Goal: Task Accomplishment & Management: Complete application form

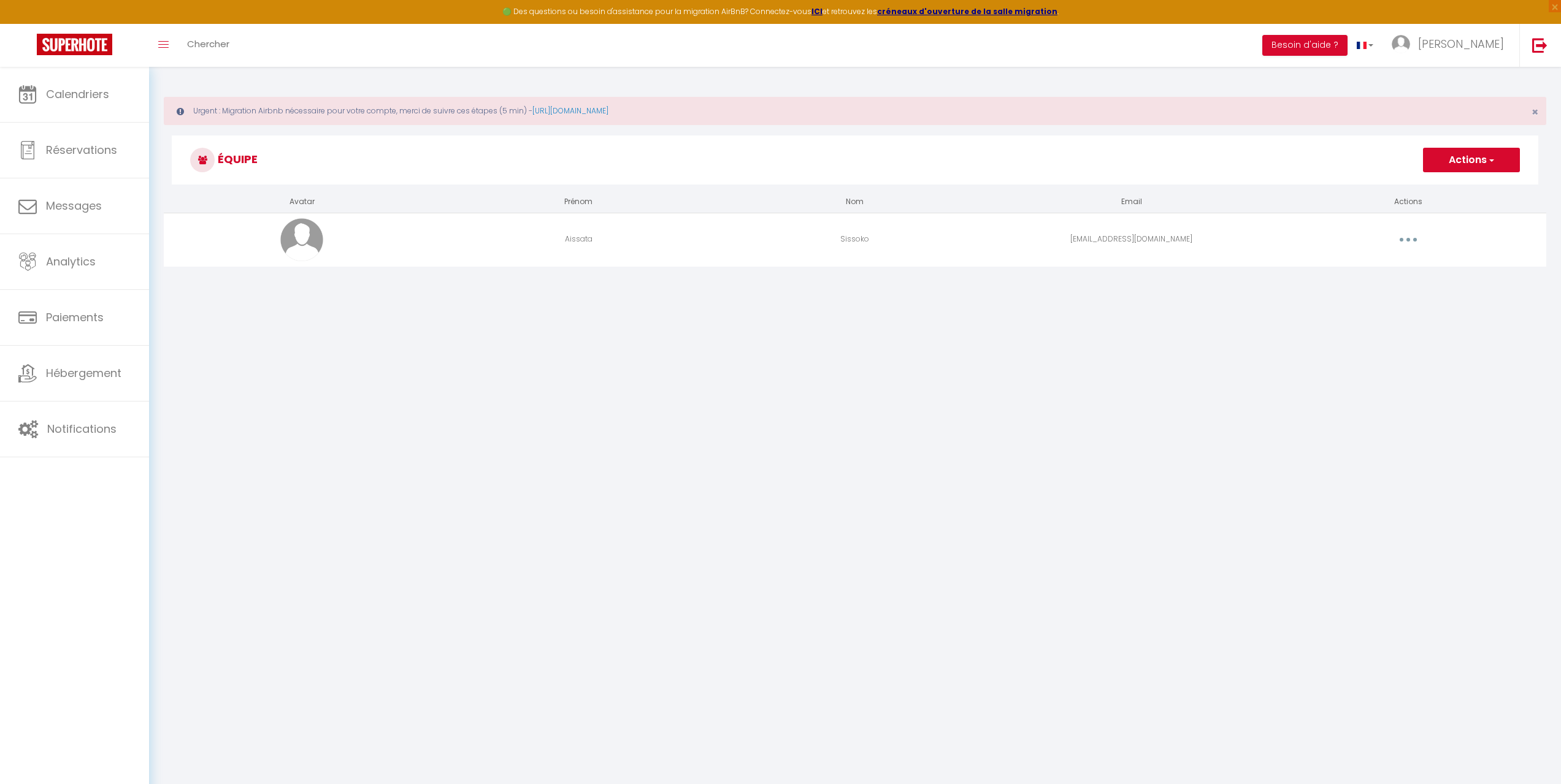
click at [1491, 155] on span "button" at bounding box center [1491, 160] width 8 height 12
click at [1473, 189] on link "Ajouter un nouvel utilisateur" at bounding box center [1447, 187] width 145 height 16
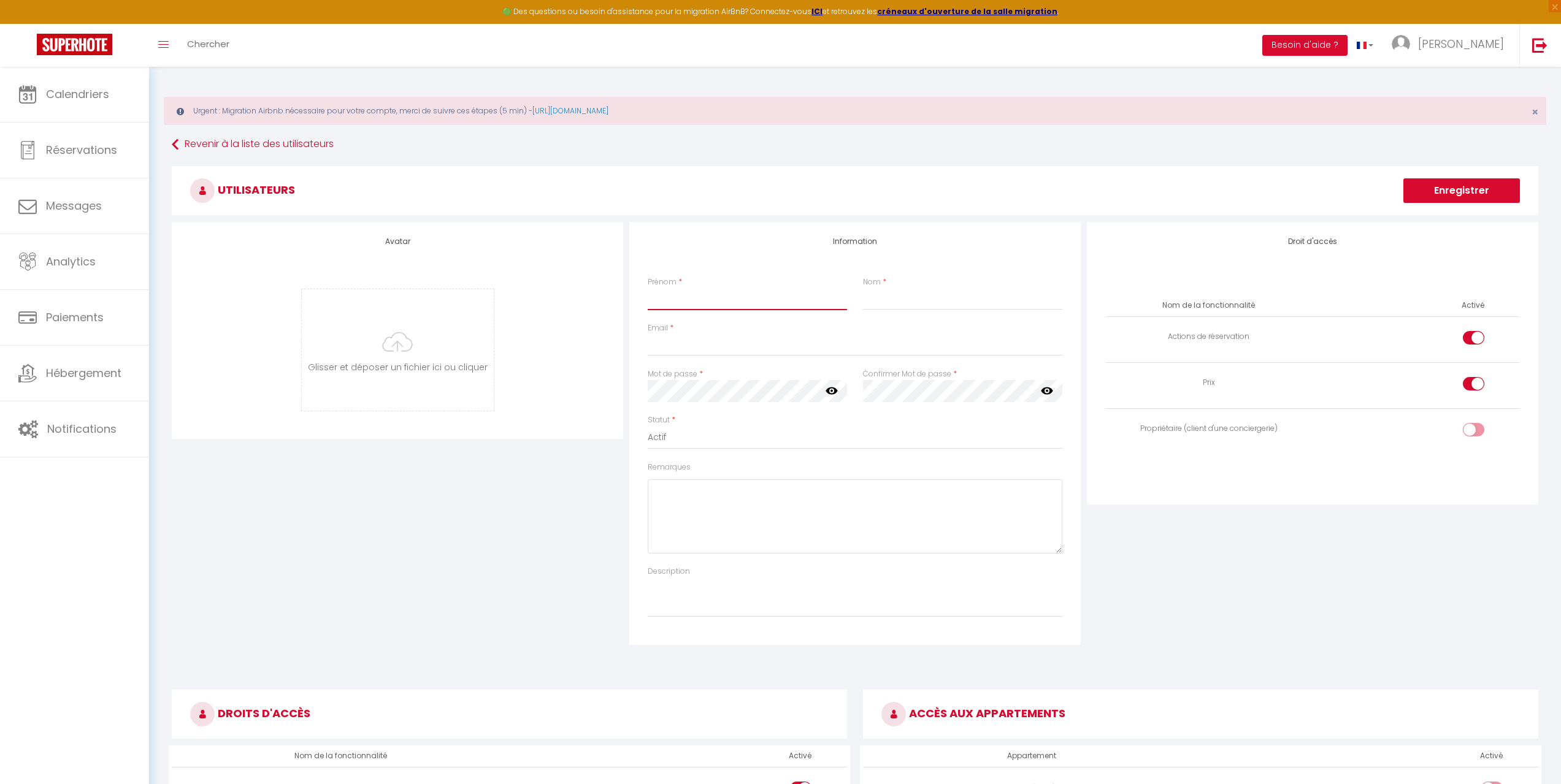
click at [722, 300] on input "Prénom" at bounding box center [747, 299] width 199 height 22
type input "a"
type input "Aissata"
click at [912, 295] on input "Nom" at bounding box center [963, 299] width 199 height 22
type input "Sissoko"
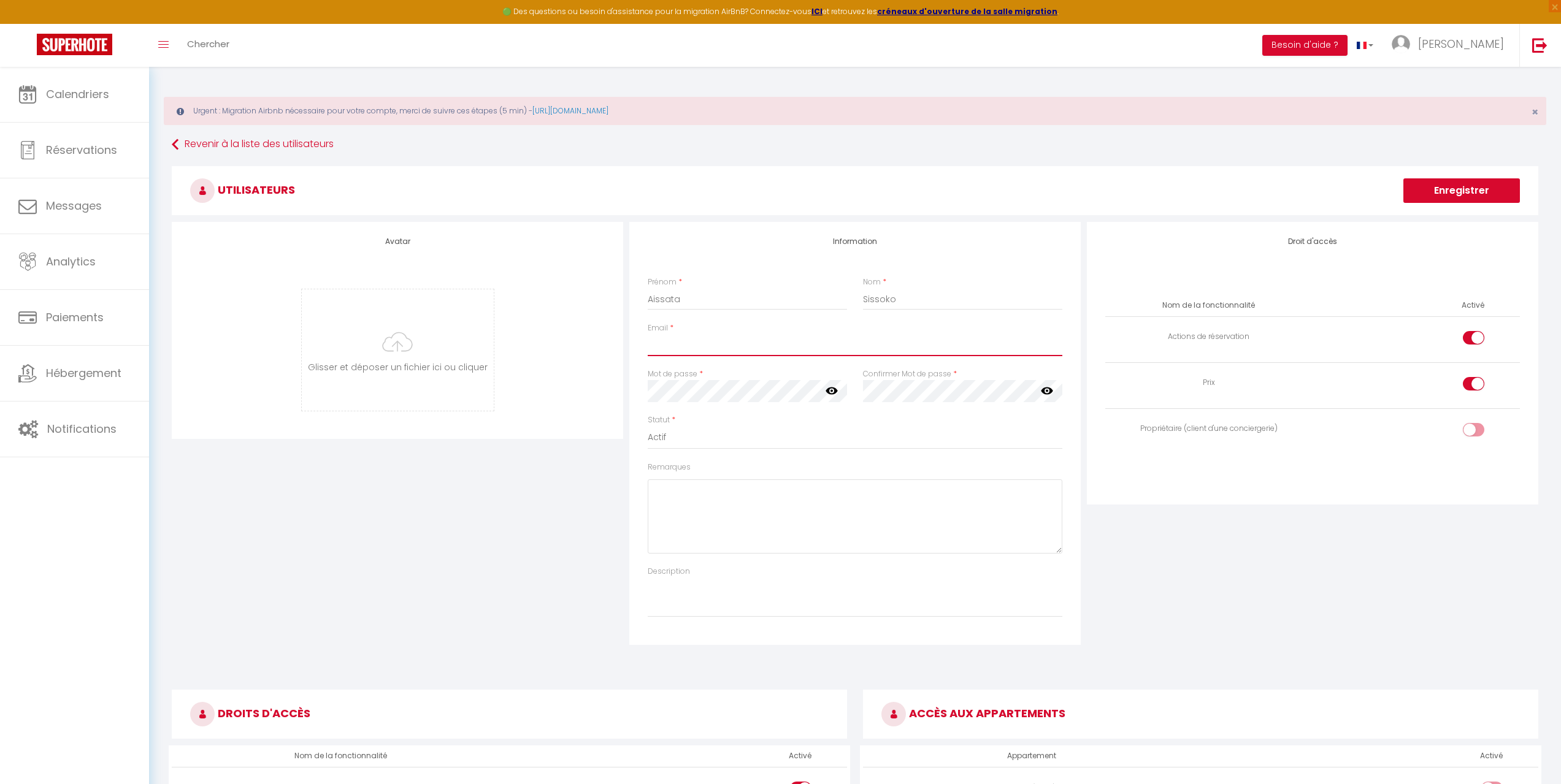
click at [771, 341] on input "Email" at bounding box center [854, 346] width 414 height 22
type input "[EMAIL_ADDRESS][DOMAIN_NAME]"
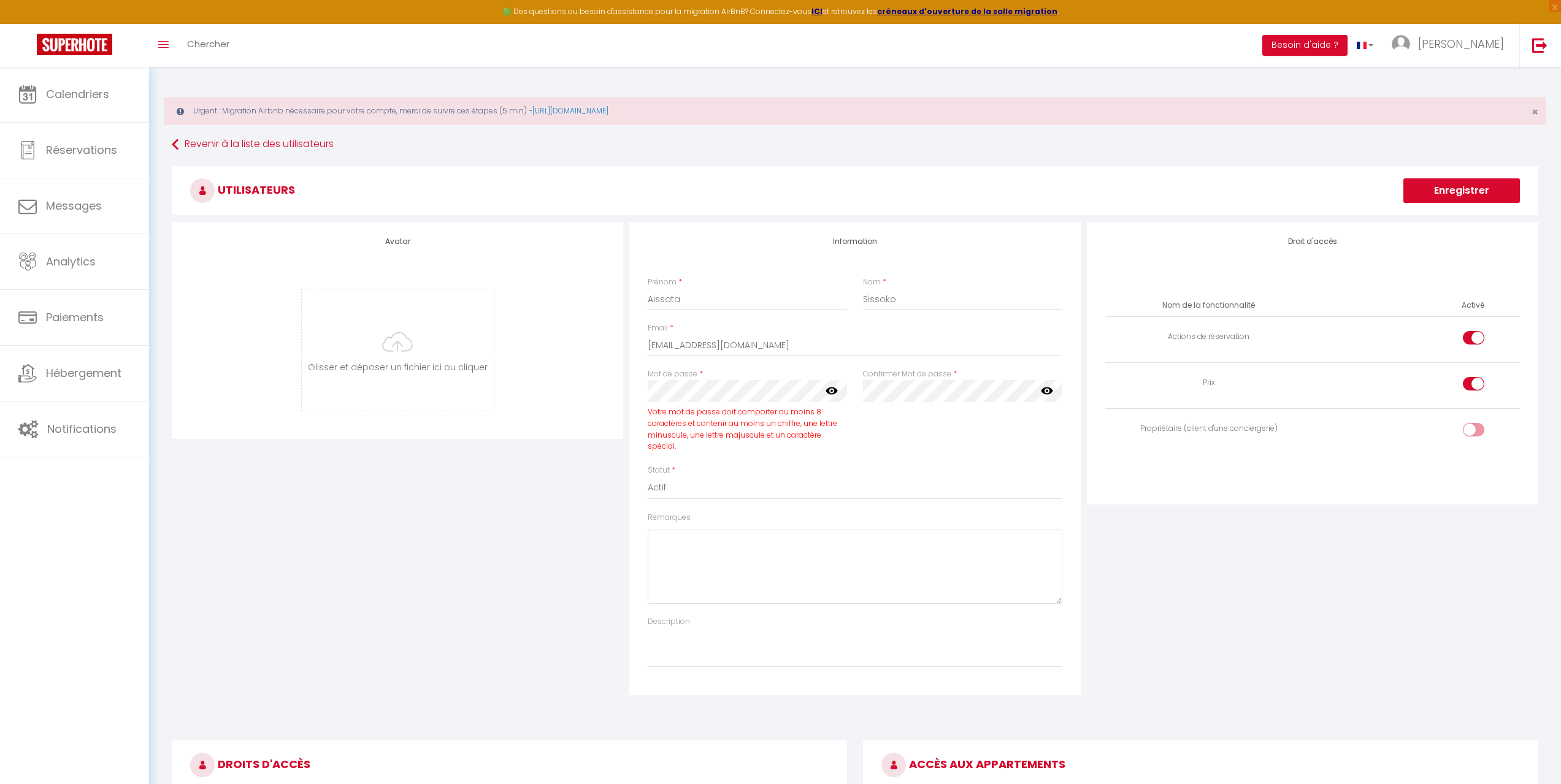
click at [637, 399] on div "Information Prénom * [PERSON_NAME] * Sissoko Email * [EMAIL_ADDRESS][DOMAIN_NAM…" at bounding box center [855, 458] width 452 height 473
click at [833, 388] on icon at bounding box center [832, 391] width 12 height 7
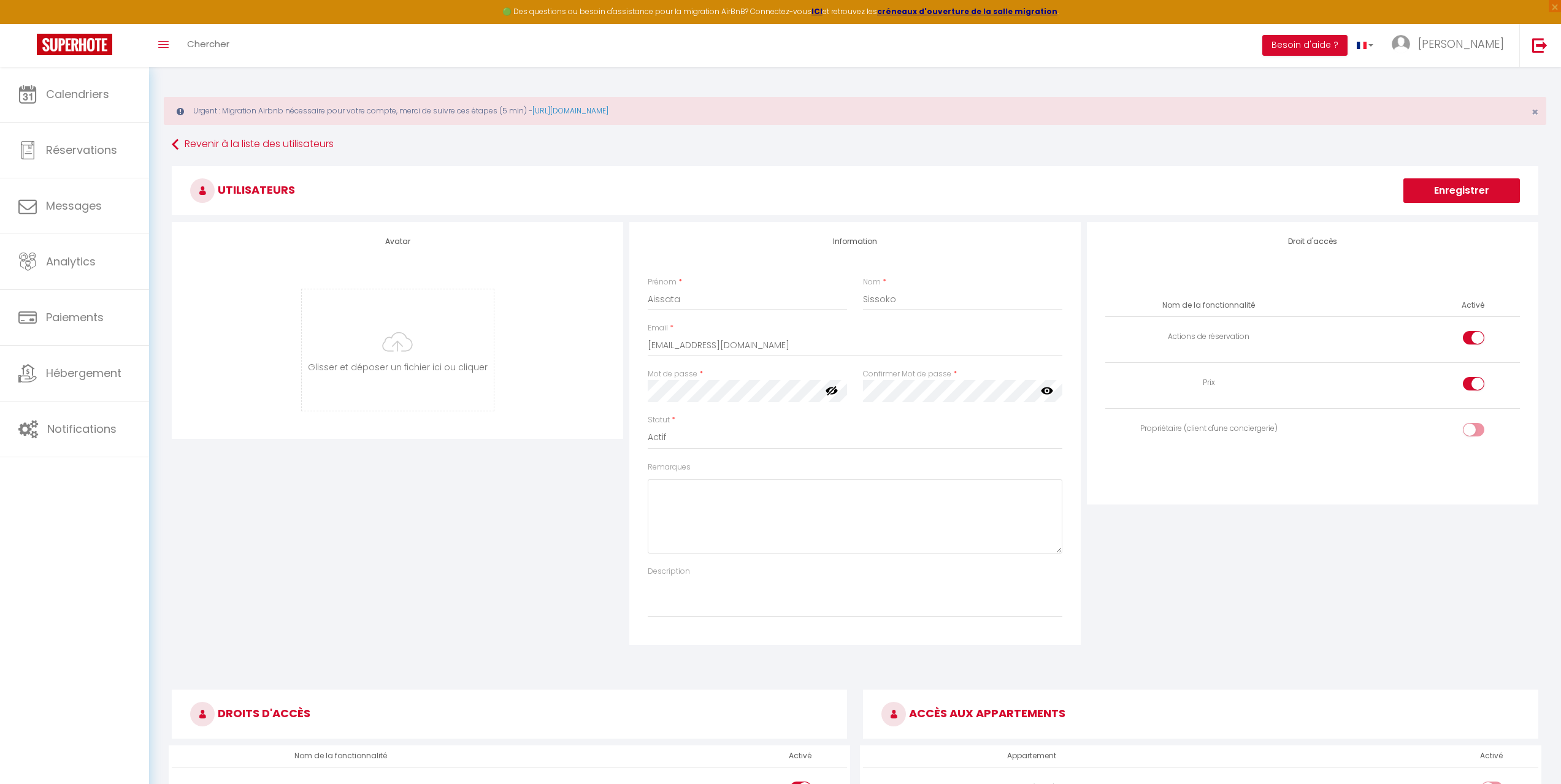
click at [1052, 389] on icon at bounding box center [1047, 390] width 12 height 12
click at [1238, 303] on th "Nom de la fonctionnalité" at bounding box center [1209, 306] width 208 height 22
click at [1471, 334] on div at bounding box center [1474, 338] width 22 height 14
click at [1473, 334] on input "checkbox" at bounding box center [1484, 340] width 22 height 18
checkbox input "false"
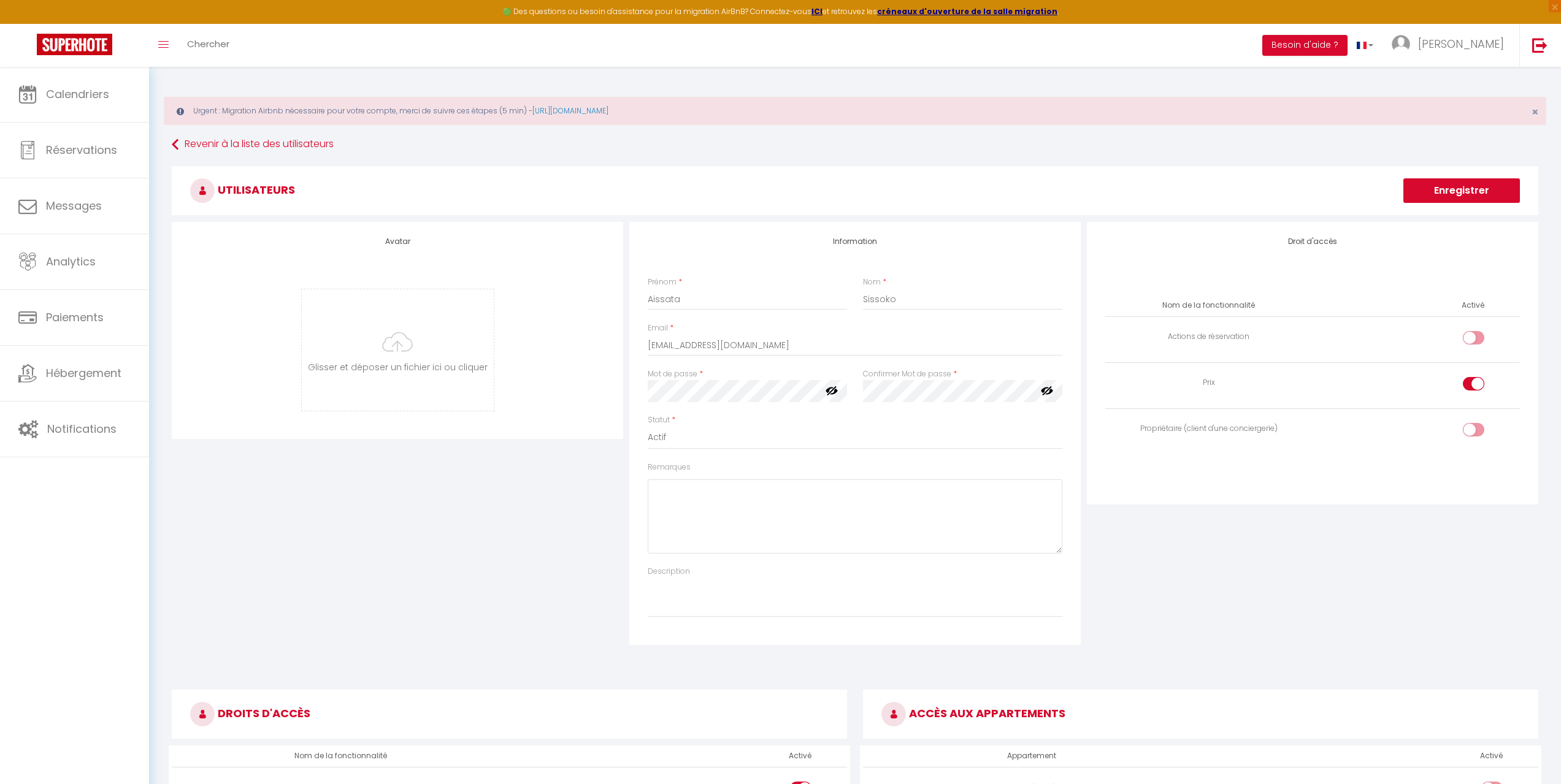
click at [1473, 389] on div at bounding box center [1474, 383] width 22 height 14
click at [1473, 389] on input "checkbox" at bounding box center [1484, 386] width 22 height 18
checkbox input "false"
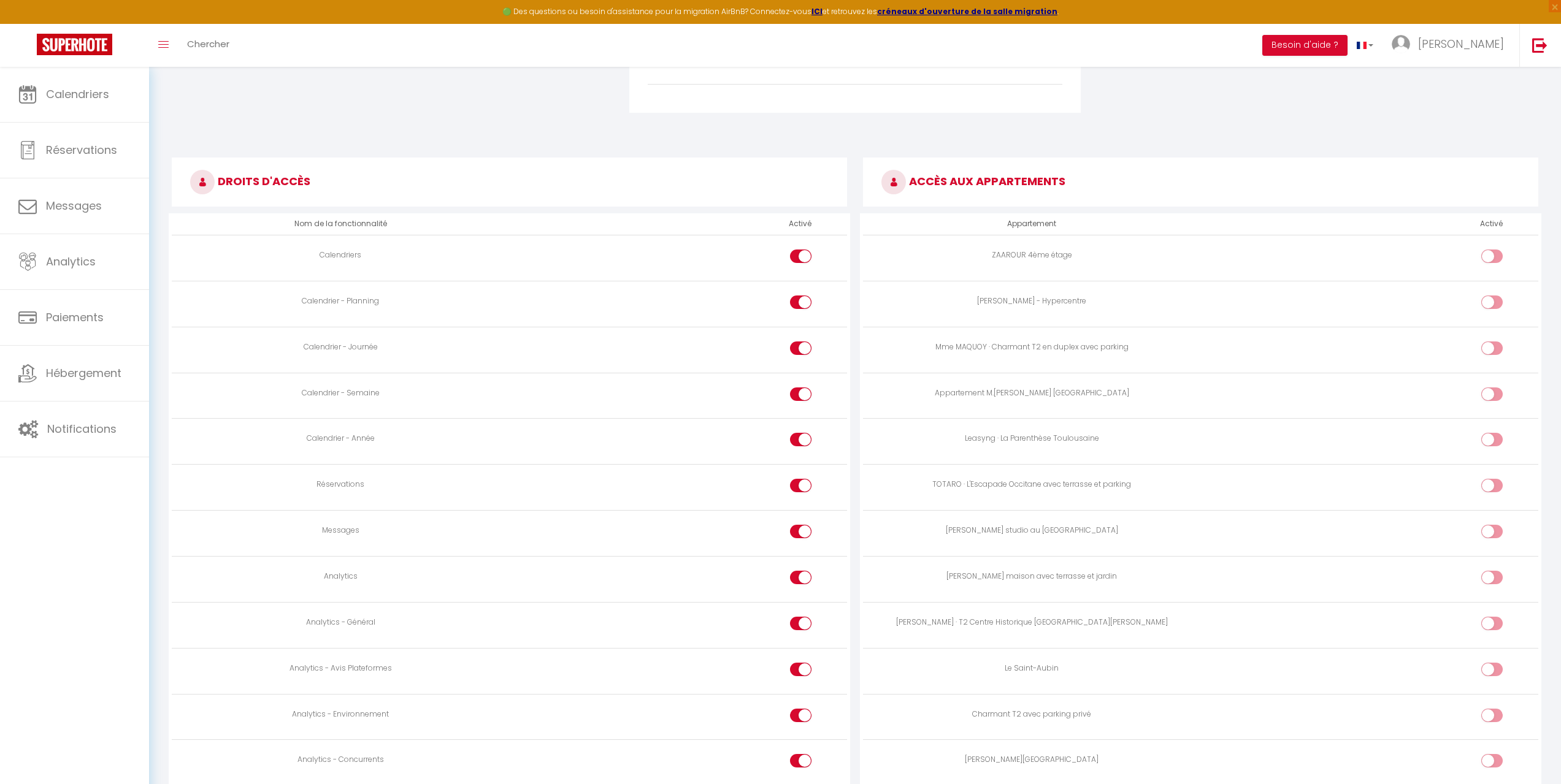
scroll to position [613, 0]
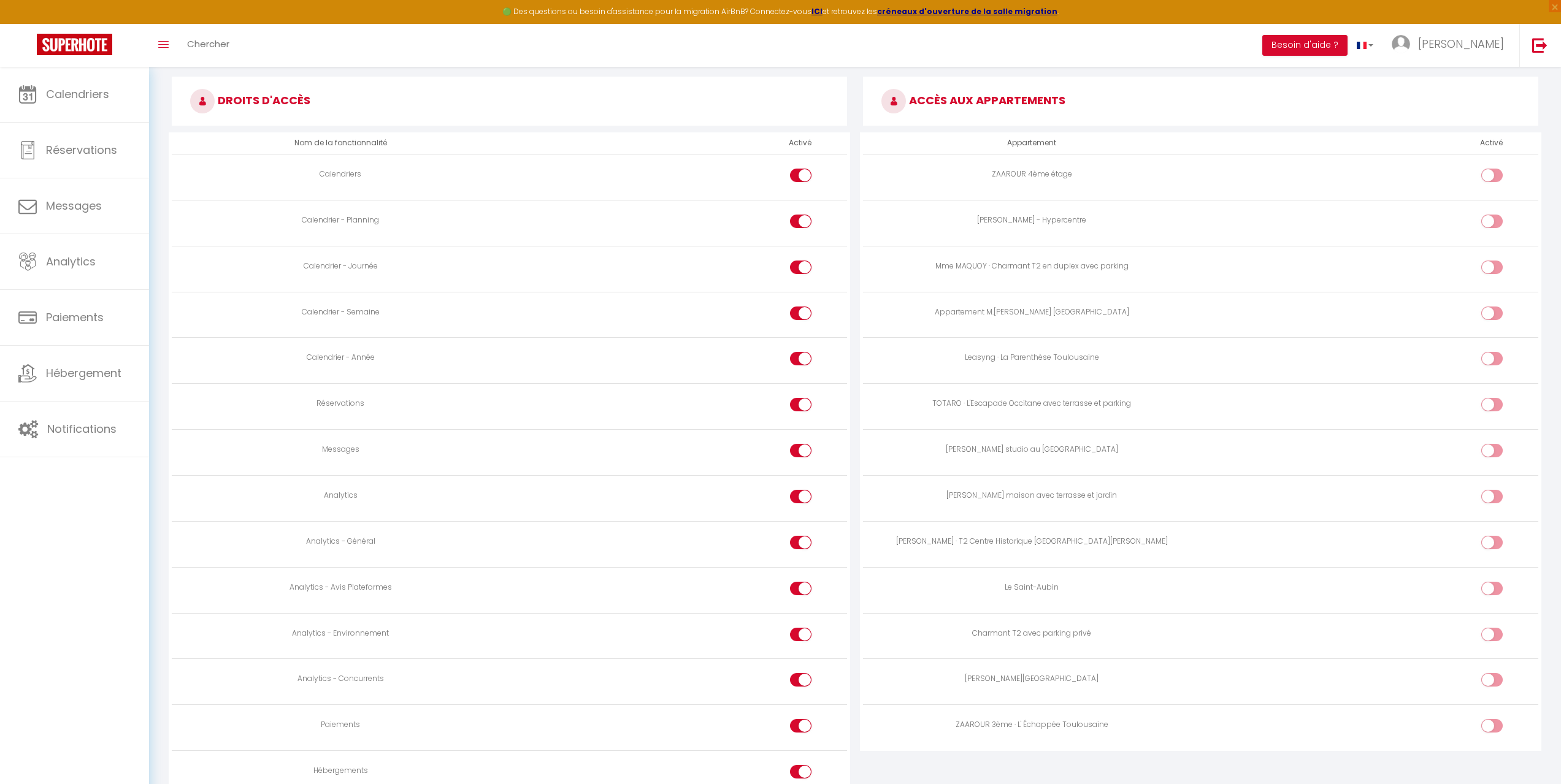
click at [800, 409] on div at bounding box center [801, 404] width 22 height 14
click at [801, 409] on input "checkbox" at bounding box center [811, 407] width 22 height 18
checkbox input "false"
click at [806, 455] on input "checkbox" at bounding box center [811, 453] width 22 height 18
checkbox input "false"
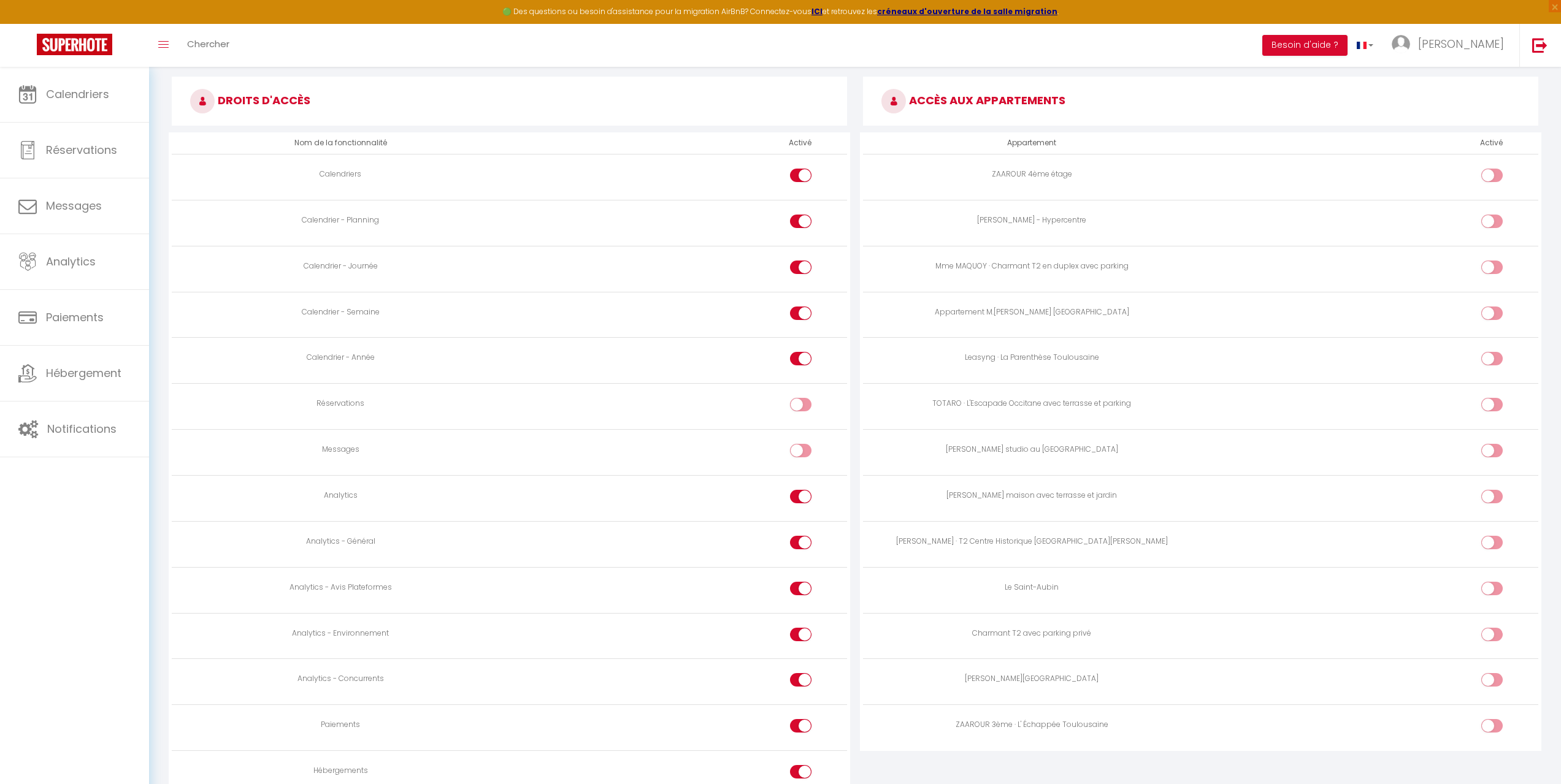
click at [803, 497] on input "checkbox" at bounding box center [811, 499] width 22 height 18
checkbox input "false"
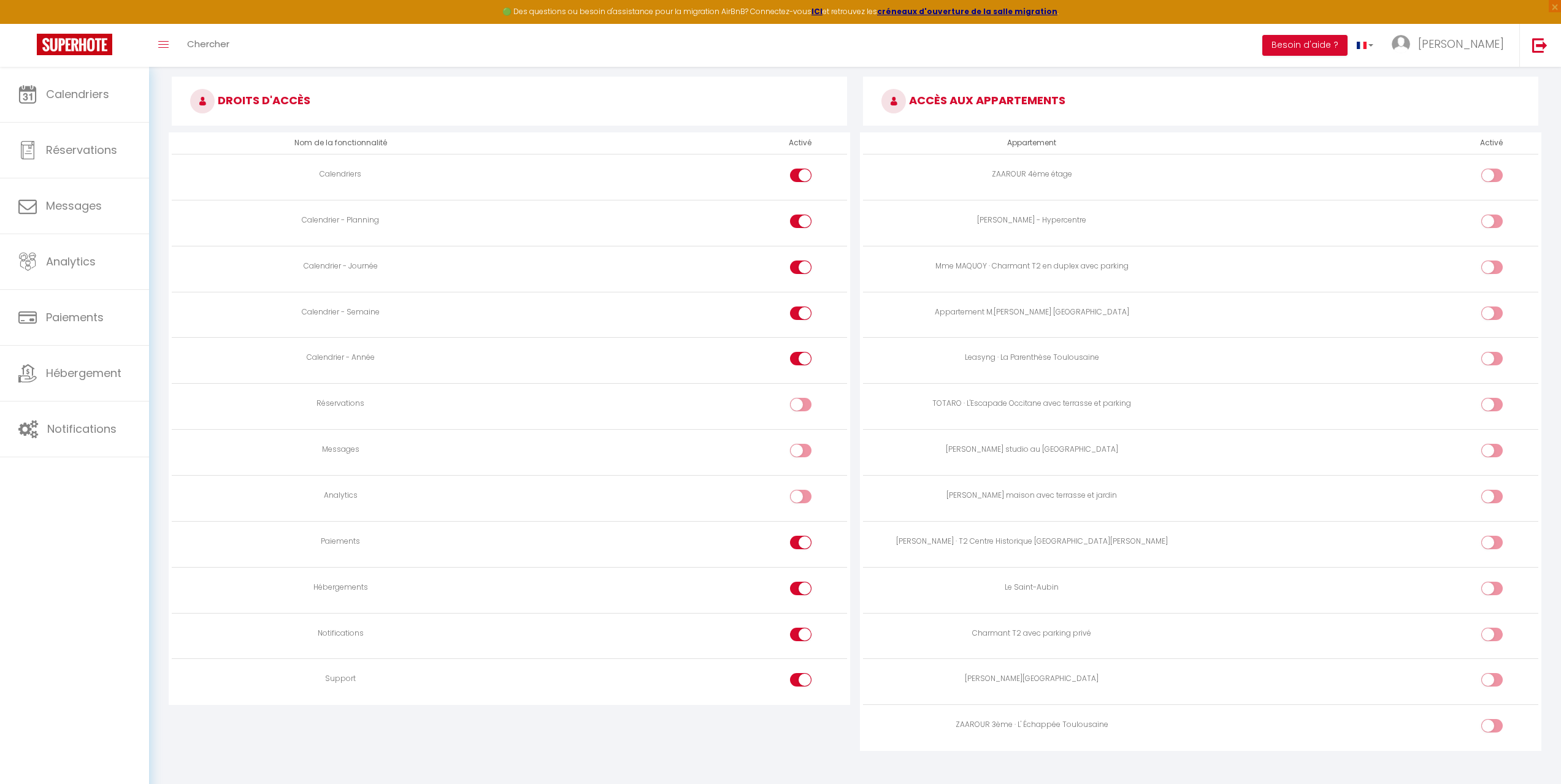
click at [805, 548] on input "checkbox" at bounding box center [811, 545] width 22 height 18
checkbox input "false"
click at [795, 594] on div at bounding box center [801, 588] width 22 height 14
click at [801, 594] on input "checkbox" at bounding box center [811, 591] width 22 height 18
checkbox input "false"
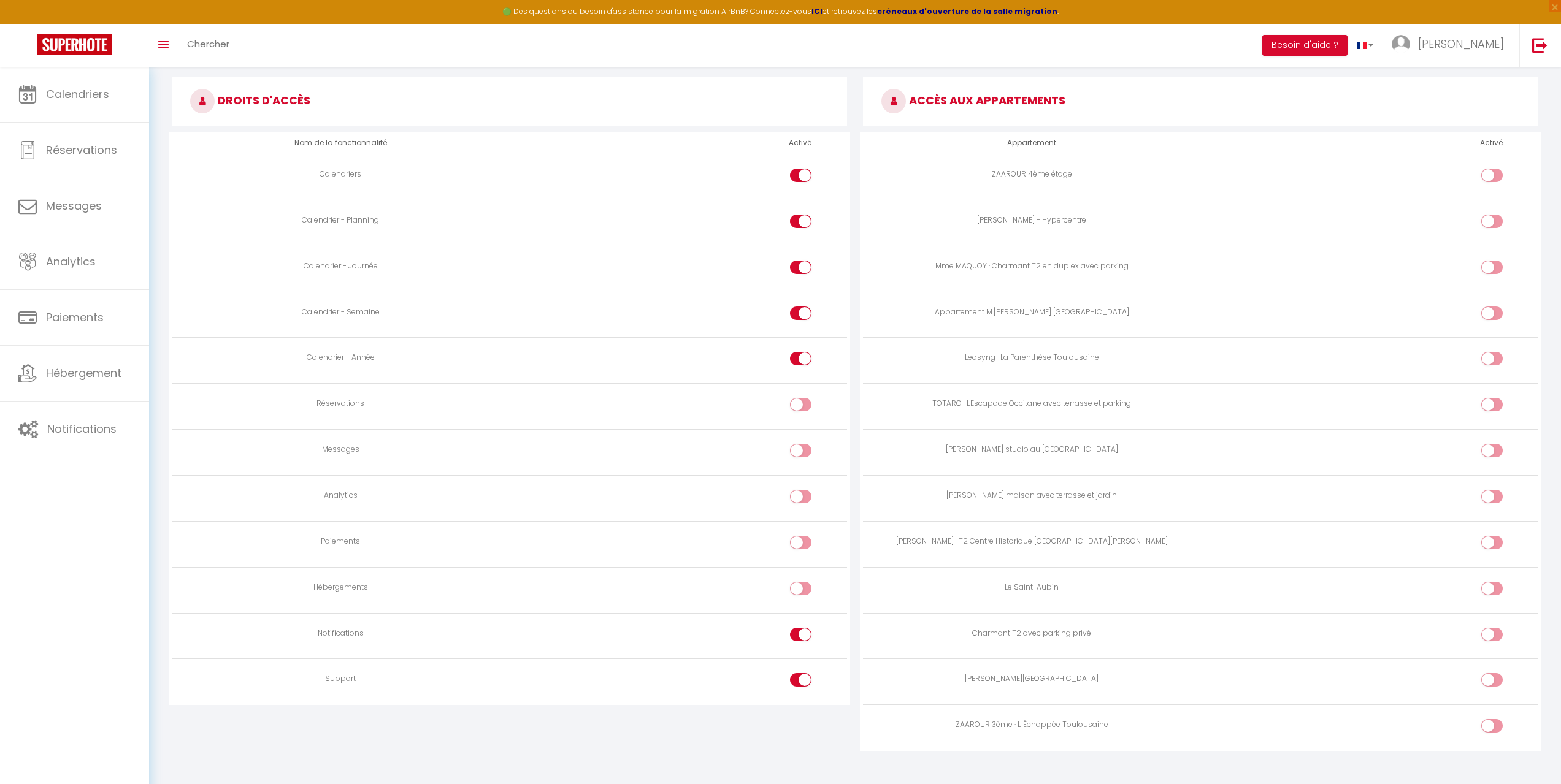
click at [807, 679] on input "checkbox" at bounding box center [811, 683] width 22 height 18
checkbox input "false"
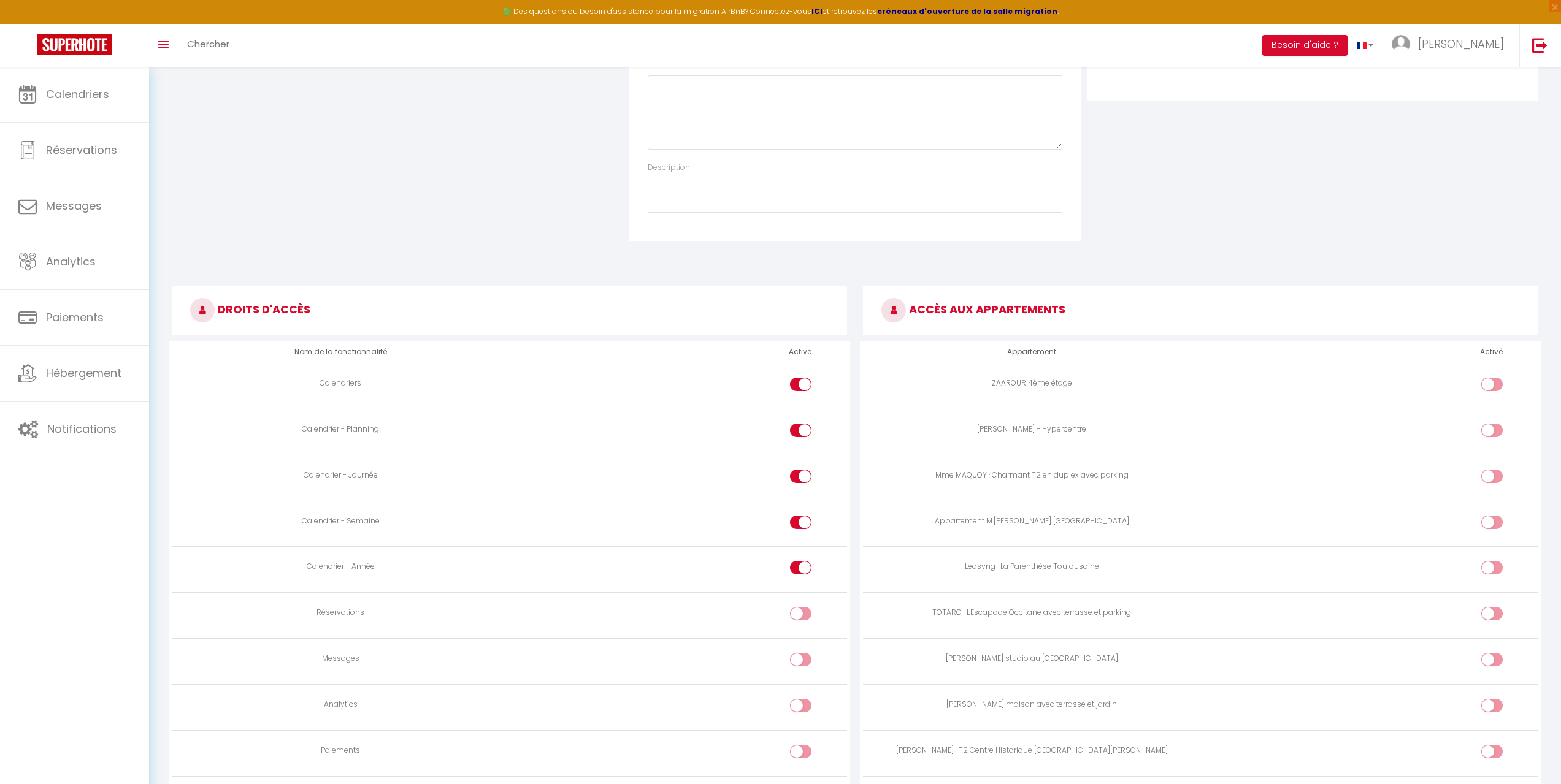
scroll to position [368, 0]
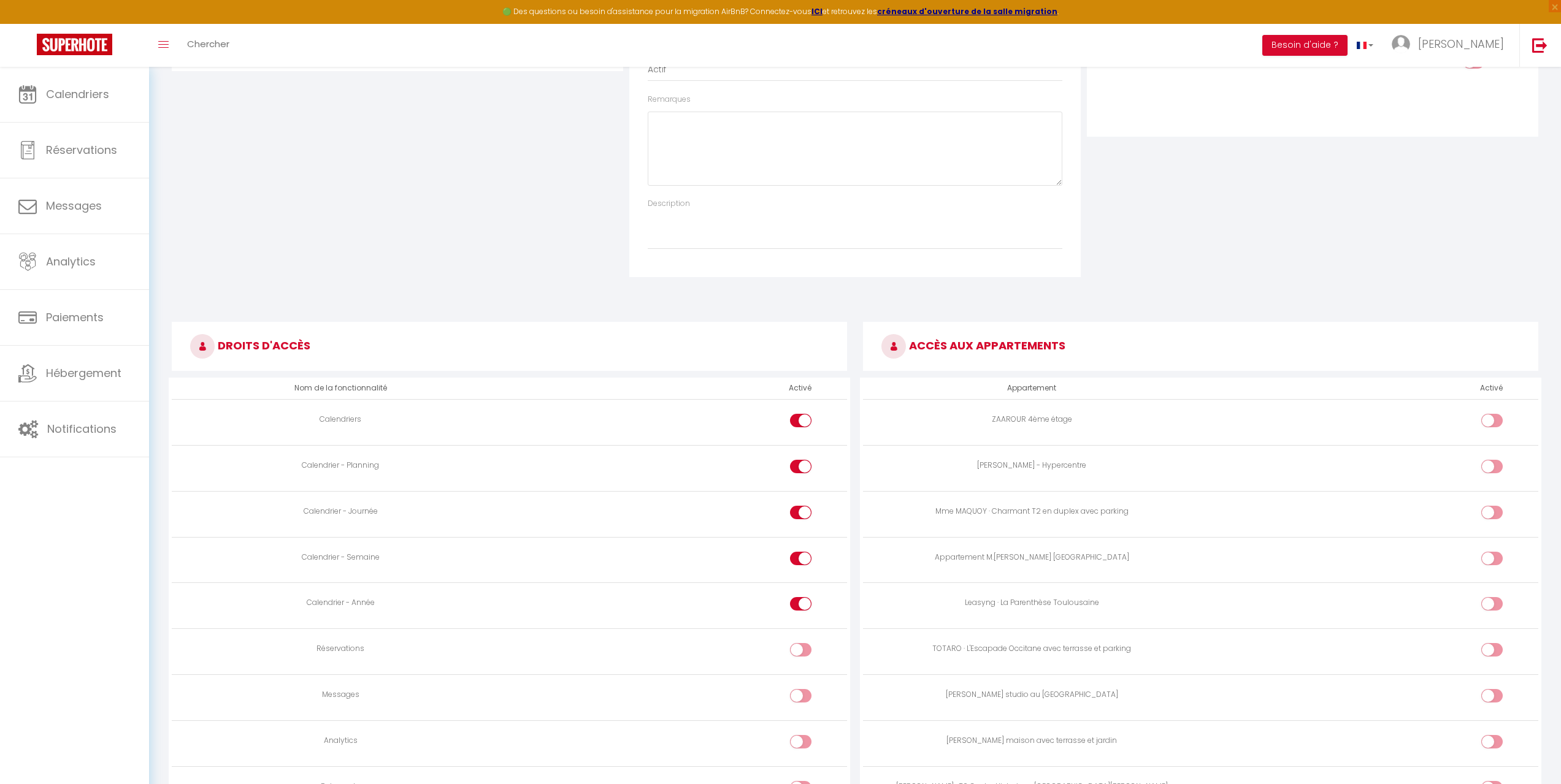
click at [1494, 418] on input "checkbox" at bounding box center [1503, 423] width 22 height 18
checkbox input "true"
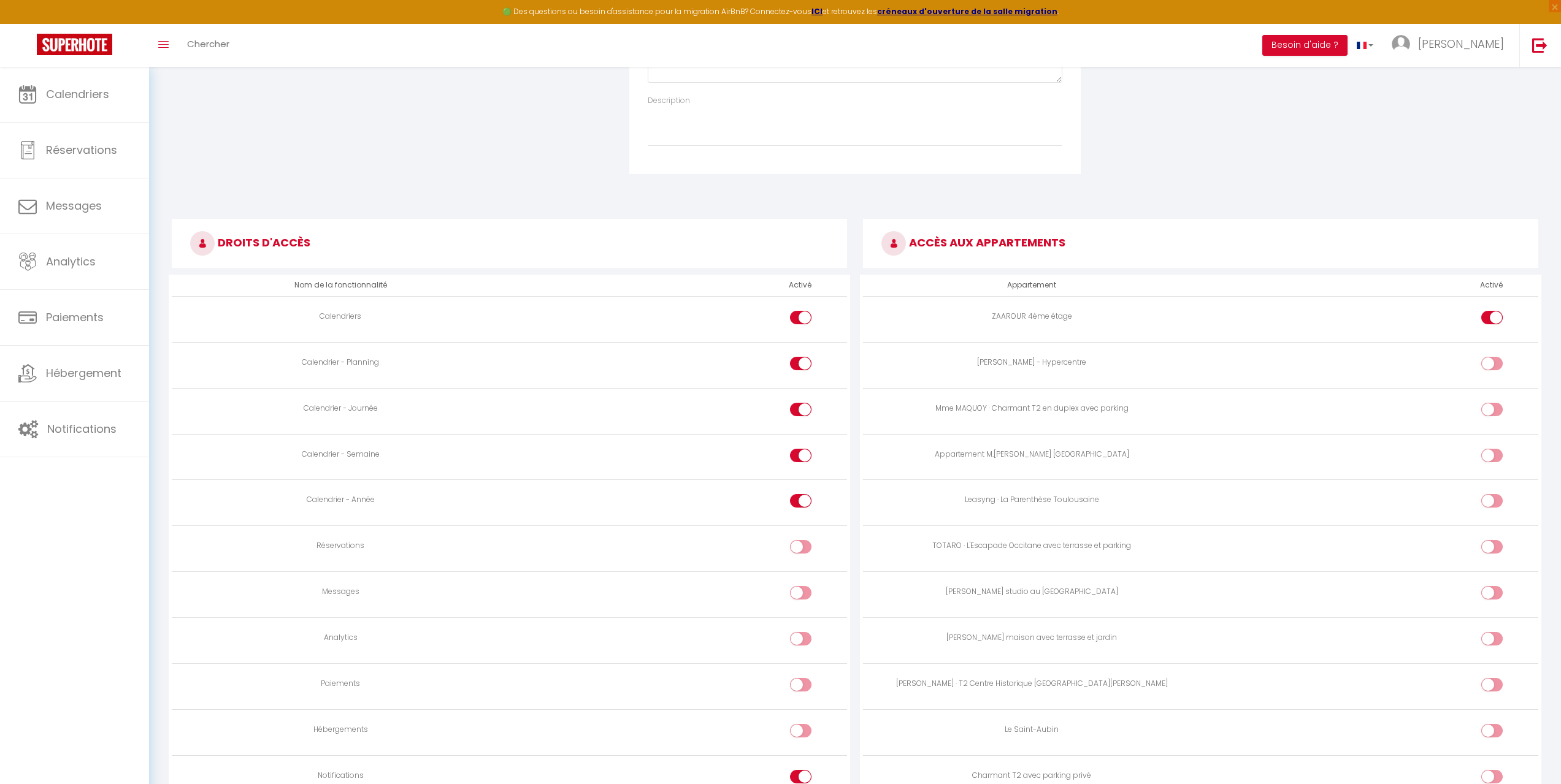
scroll to position [491, 0]
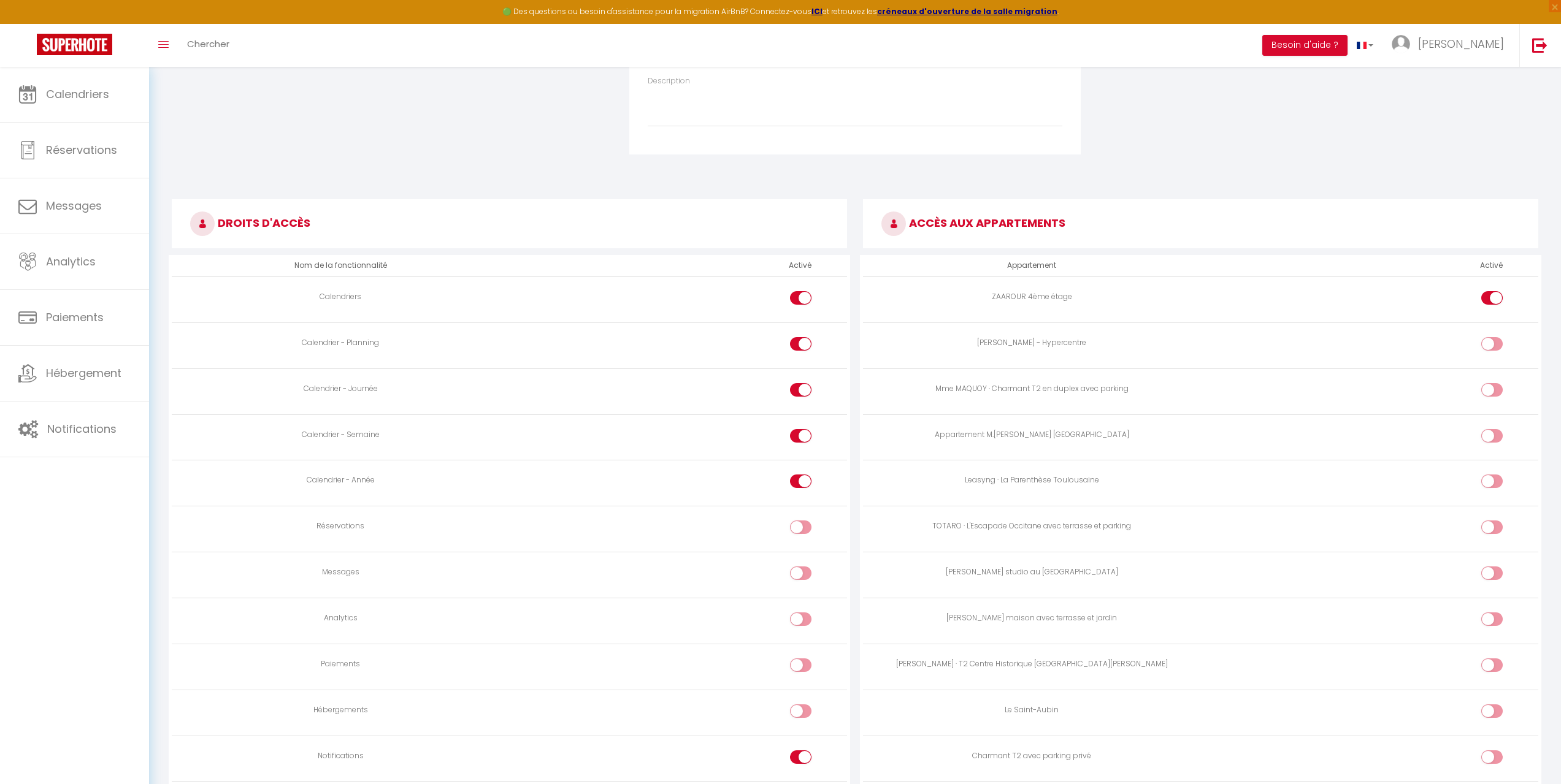
click at [1497, 384] on input "checkbox" at bounding box center [1503, 393] width 22 height 18
checkbox input "true"
click at [1497, 435] on input "checkbox" at bounding box center [1503, 438] width 22 height 18
checkbox input "true"
click at [1498, 481] on input "checkbox" at bounding box center [1503, 484] width 22 height 18
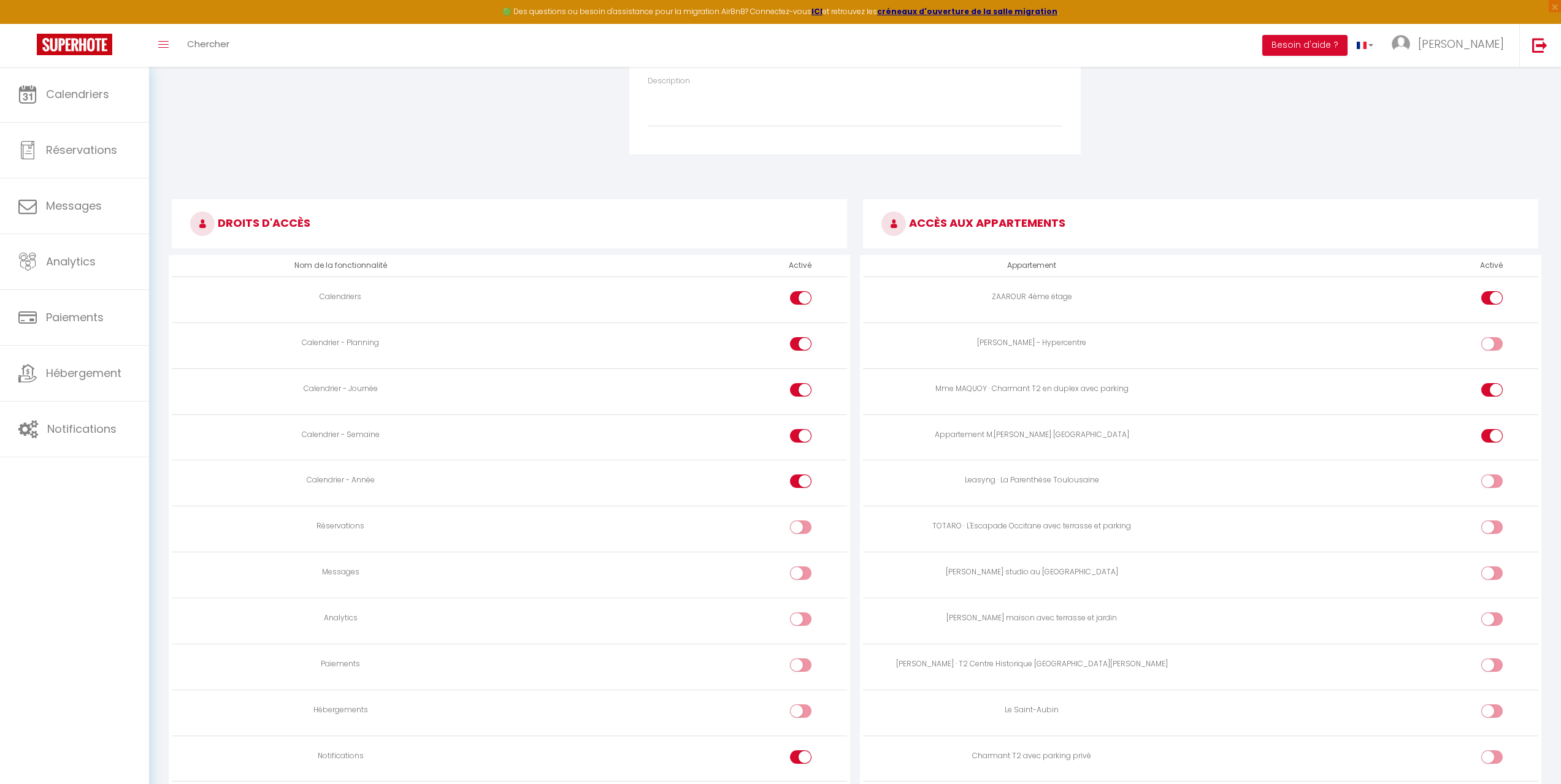
checkbox input "true"
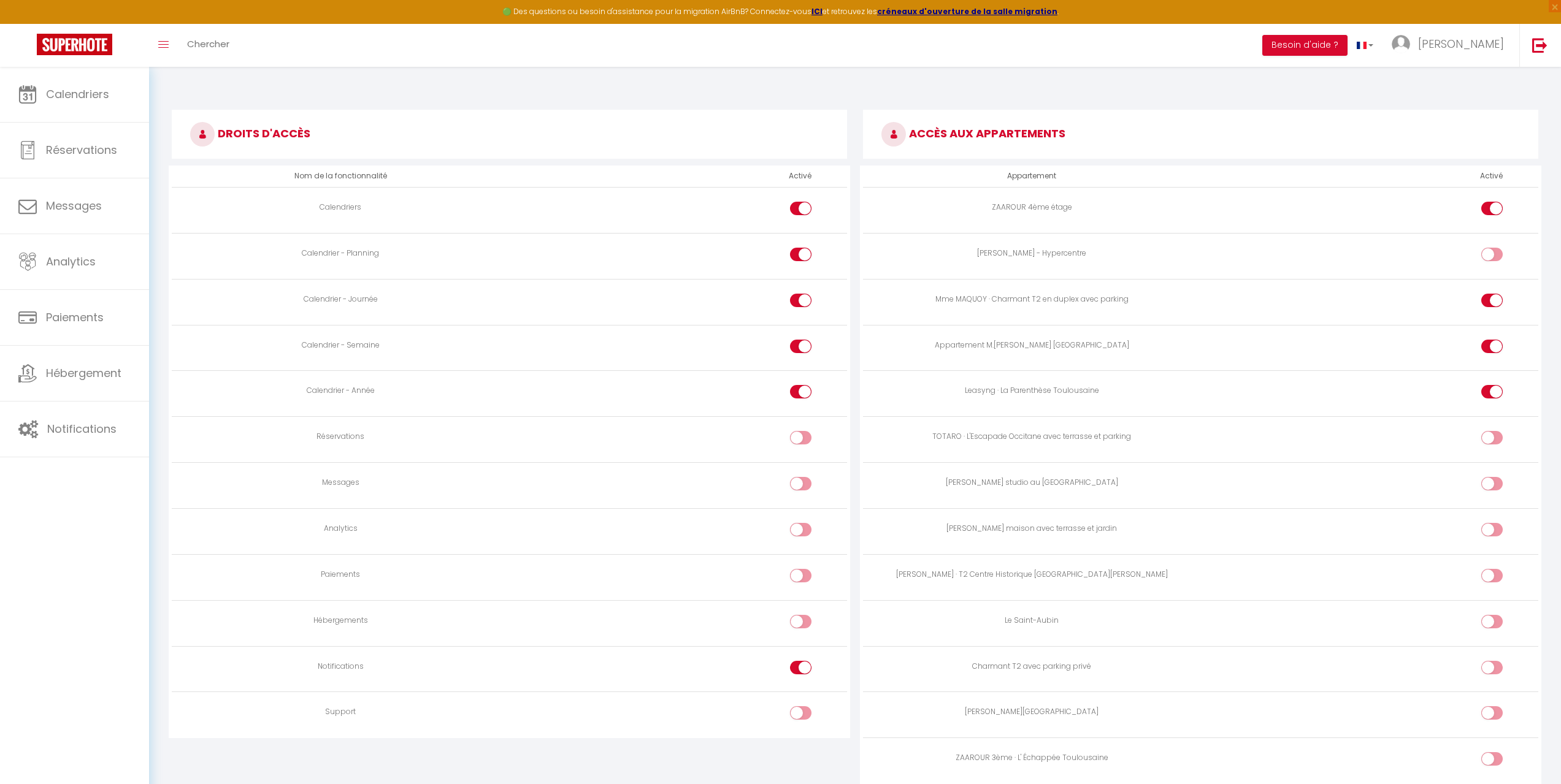
scroll to position [613, 0]
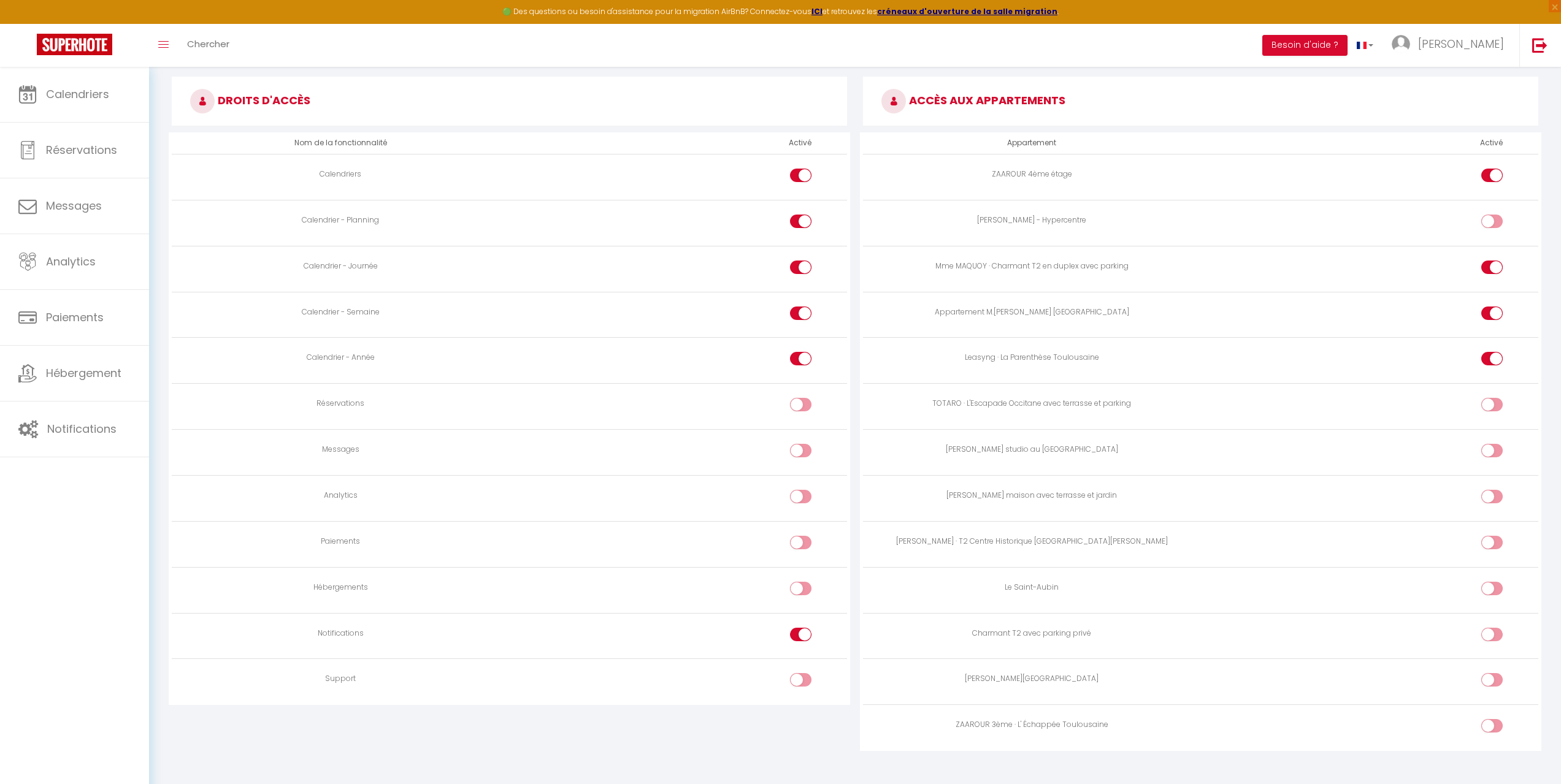
click at [1496, 450] on input "checkbox" at bounding box center [1503, 453] width 22 height 18
checkbox input "true"
click at [1498, 539] on input "checkbox" at bounding box center [1503, 545] width 22 height 18
checkbox input "true"
click at [1489, 580] on td at bounding box center [1369, 590] width 337 height 46
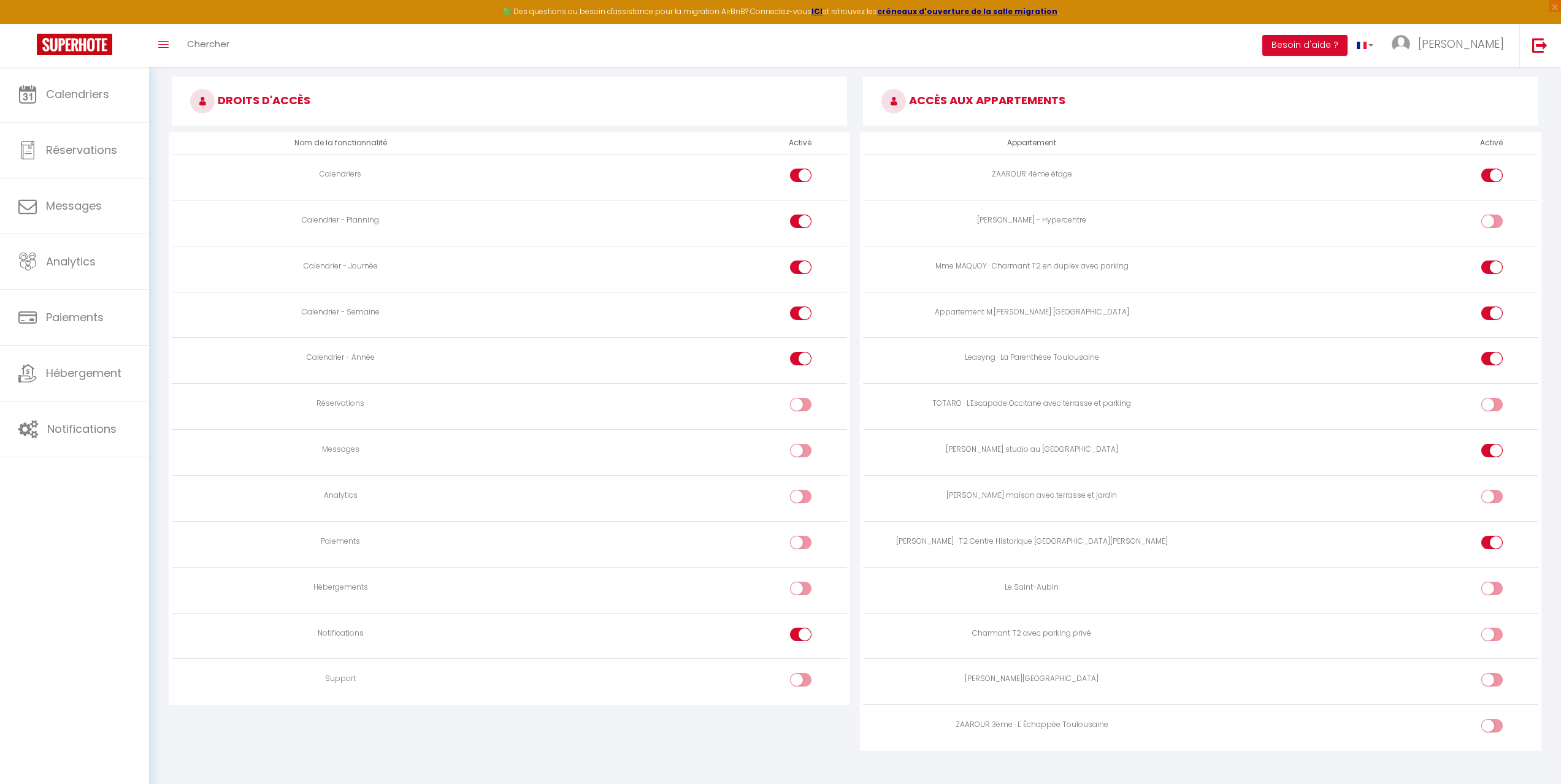
click at [1494, 592] on input "checkbox" at bounding box center [1503, 591] width 22 height 18
checkbox input "true"
click at [1492, 635] on div at bounding box center [1492, 634] width 22 height 14
click at [1492, 635] on input "checkbox" at bounding box center [1503, 637] width 22 height 18
checkbox input "true"
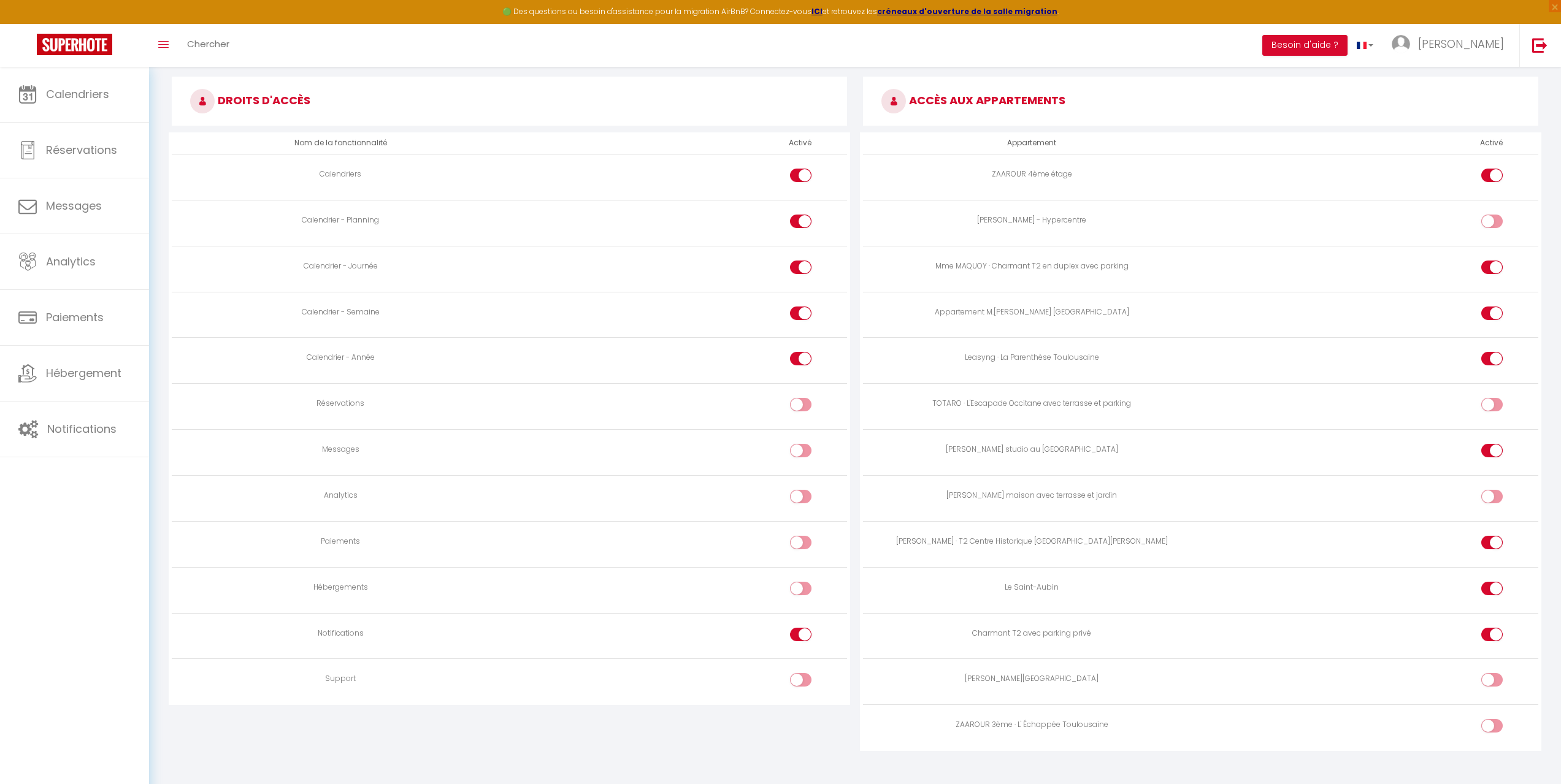
click at [1497, 684] on input "checkbox" at bounding box center [1503, 683] width 22 height 18
checkbox input "true"
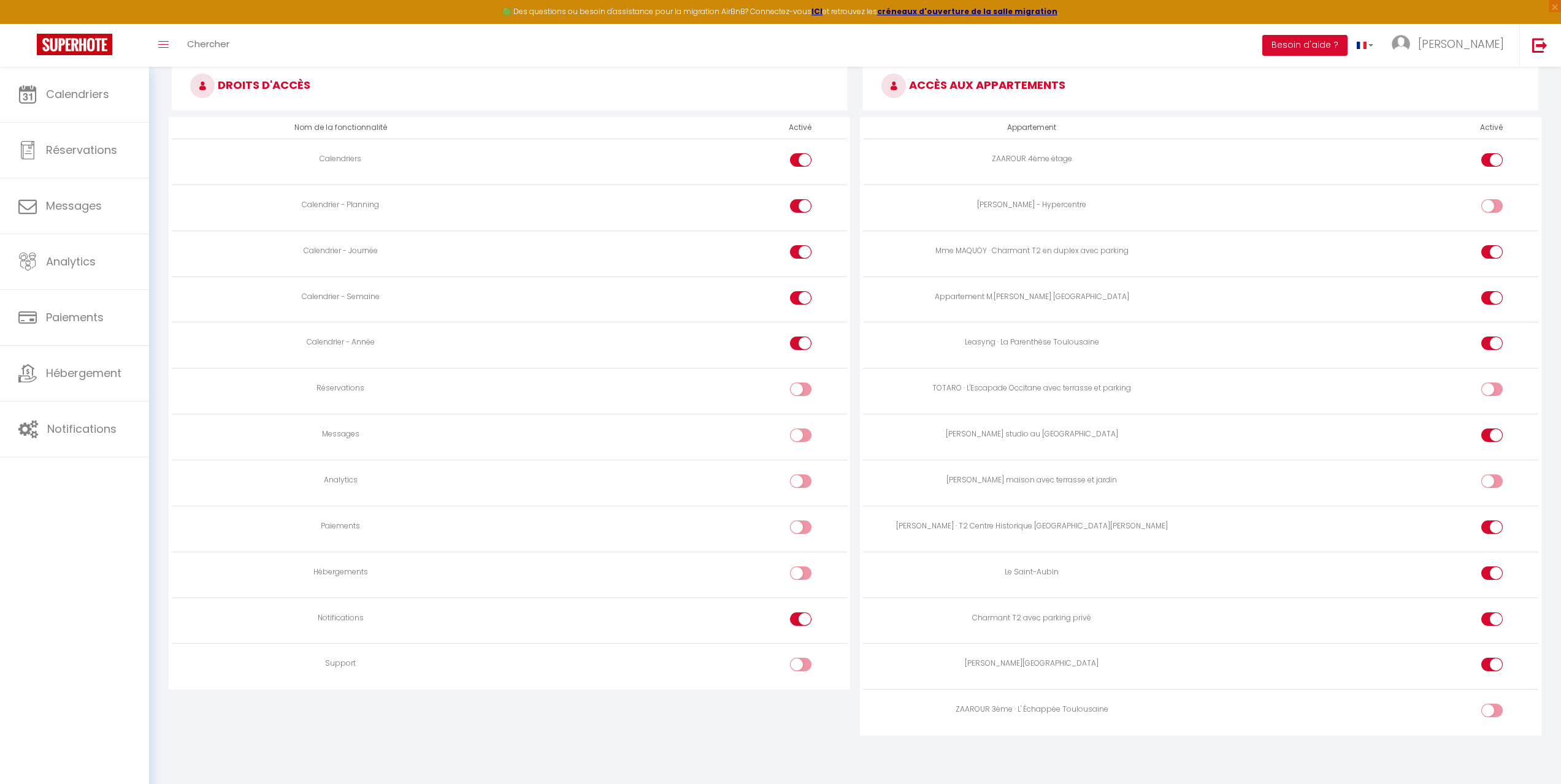
scroll to position [629, 0]
click at [1497, 705] on input "checkbox" at bounding box center [1503, 713] width 22 height 18
checkbox input "true"
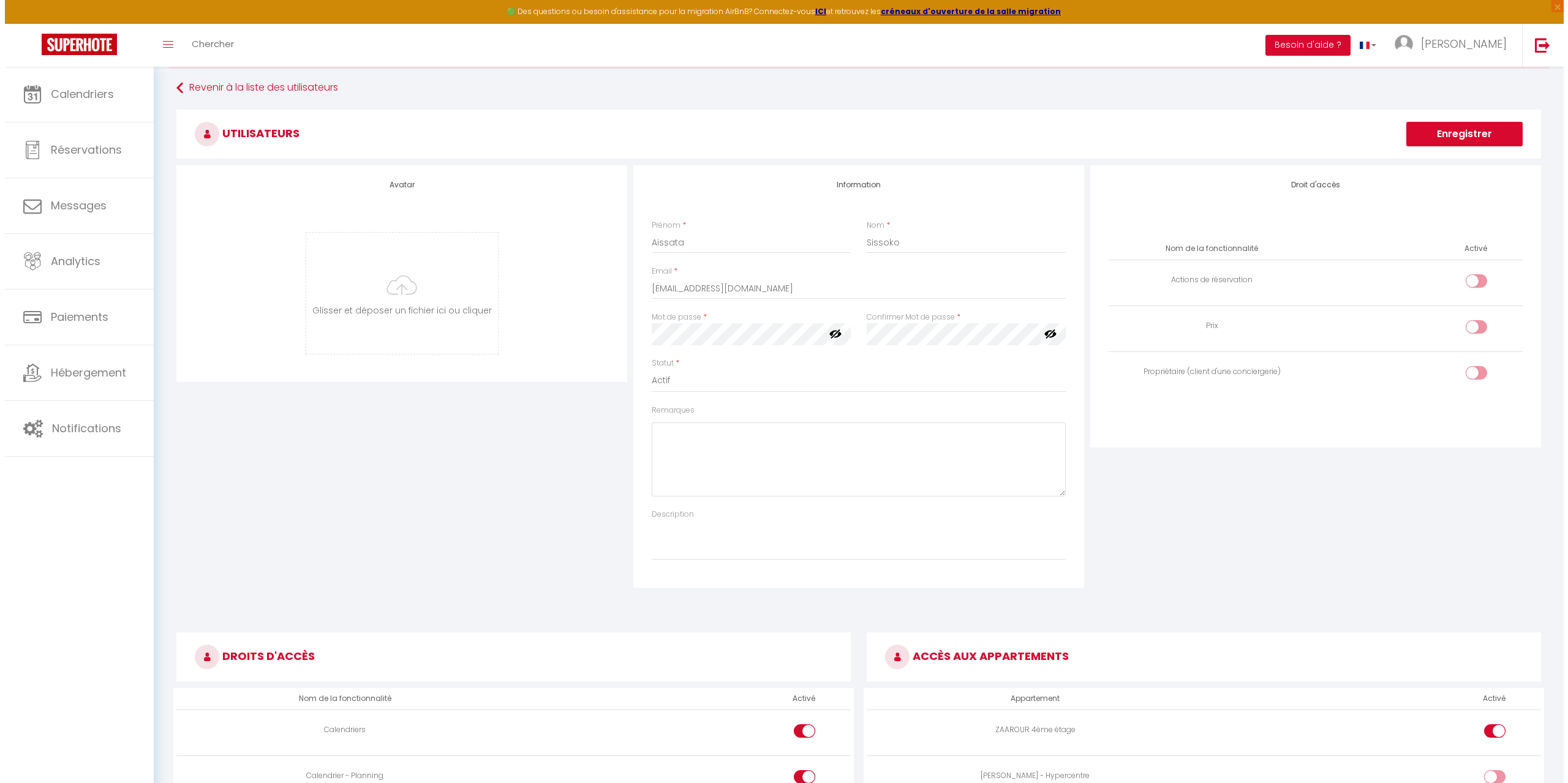
scroll to position [16, 0]
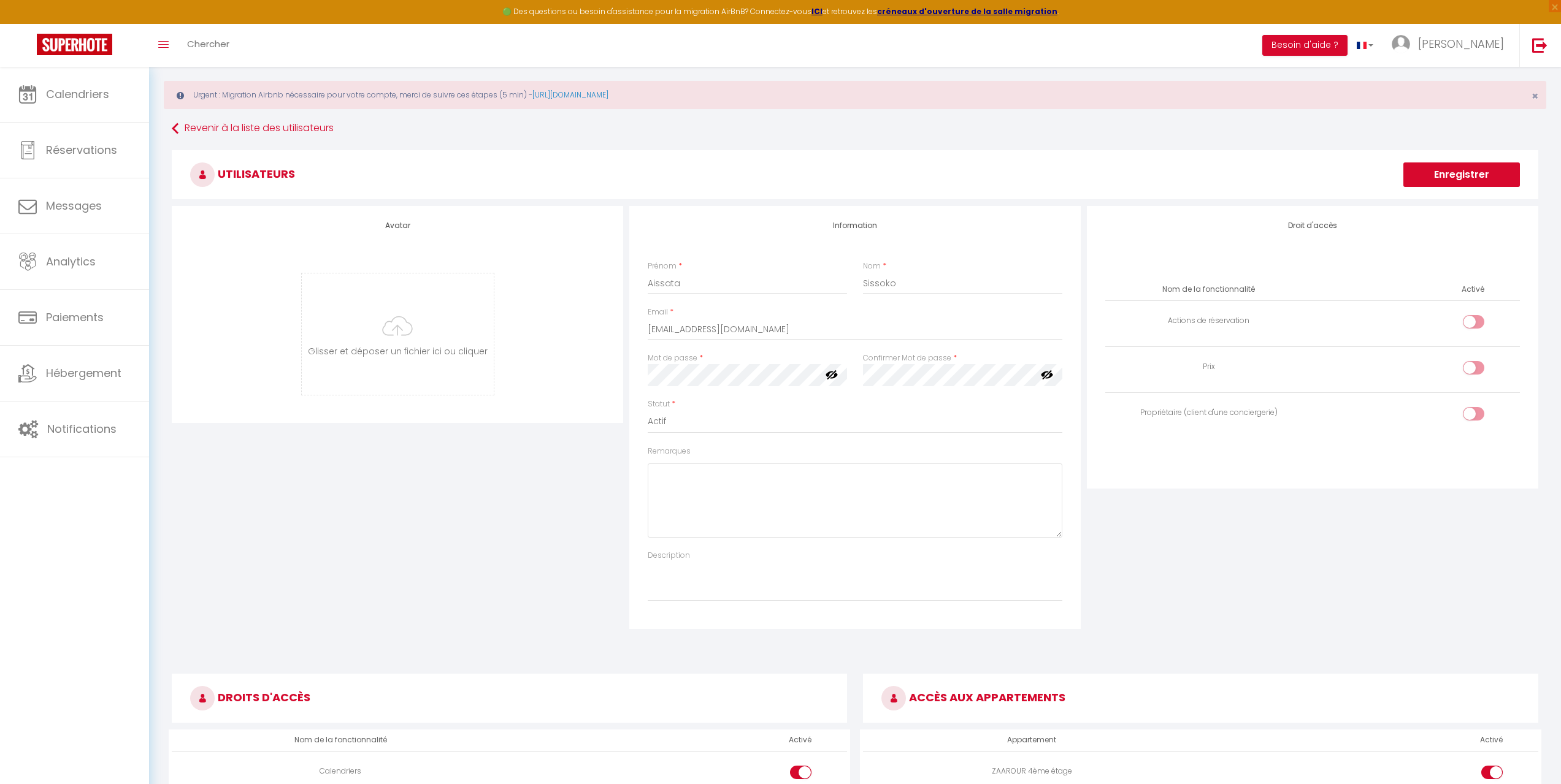
click at [1456, 175] on button "Enregistrer" at bounding box center [1462, 174] width 117 height 24
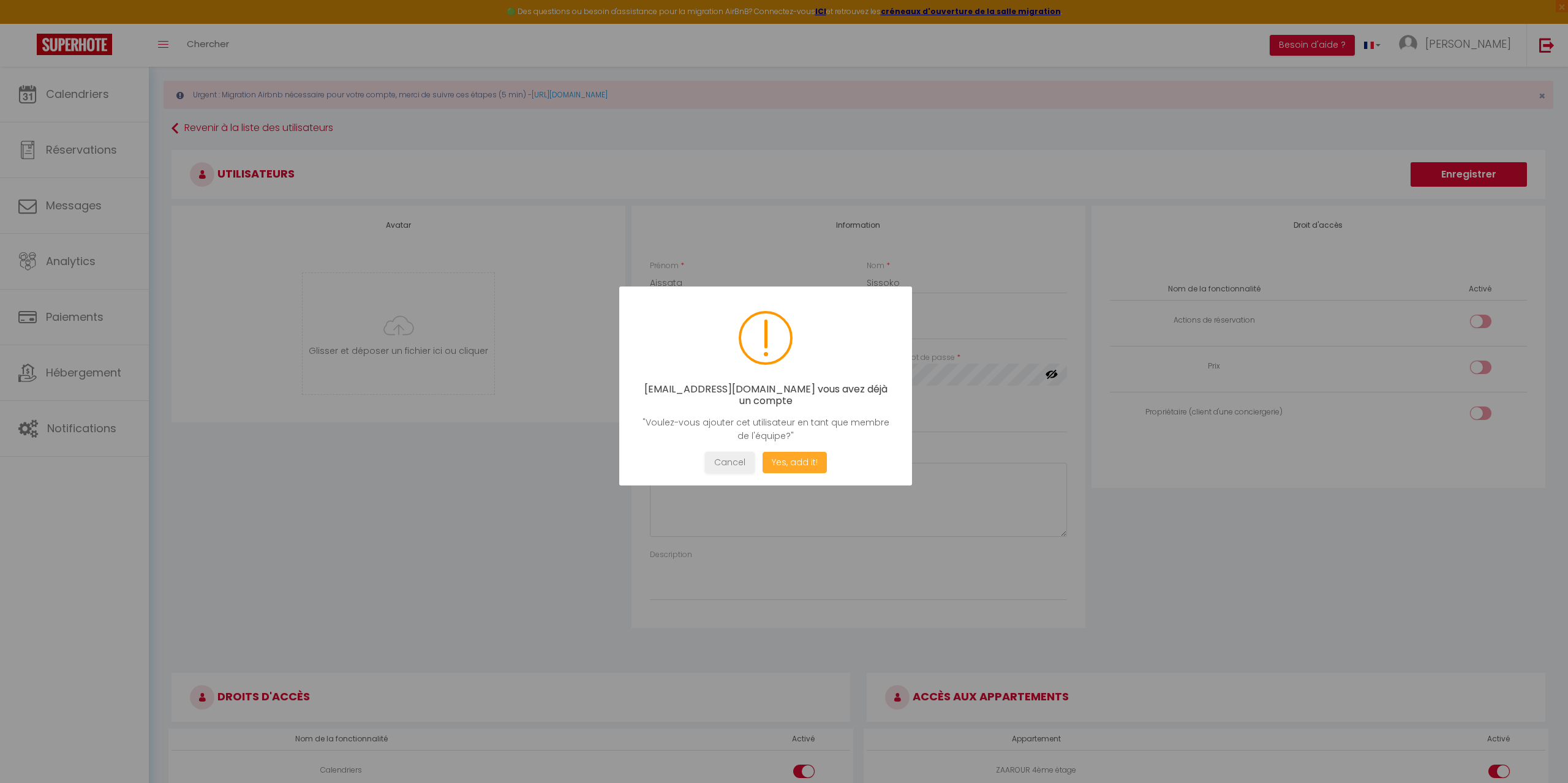
click at [789, 466] on button "Yes, add it!" at bounding box center [794, 462] width 64 height 22
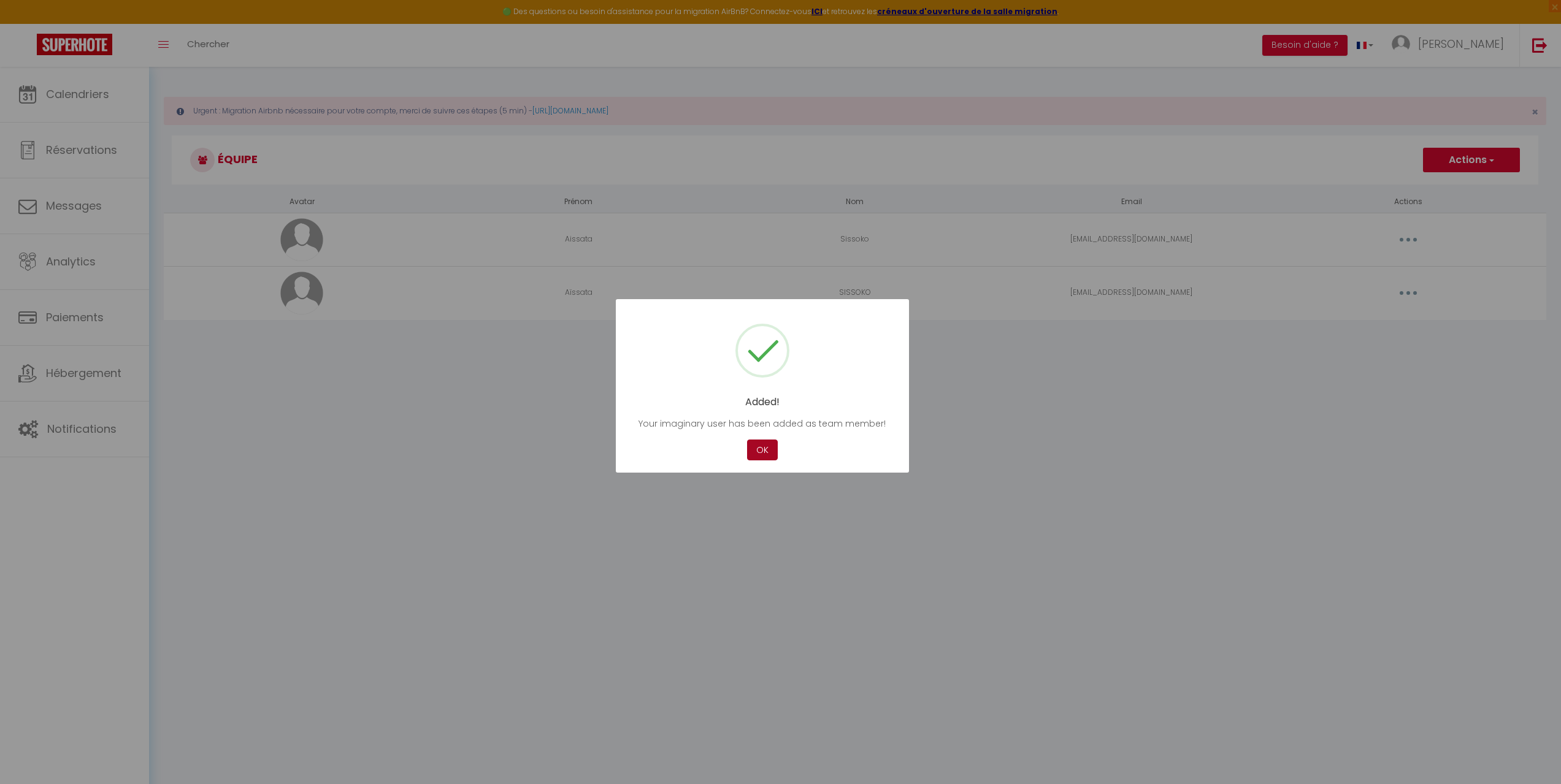
click at [767, 455] on button "OK" at bounding box center [762, 450] width 31 height 22
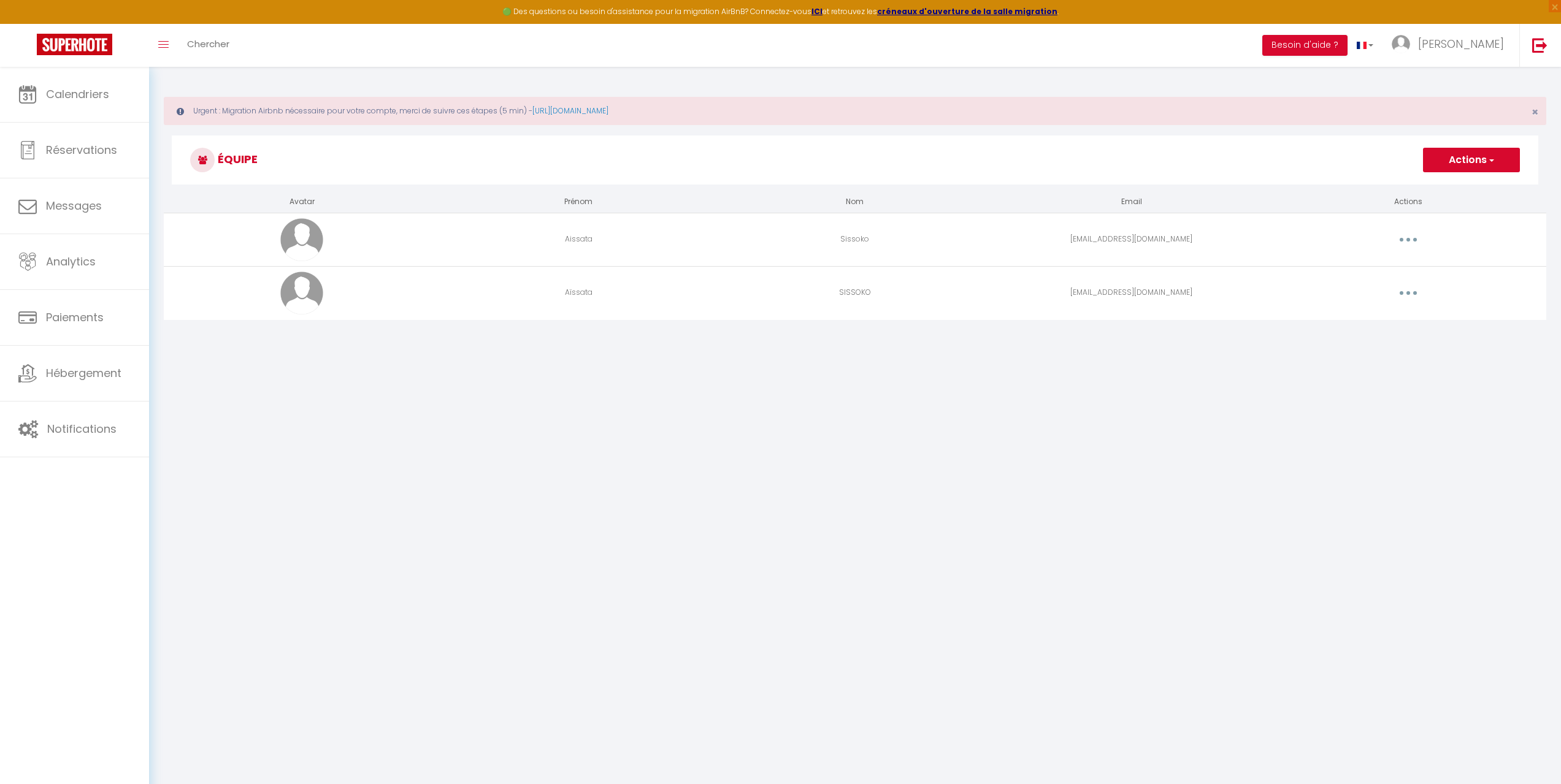
click at [1404, 236] on button "button" at bounding box center [1408, 240] width 34 height 20
click at [1377, 268] on link "Editer" at bounding box center [1376, 268] width 91 height 21
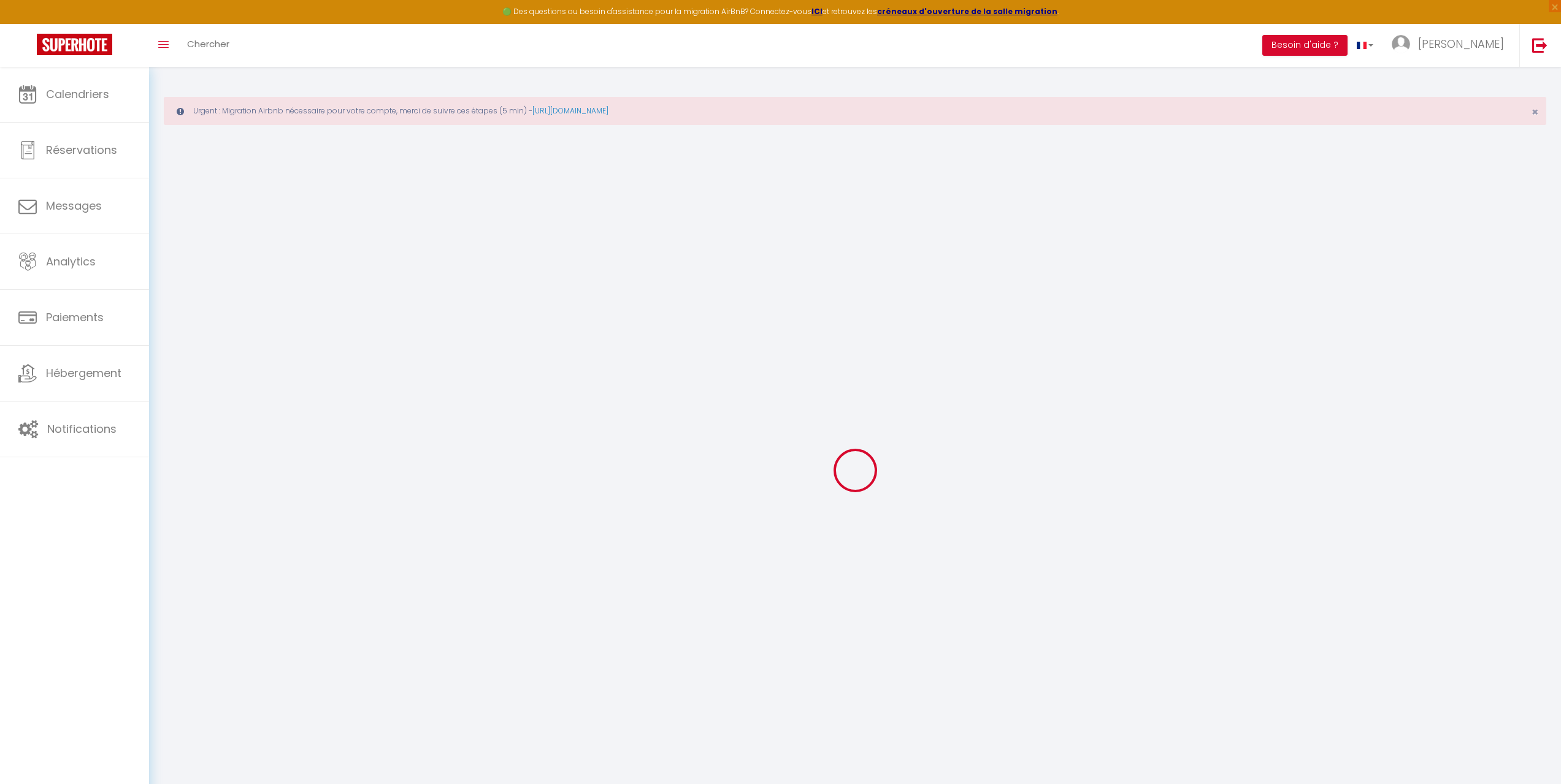
type input "Aissata"
type input "Sissoko"
type input "[EMAIL_ADDRESS][DOMAIN_NAME]"
type textarea "[URL][DOMAIN_NAME]"
checkbox input "false"
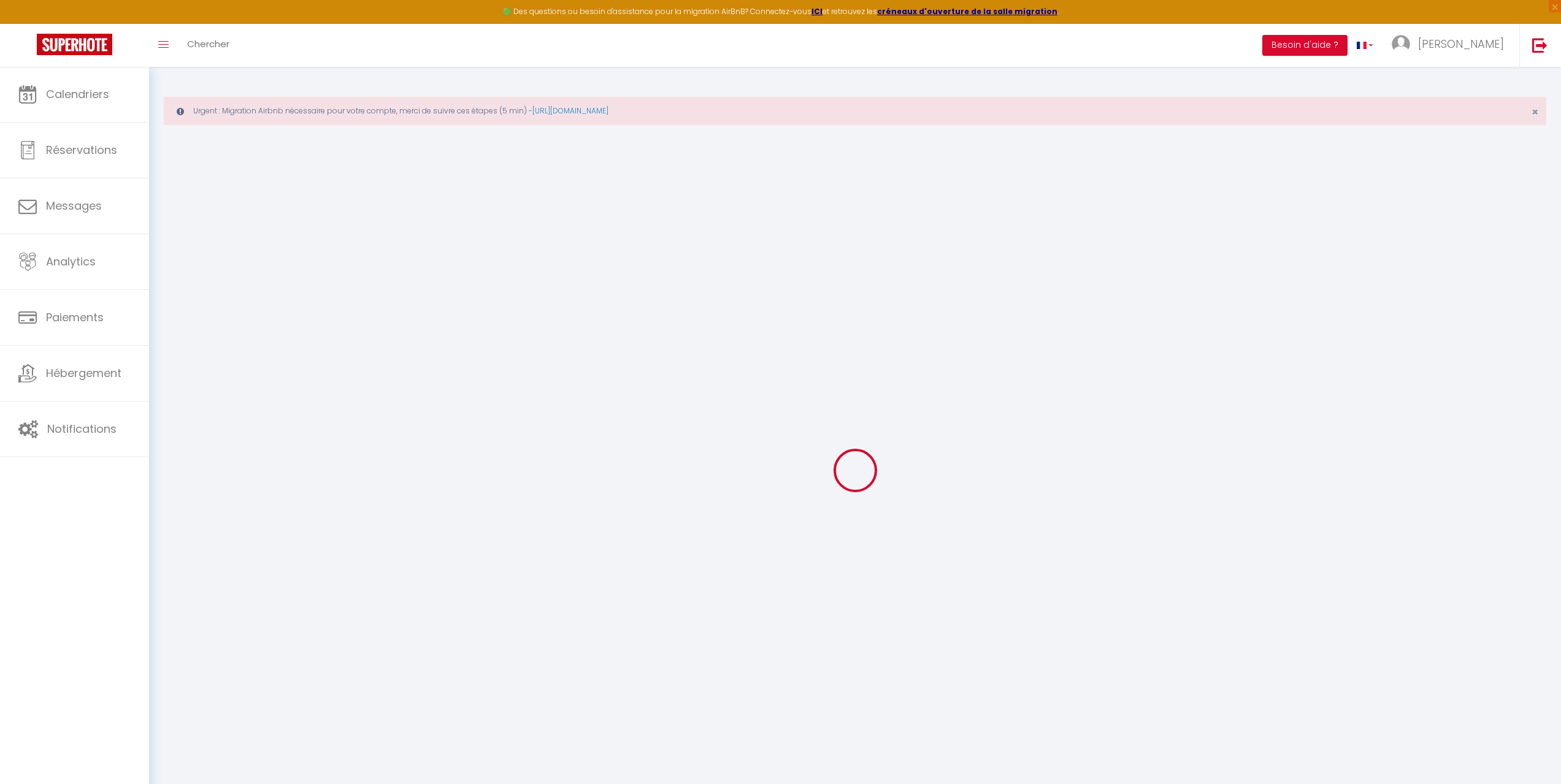
checkbox input "false"
checkbox input "true"
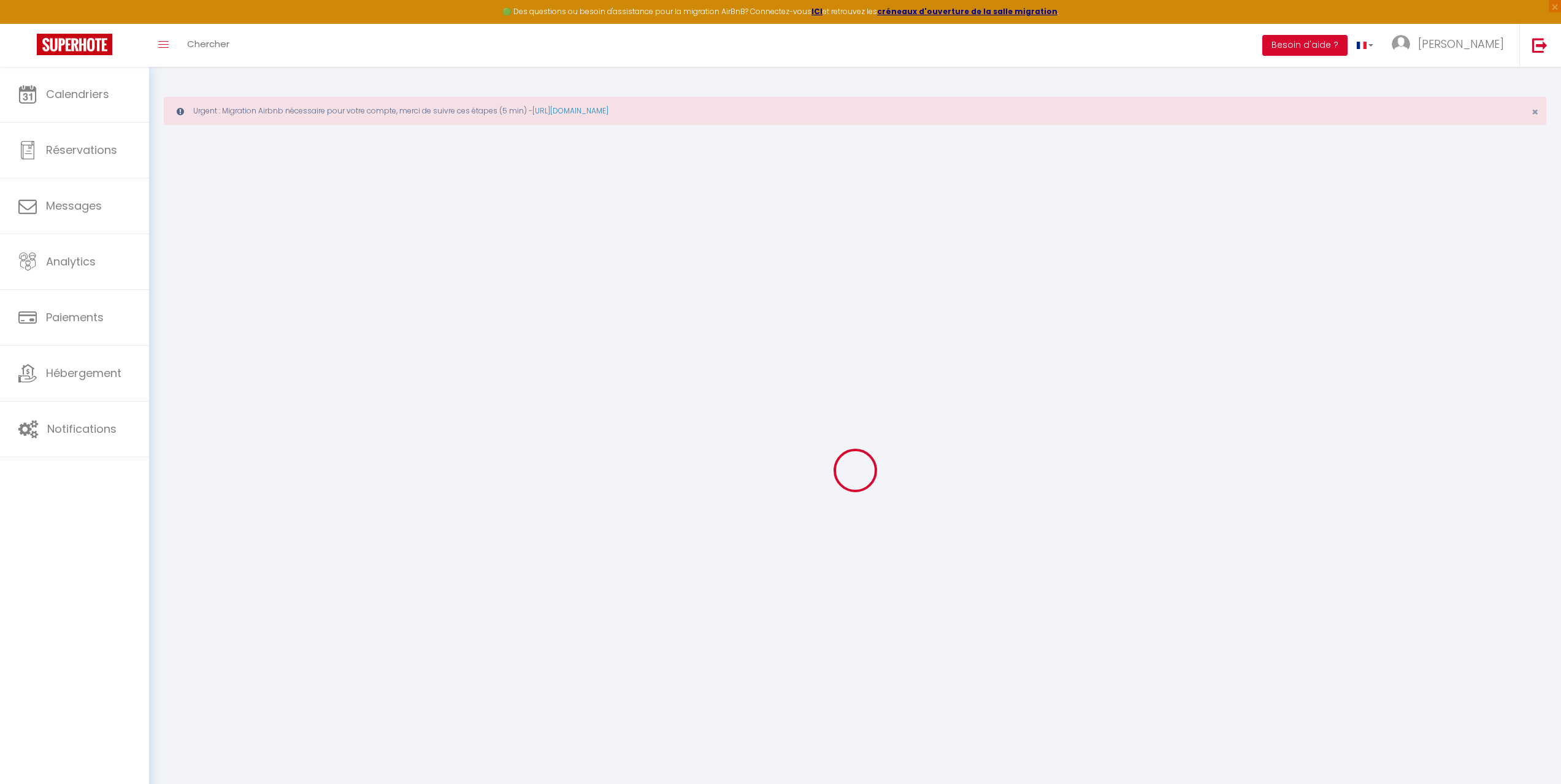
checkbox input "true"
checkbox input "false"
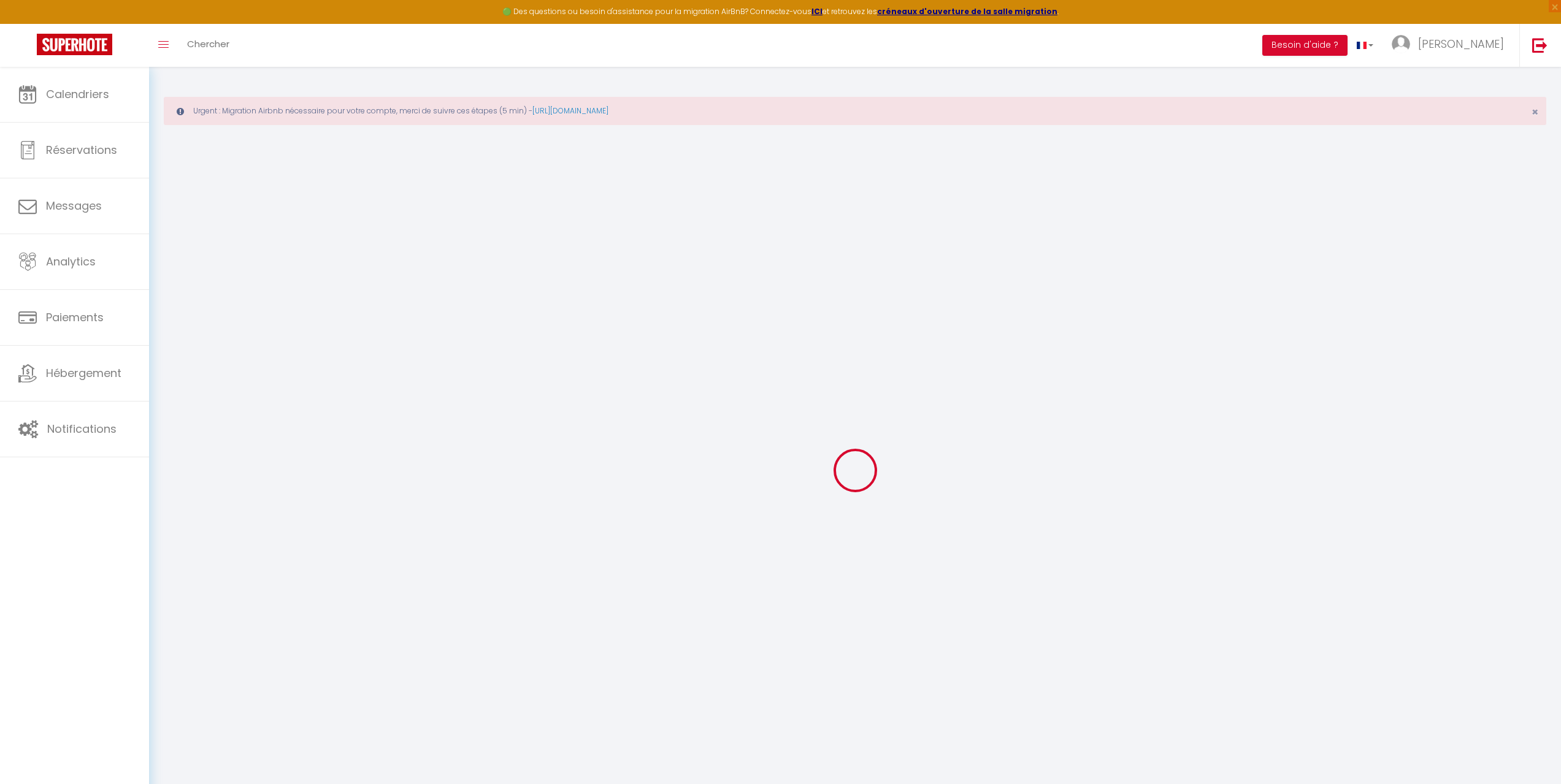
checkbox input "false"
checkbox input "true"
checkbox input "false"
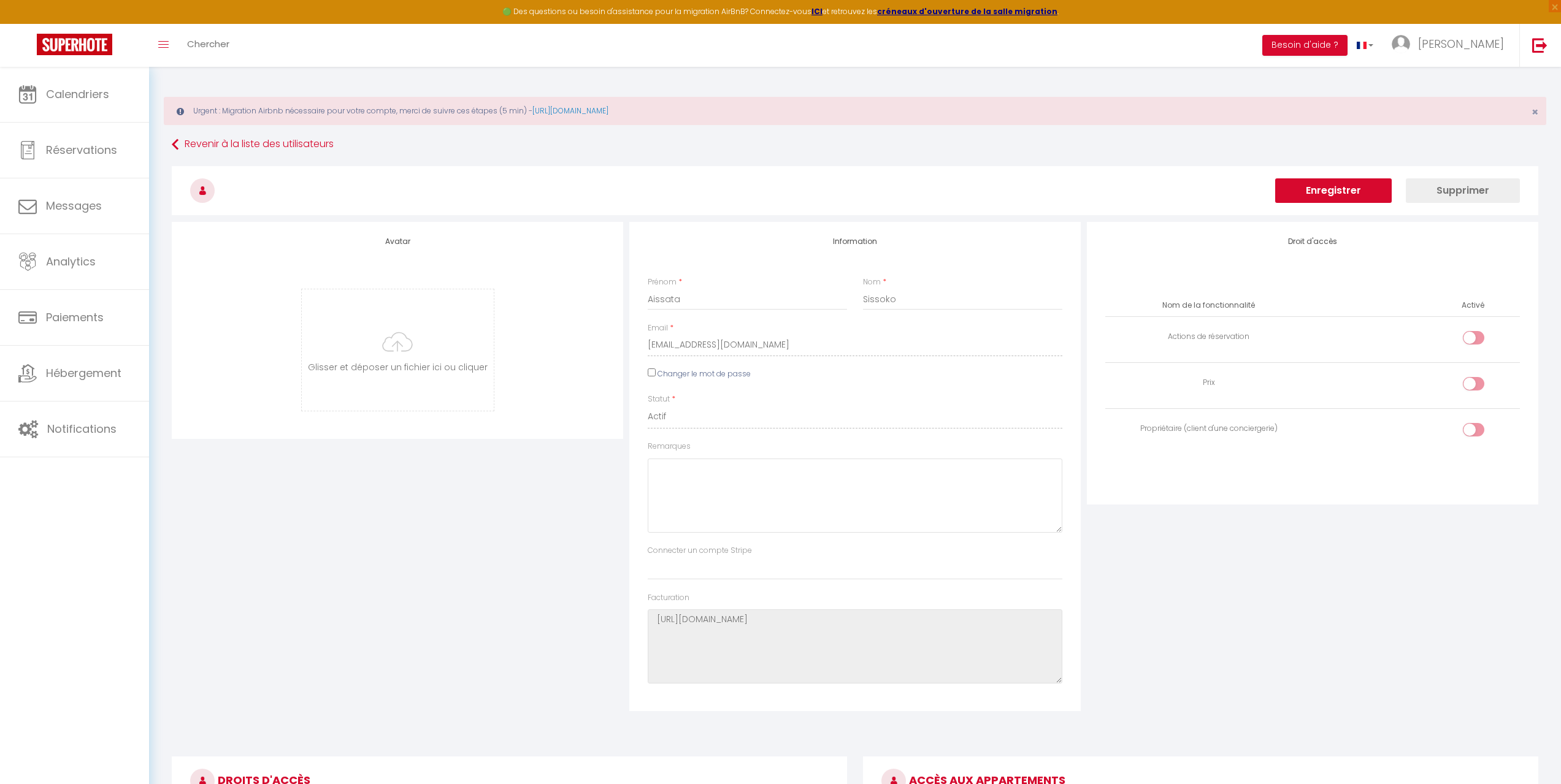
click at [1449, 190] on button "Supprimer" at bounding box center [1463, 190] width 114 height 24
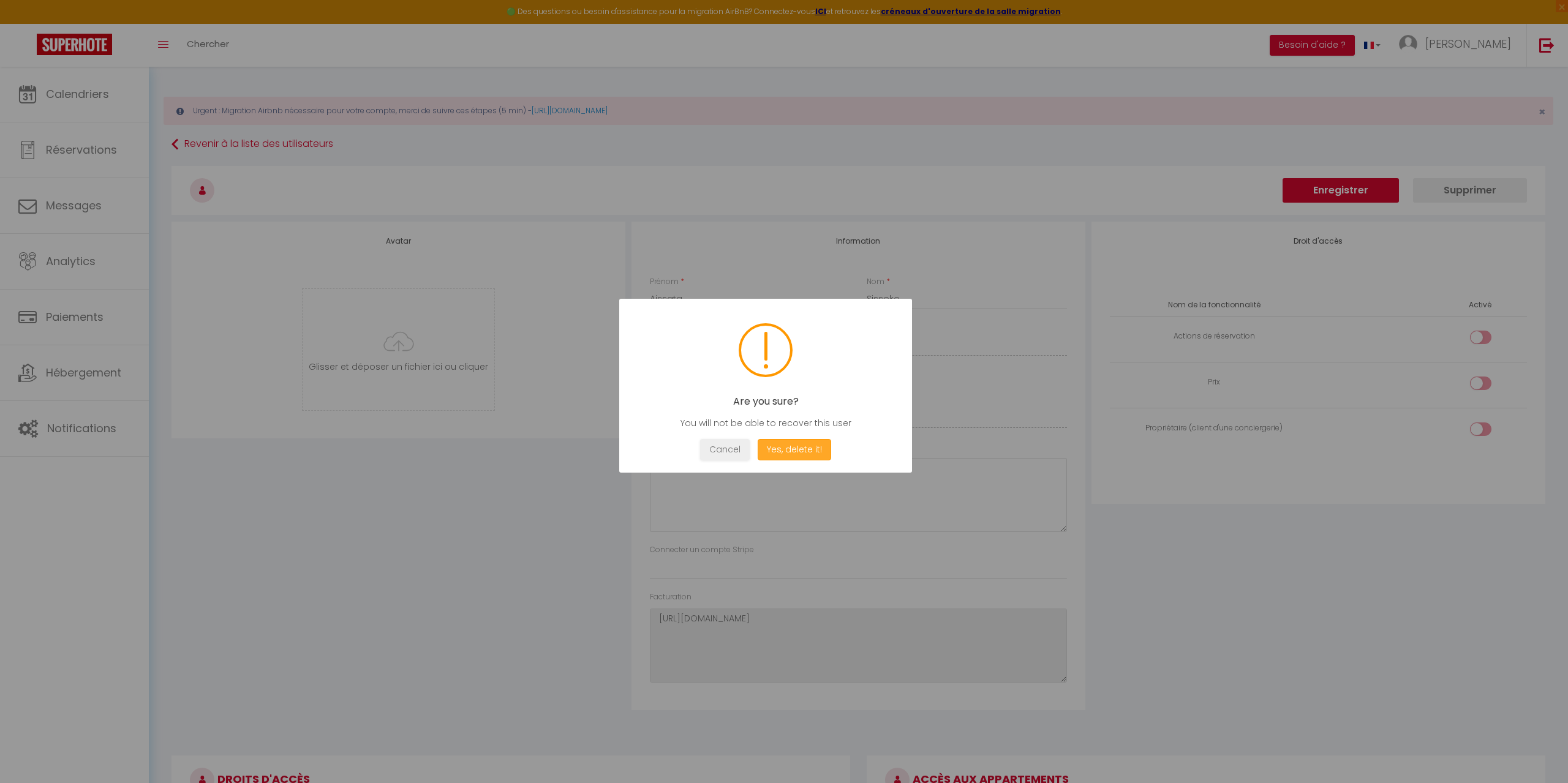
click at [793, 452] on button "Yes, delete it!" at bounding box center [794, 450] width 73 height 22
click at [767, 451] on button "OK" at bounding box center [766, 450] width 31 height 22
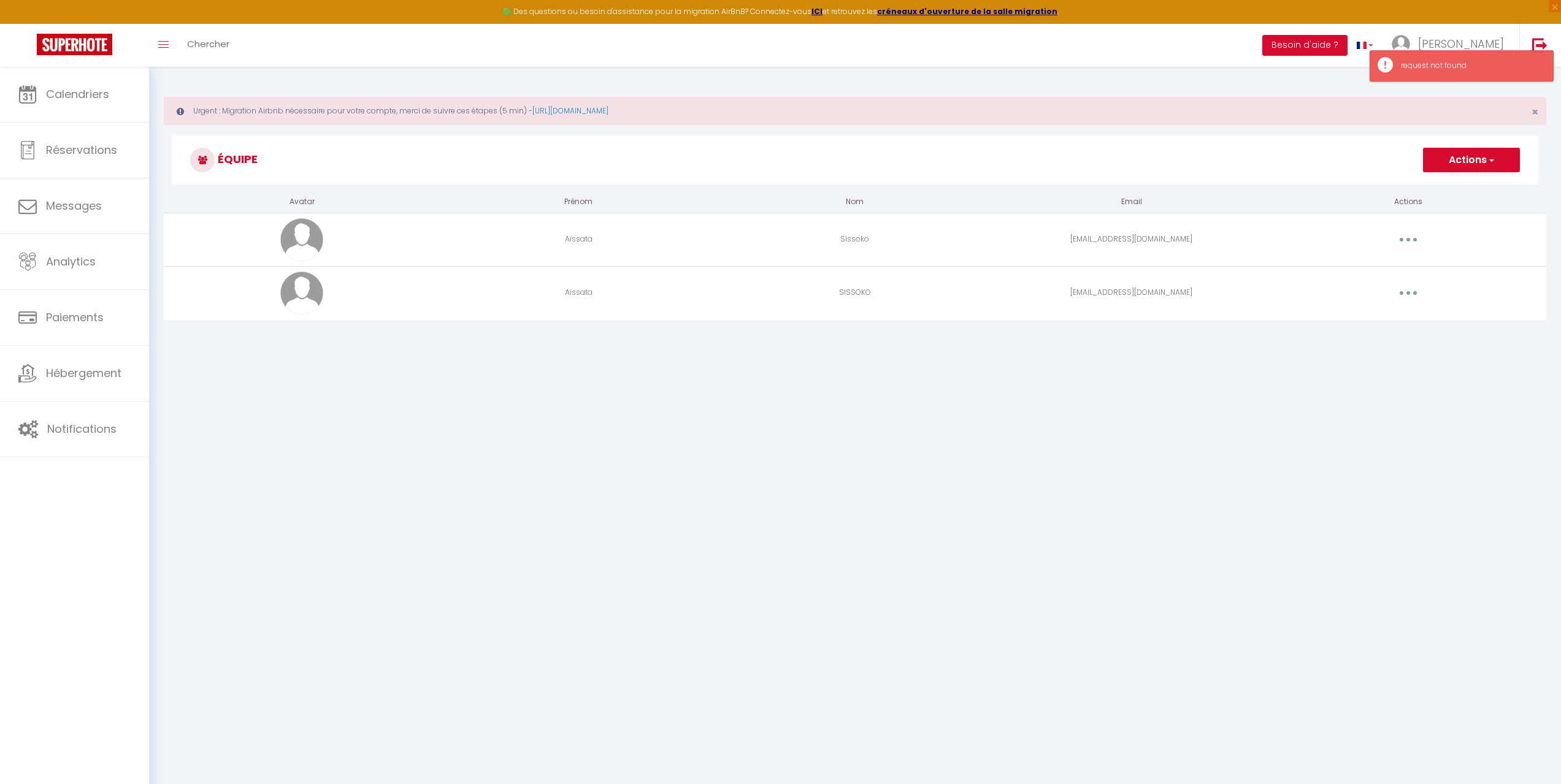
click at [1418, 287] on button "button" at bounding box center [1408, 293] width 34 height 20
click at [1382, 329] on link "Editer" at bounding box center [1376, 321] width 91 height 21
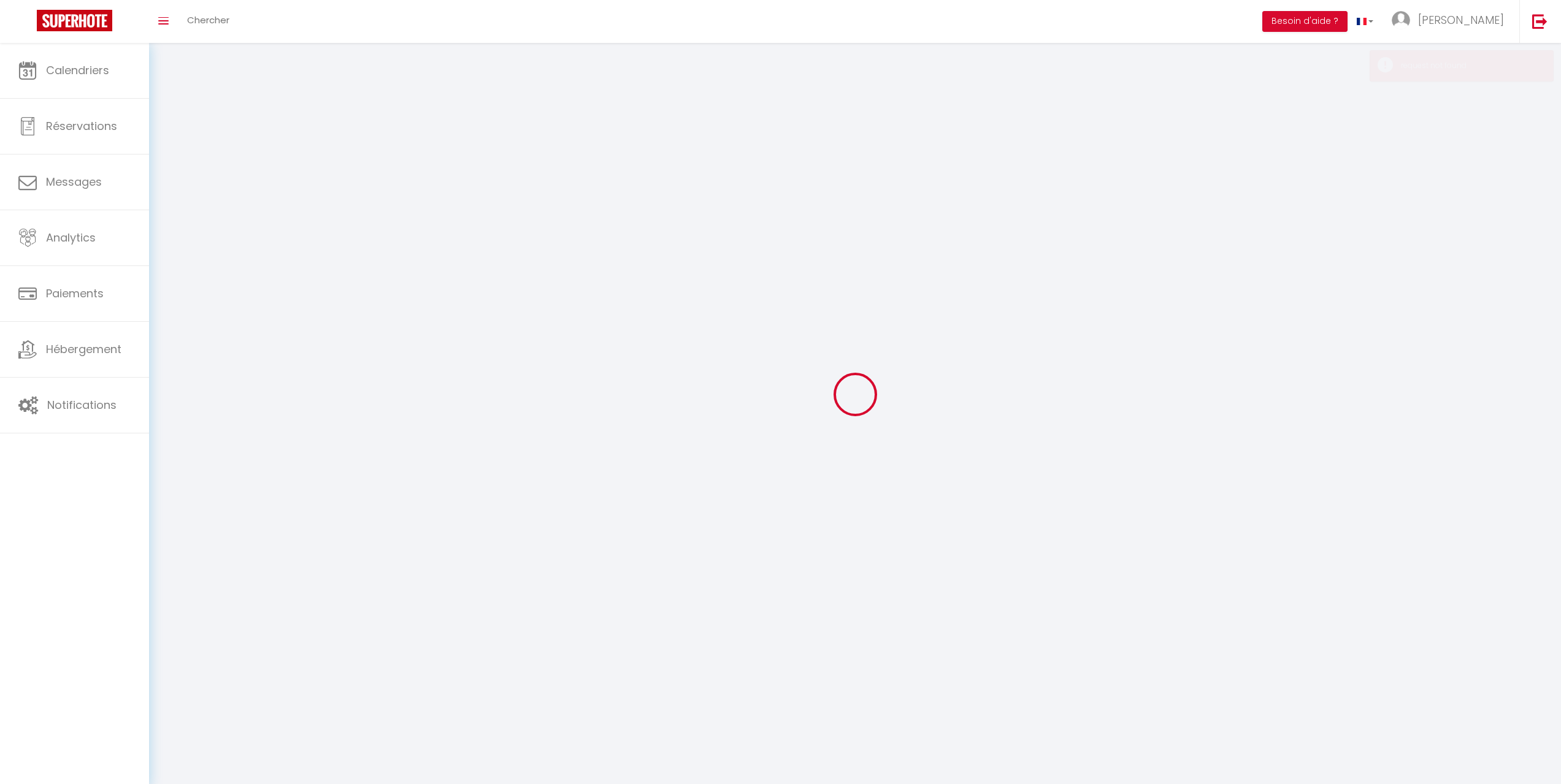
type input "Aïssata"
type input "SISSOKO"
type input "[EMAIL_ADDRESS][DOMAIN_NAME]"
type textarea "[URL][DOMAIN_NAME]"
checkbox input "false"
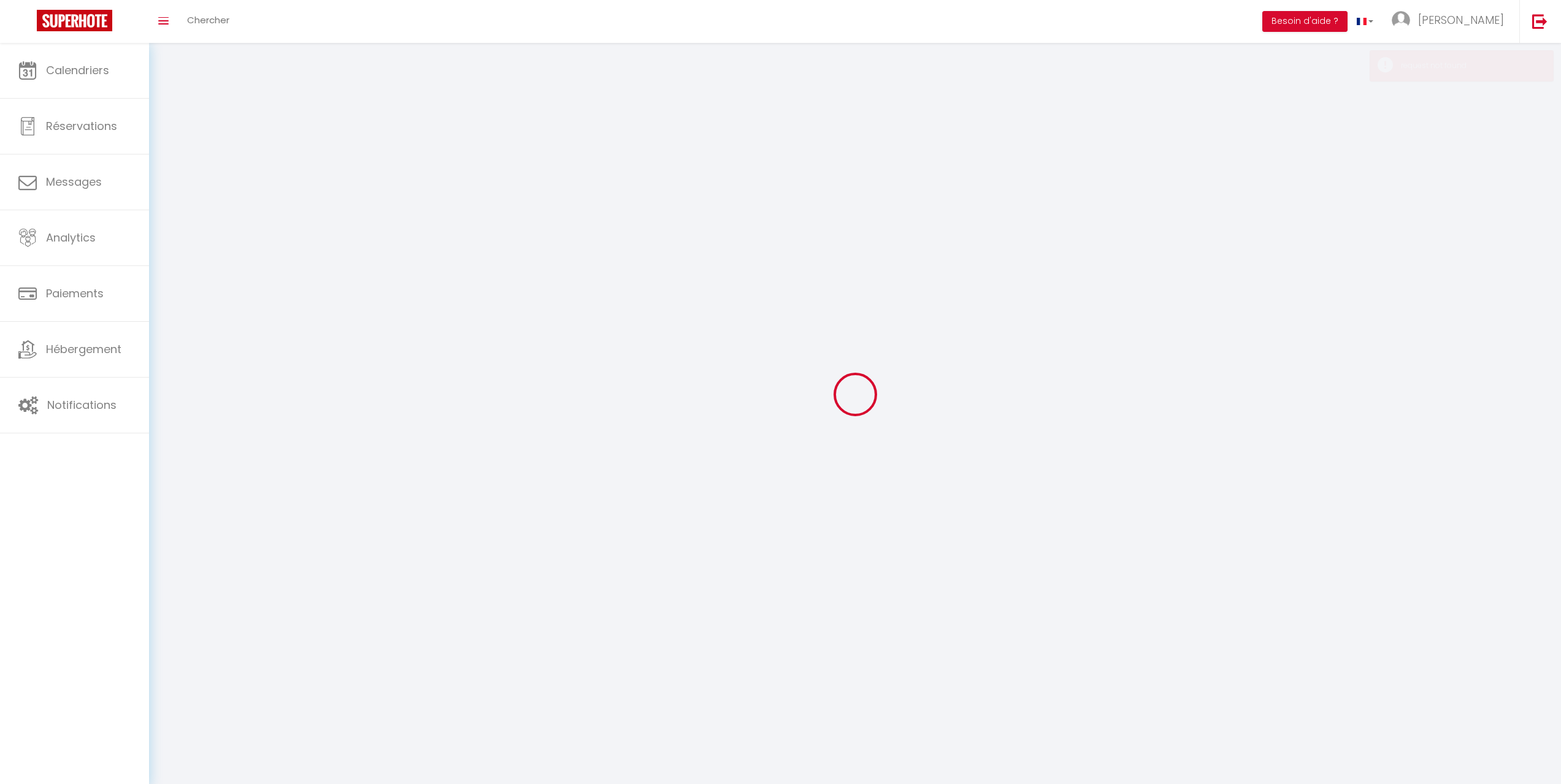
checkbox input "false"
checkbox input "true"
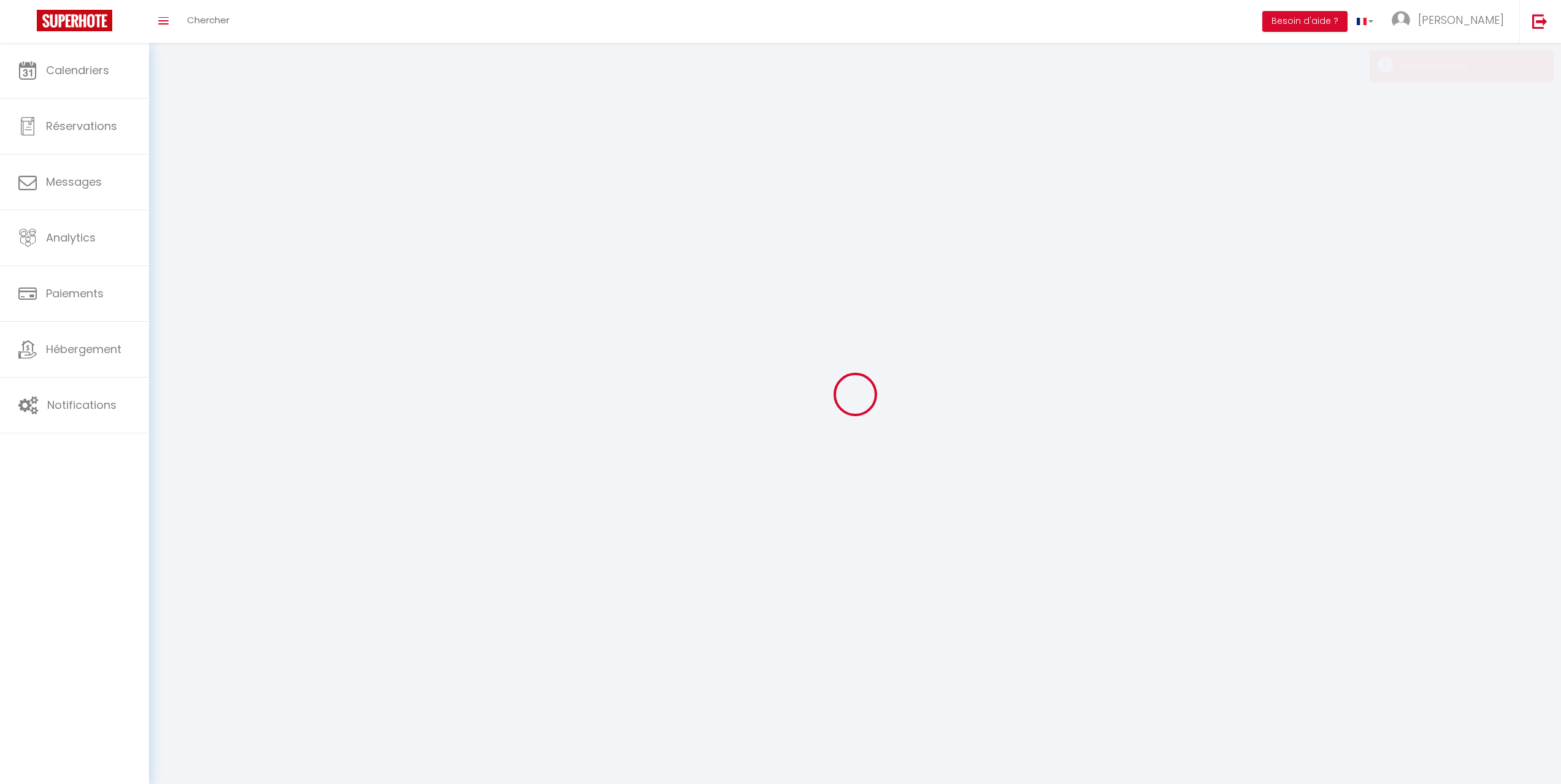
checkbox input "true"
checkbox input "false"
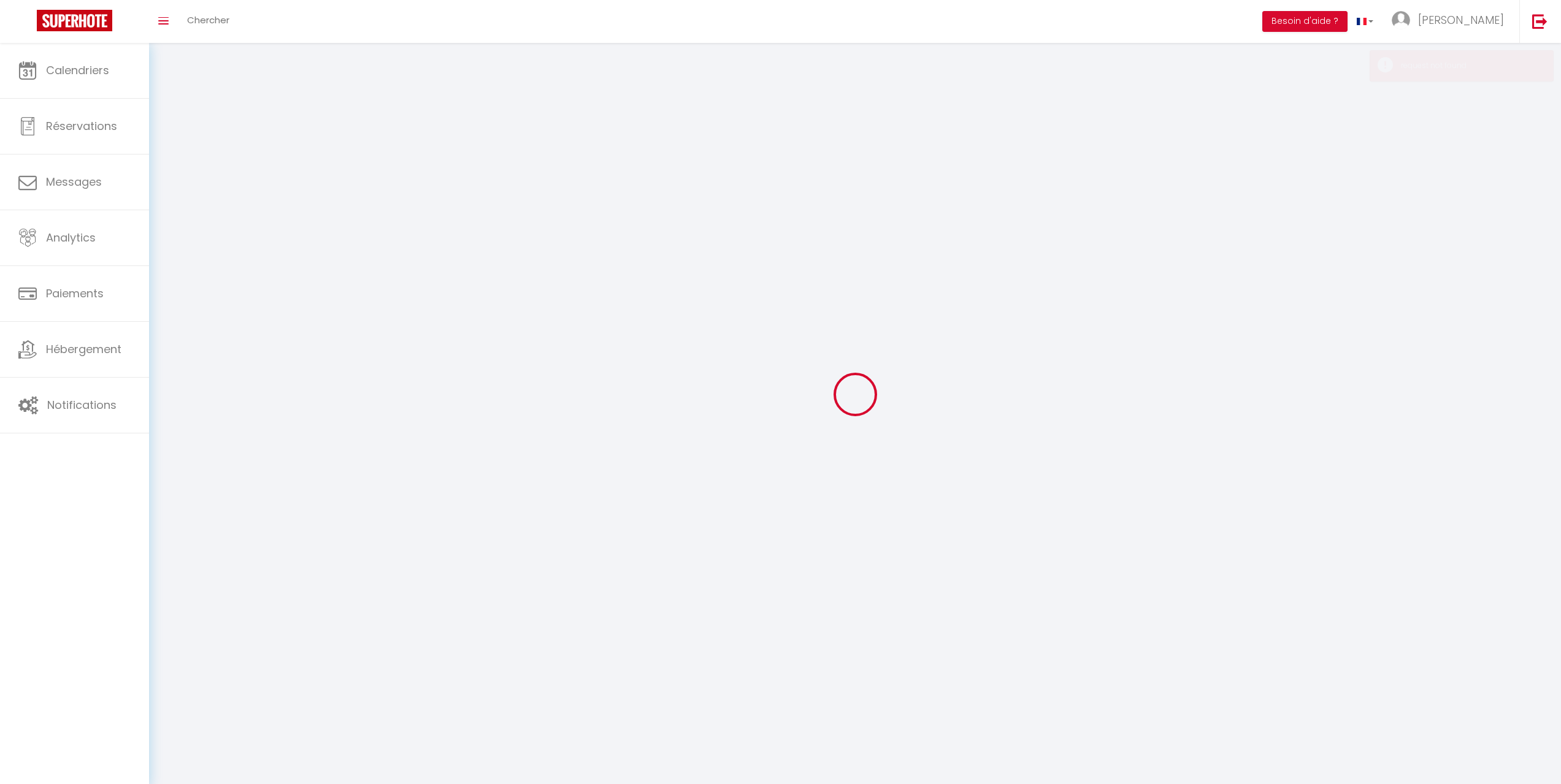
checkbox input "false"
checkbox input "true"
checkbox input "false"
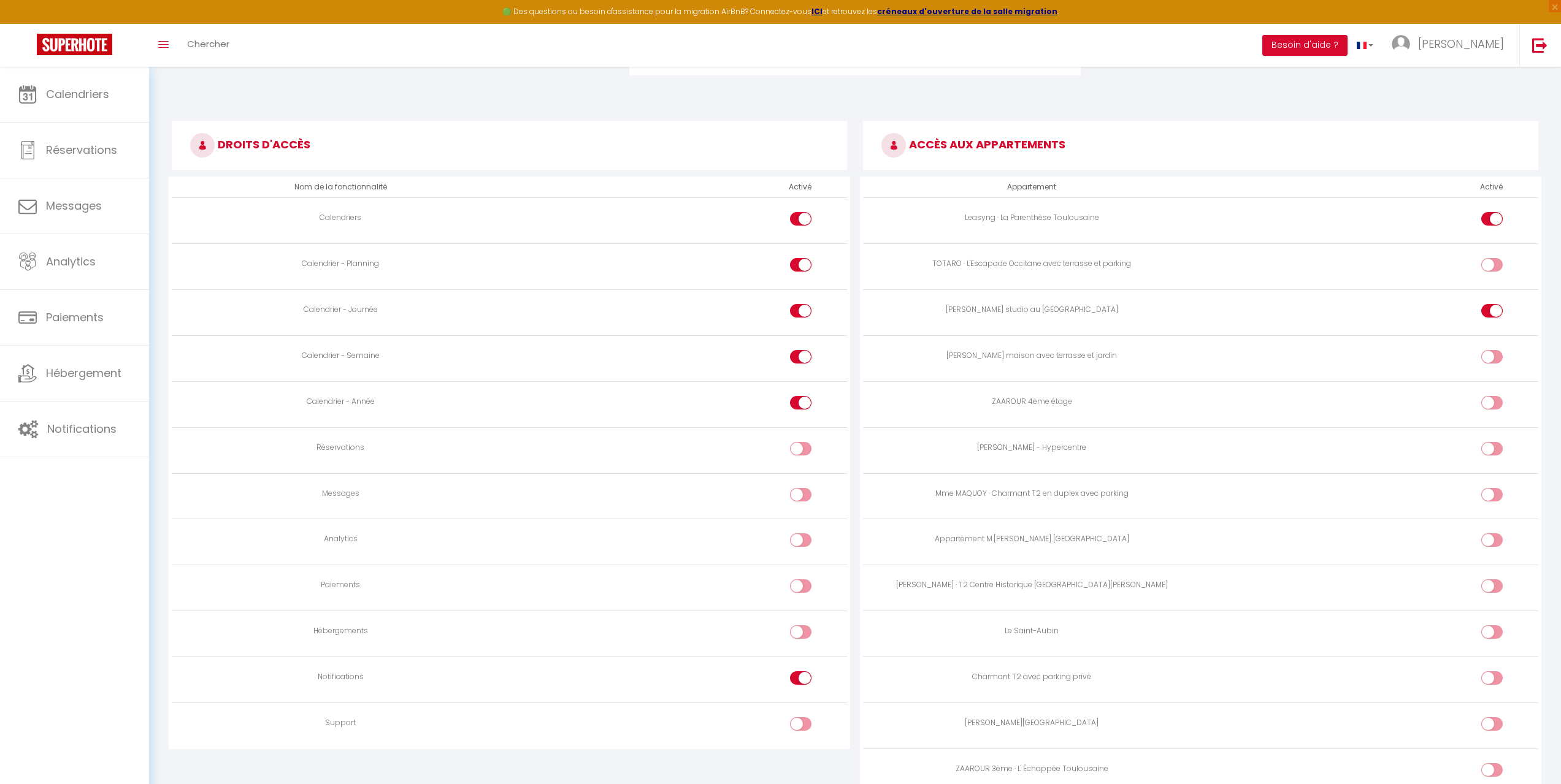
scroll to position [696, 0]
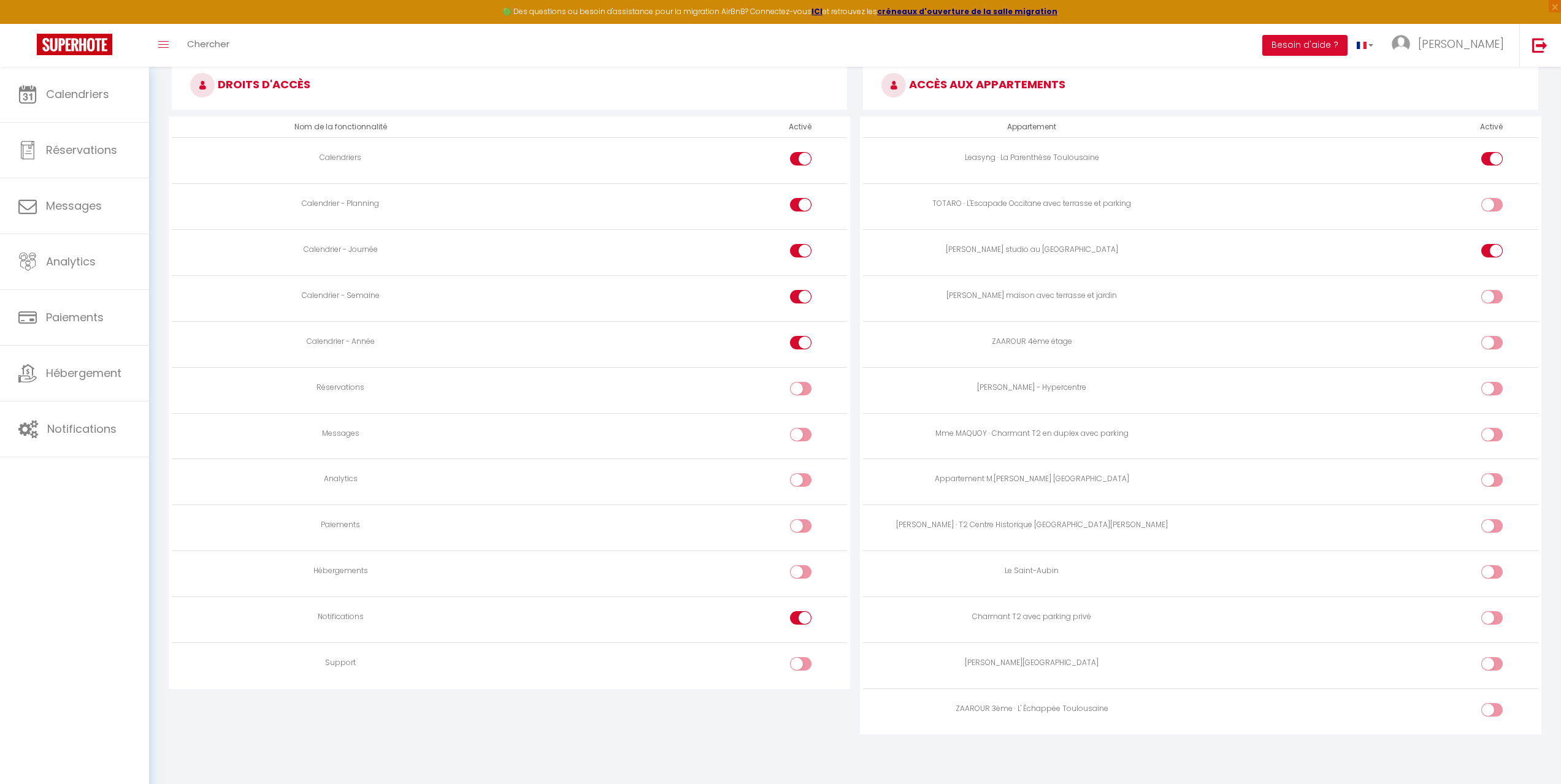
click at [801, 383] on input "checkbox" at bounding box center [811, 391] width 22 height 18
checkbox input "true"
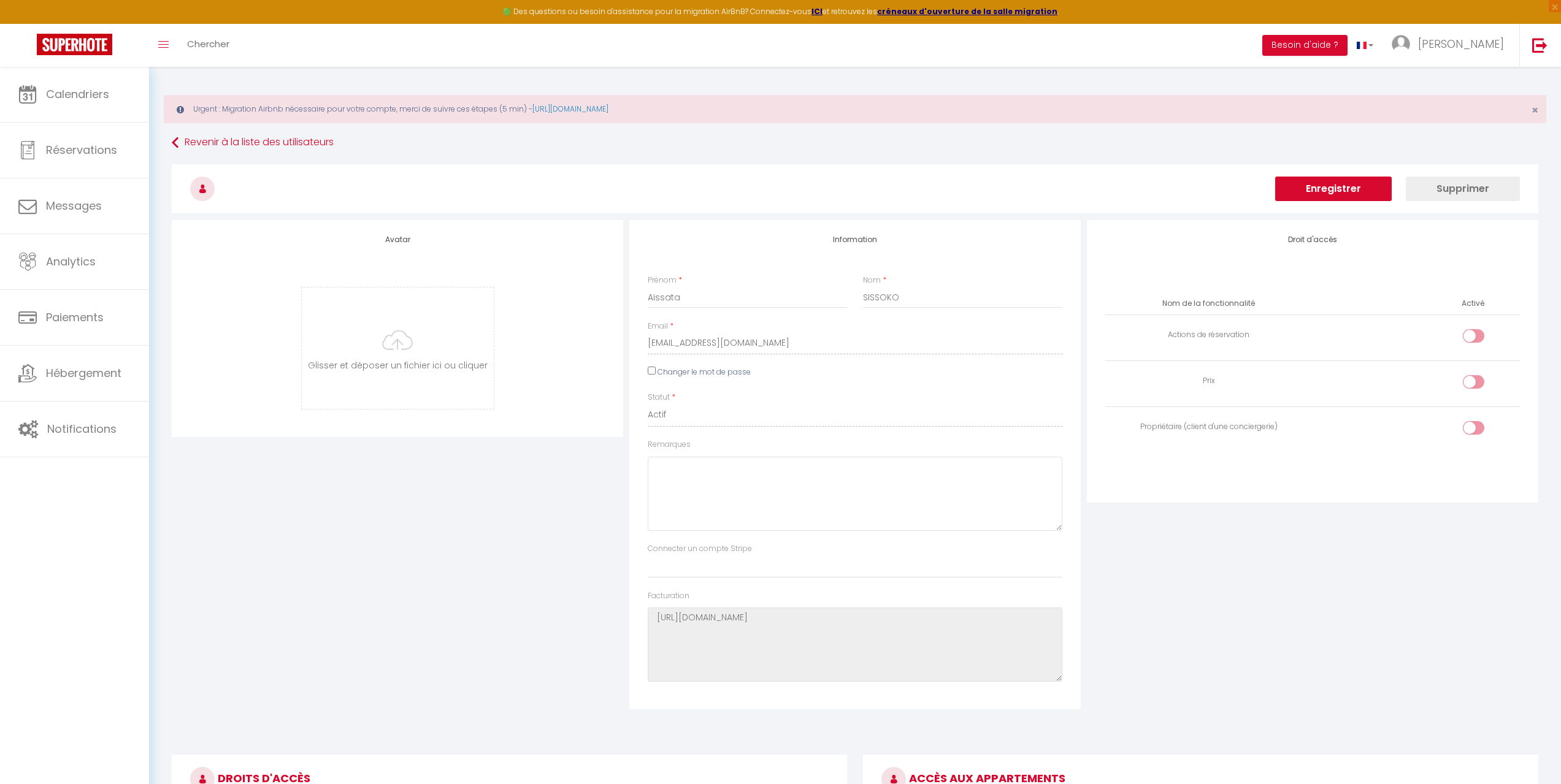
scroll to position [0, 0]
click at [1320, 183] on button "Enregistrer" at bounding box center [1334, 190] width 117 height 24
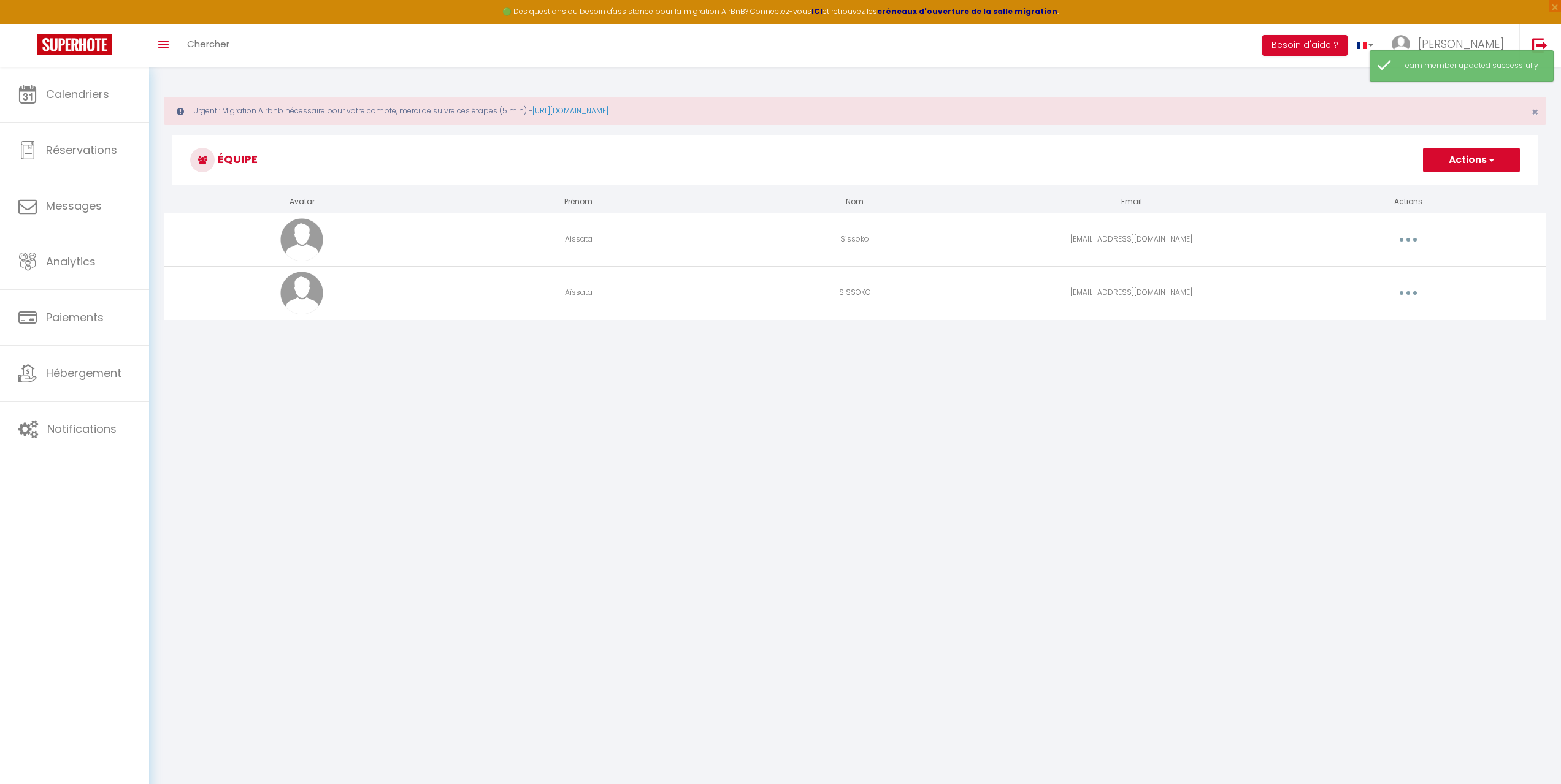
click at [1414, 239] on button "button" at bounding box center [1408, 240] width 34 height 20
click at [1346, 293] on link "Supprimer" at bounding box center [1376, 290] width 91 height 21
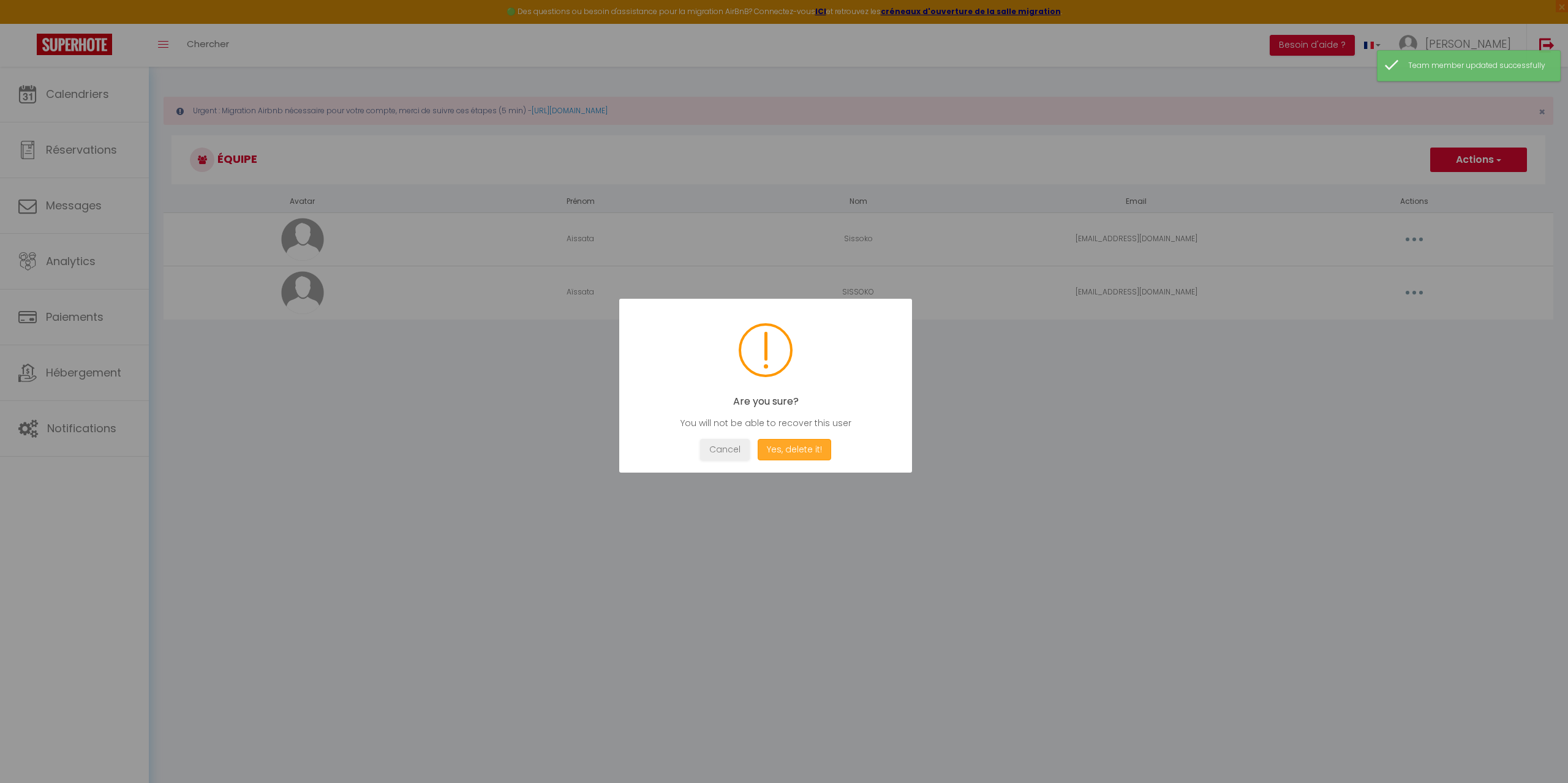
click at [806, 448] on button "Yes, delete it!" at bounding box center [794, 450] width 73 height 22
click at [772, 452] on button "OK" at bounding box center [766, 450] width 31 height 22
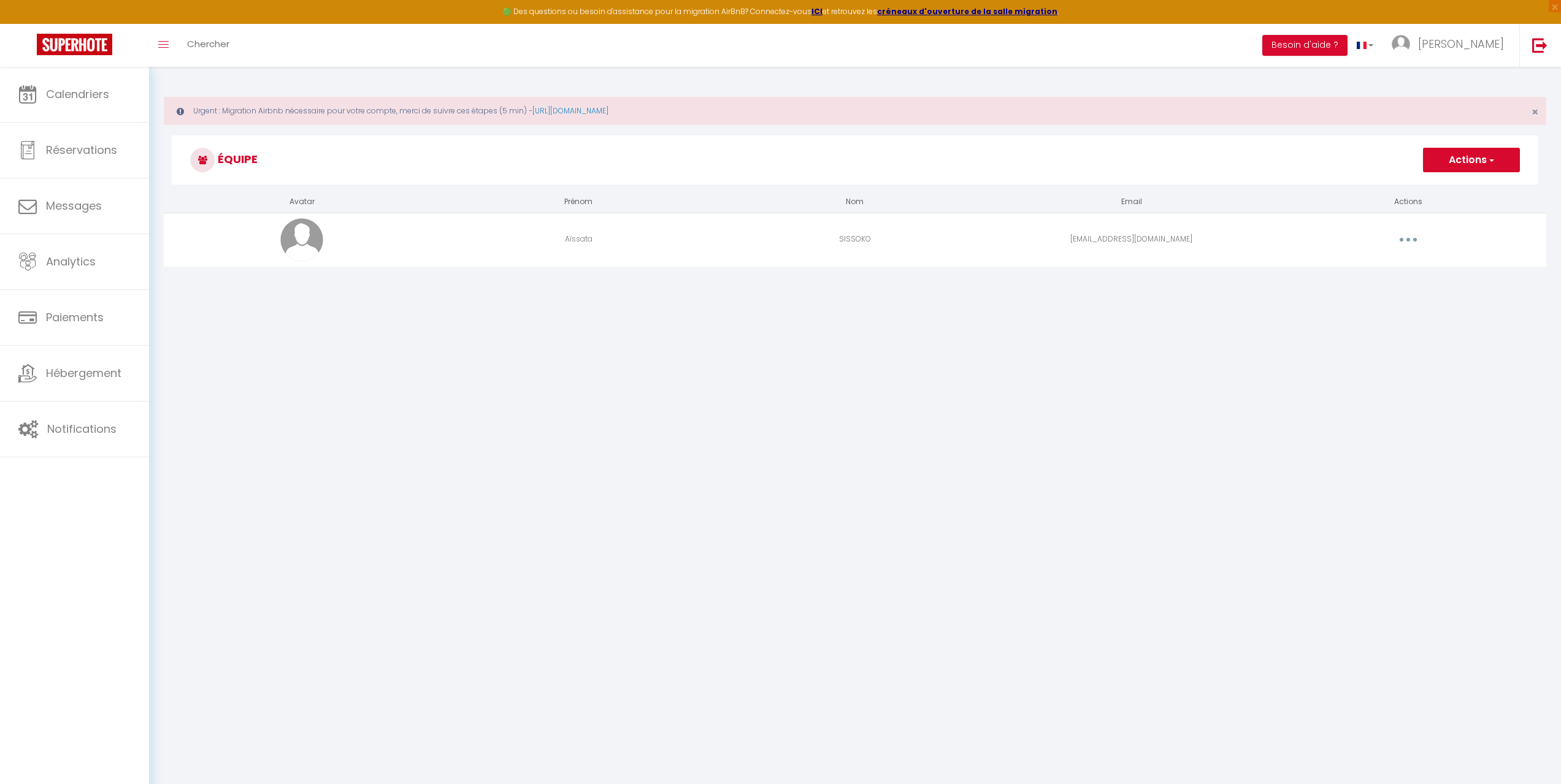
click at [981, 417] on body "🟢 Des questions ou besoin d'assistance pour la migration AirBnB? Connectez-vous…" at bounding box center [780, 459] width 1561 height 784
click at [80, 42] on img at bounding box center [74, 45] width 75 height 22
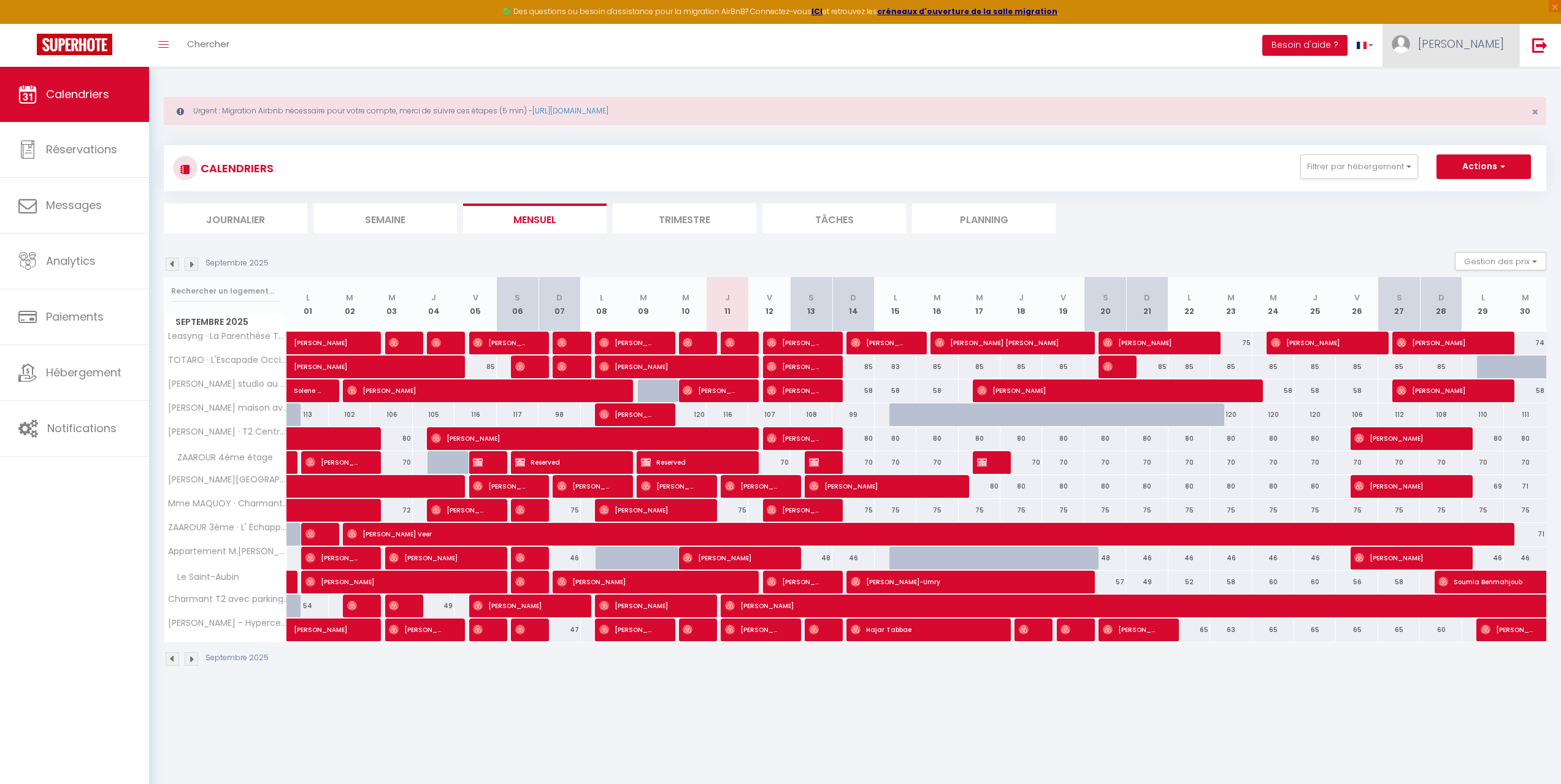
click at [1514, 56] on link "[PERSON_NAME]" at bounding box center [1451, 46] width 137 height 43
click at [1478, 107] on link "Équipe" at bounding box center [1470, 107] width 91 height 21
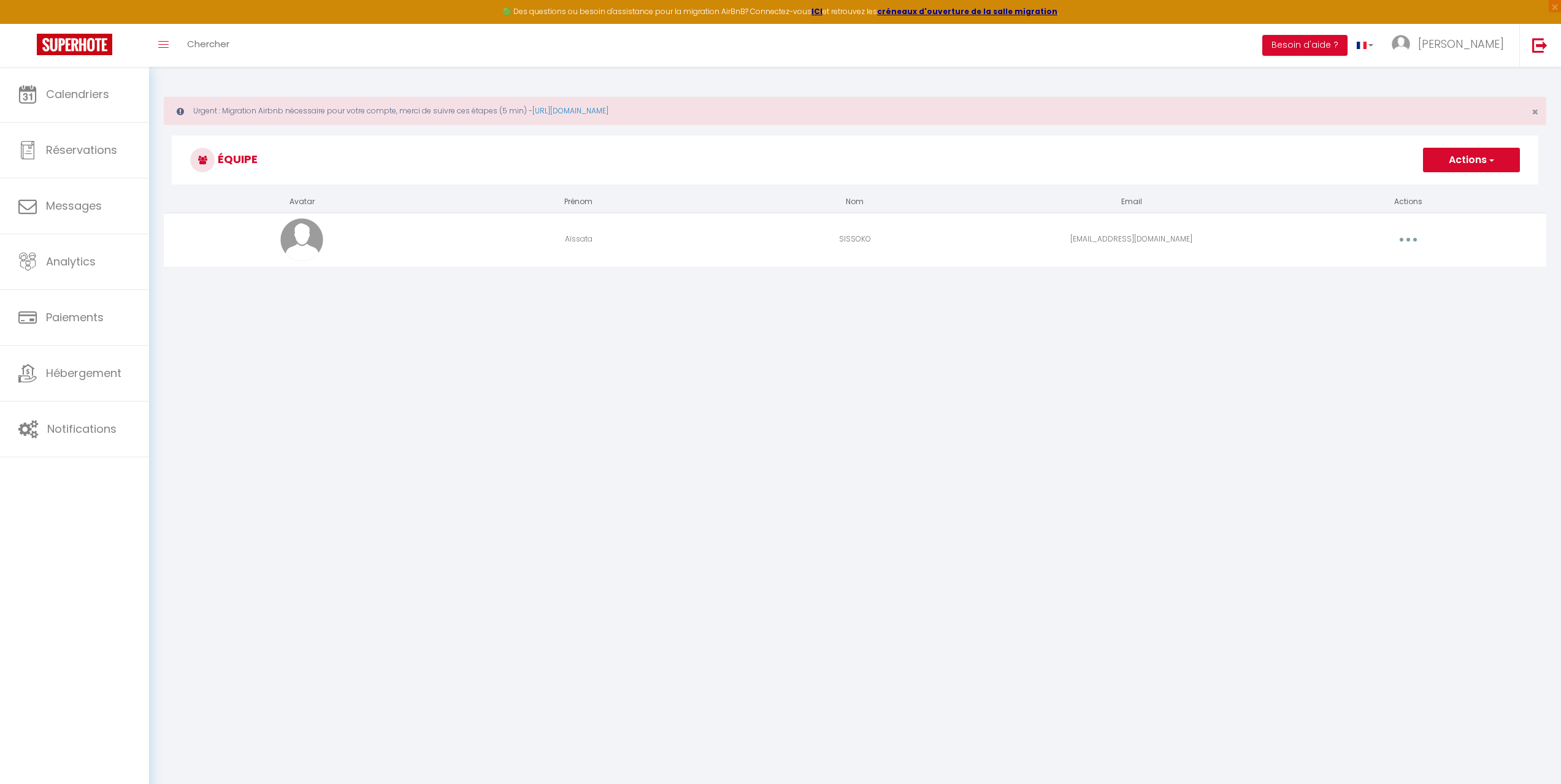
click at [1409, 244] on button "button" at bounding box center [1408, 240] width 34 height 20
click at [1382, 272] on link "Editer" at bounding box center [1376, 268] width 91 height 21
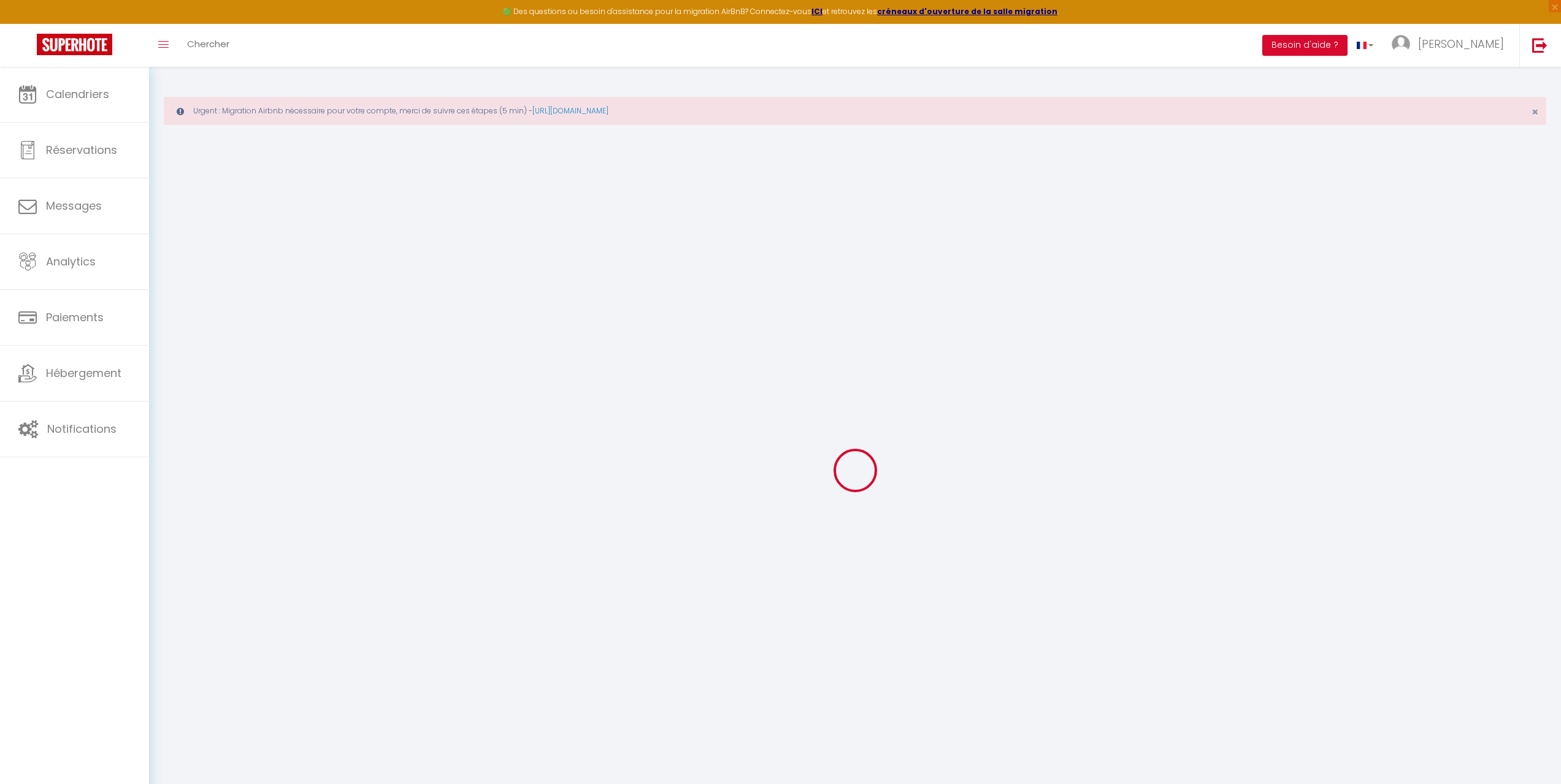
type input "Aïssata"
type input "SISSOKO"
type input "[EMAIL_ADDRESS][DOMAIN_NAME]"
type textarea "[URL][DOMAIN_NAME]"
checkbox input "false"
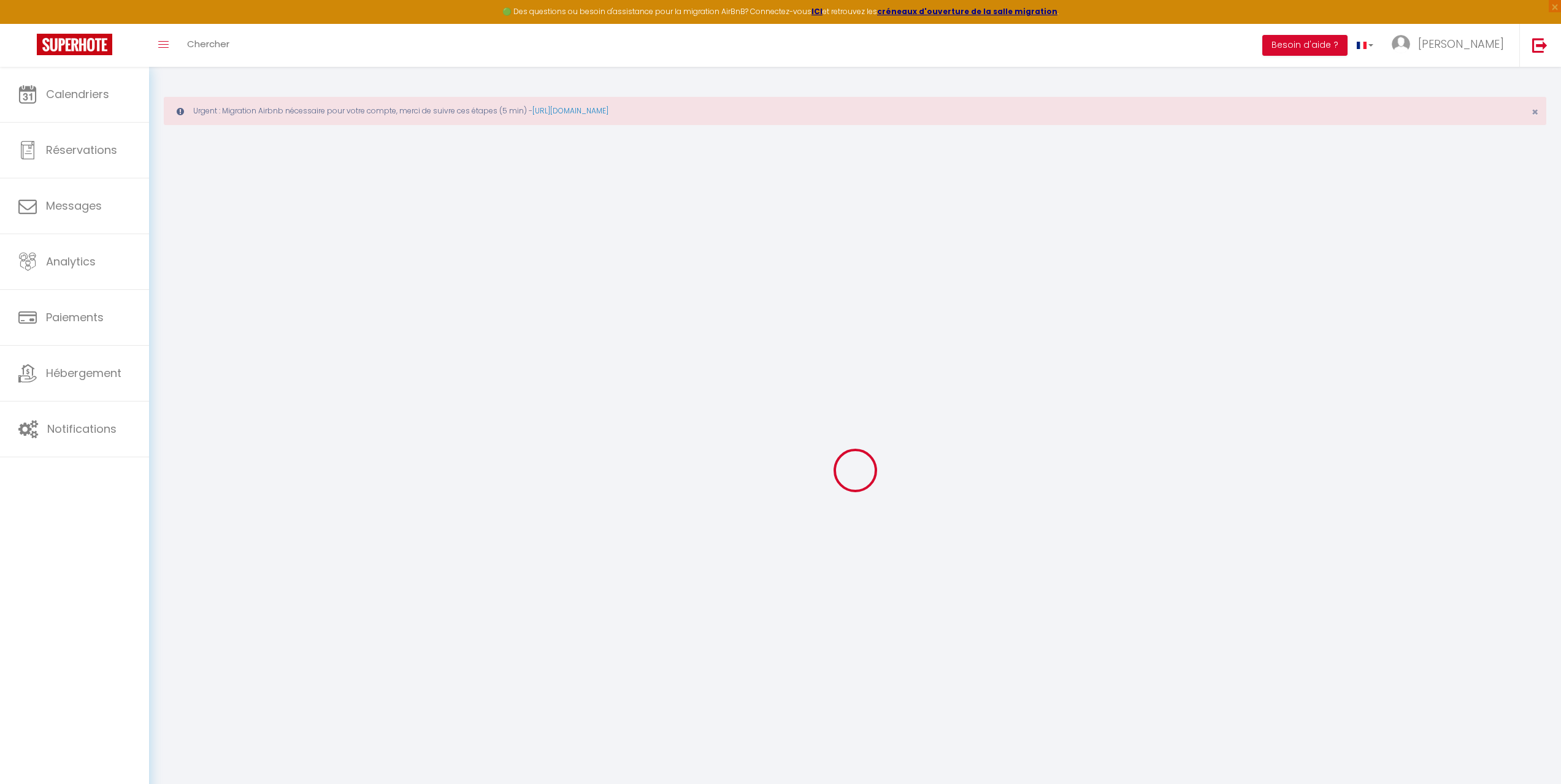
checkbox input "false"
checkbox input "true"
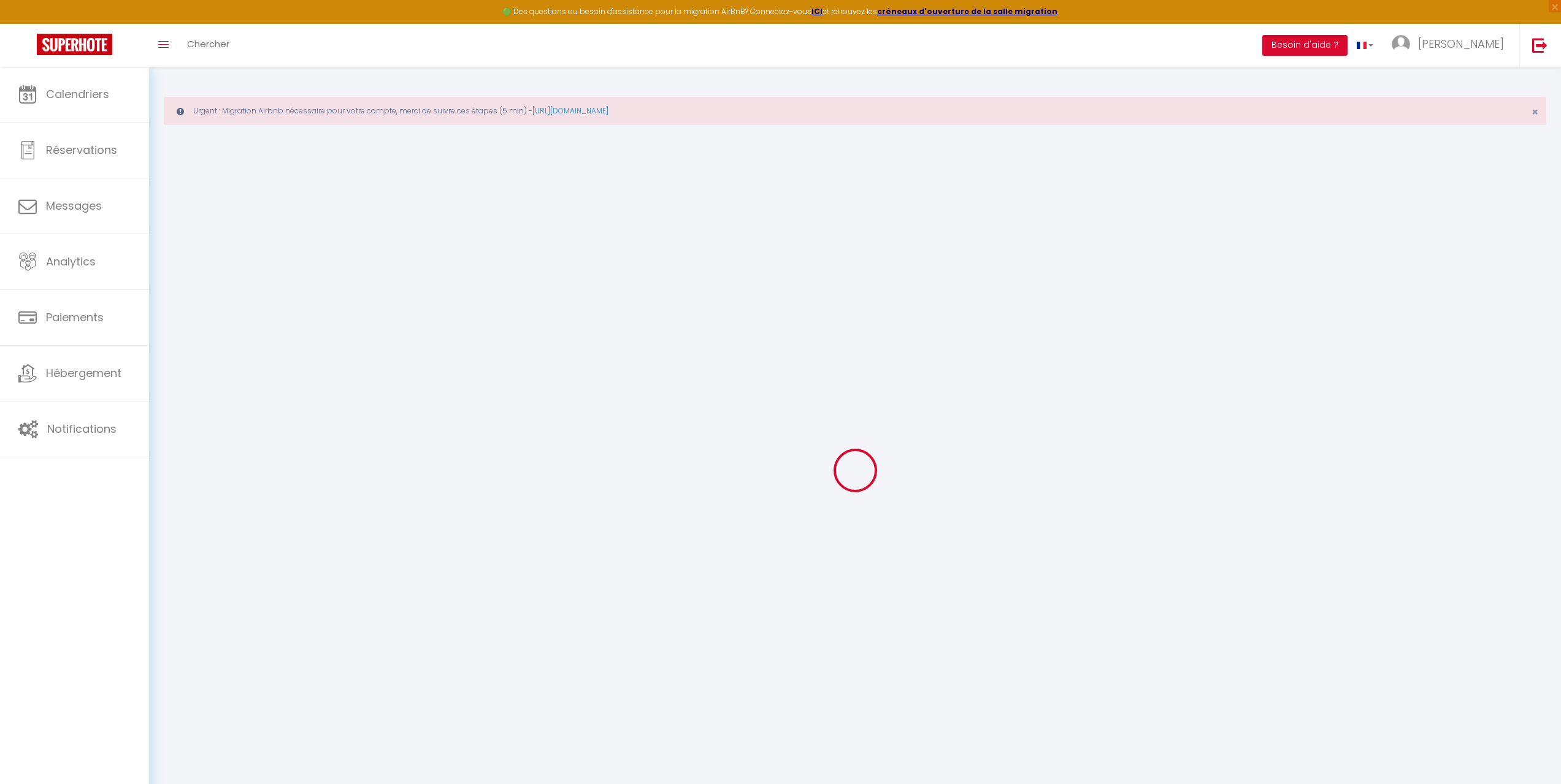
checkbox input "true"
checkbox input "false"
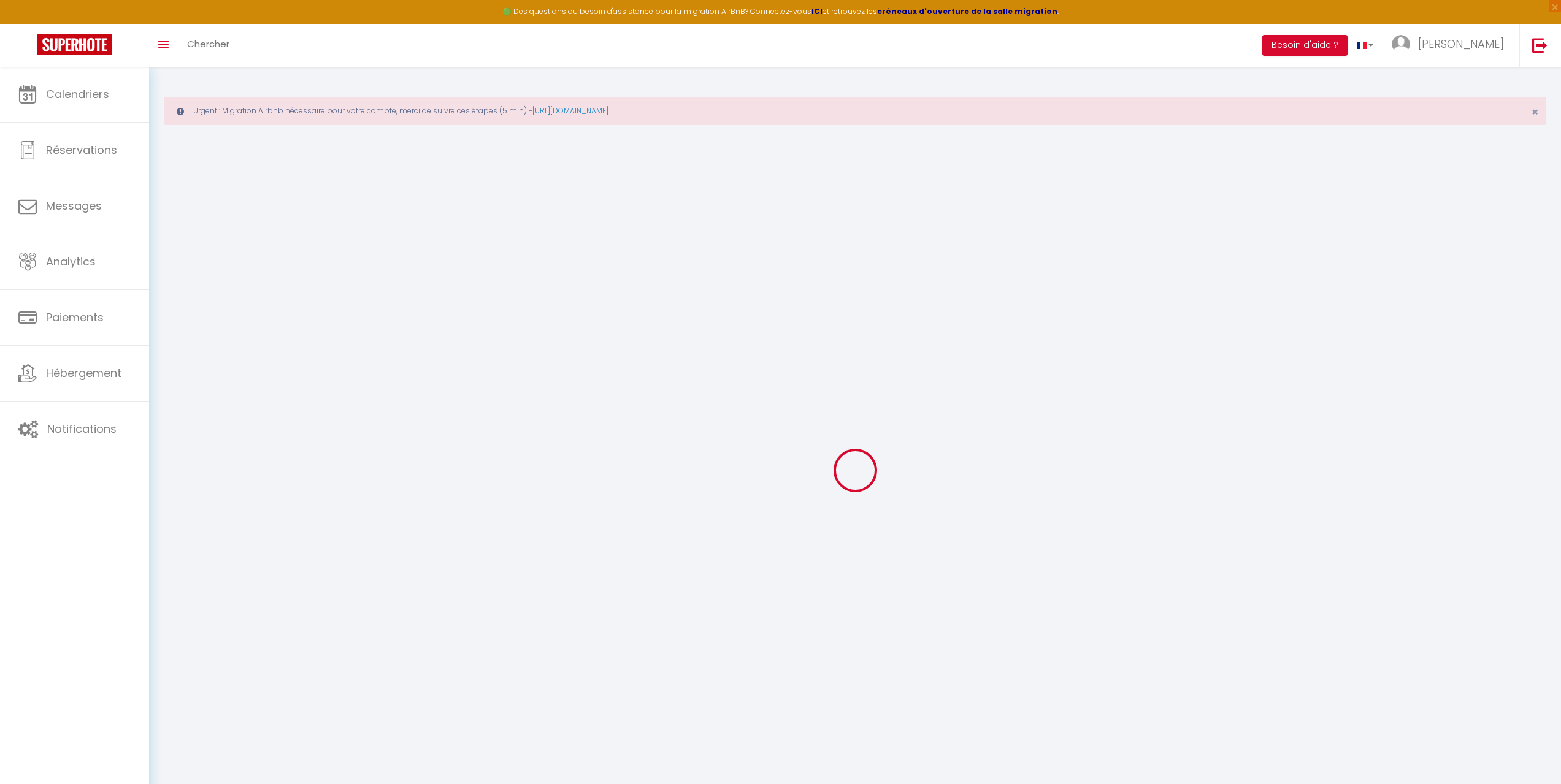
checkbox input "false"
checkbox input "true"
checkbox input "false"
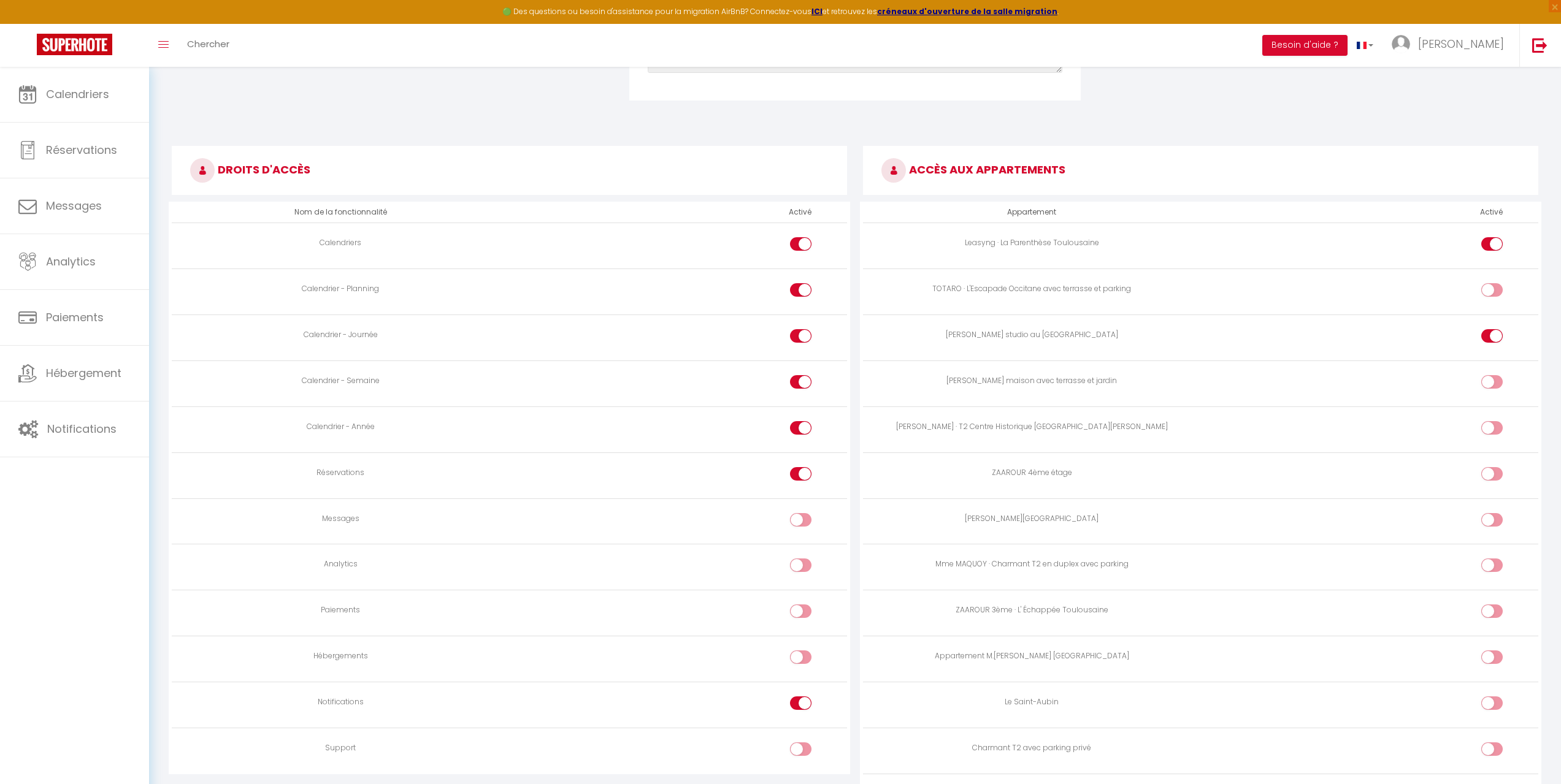
scroll to position [613, 0]
click at [1494, 423] on input "checkbox" at bounding box center [1503, 428] width 22 height 18
checkbox input "true"
click at [1494, 473] on input "checkbox" at bounding box center [1503, 474] width 22 height 18
click at [1497, 474] on input "checkbox" at bounding box center [1503, 474] width 22 height 18
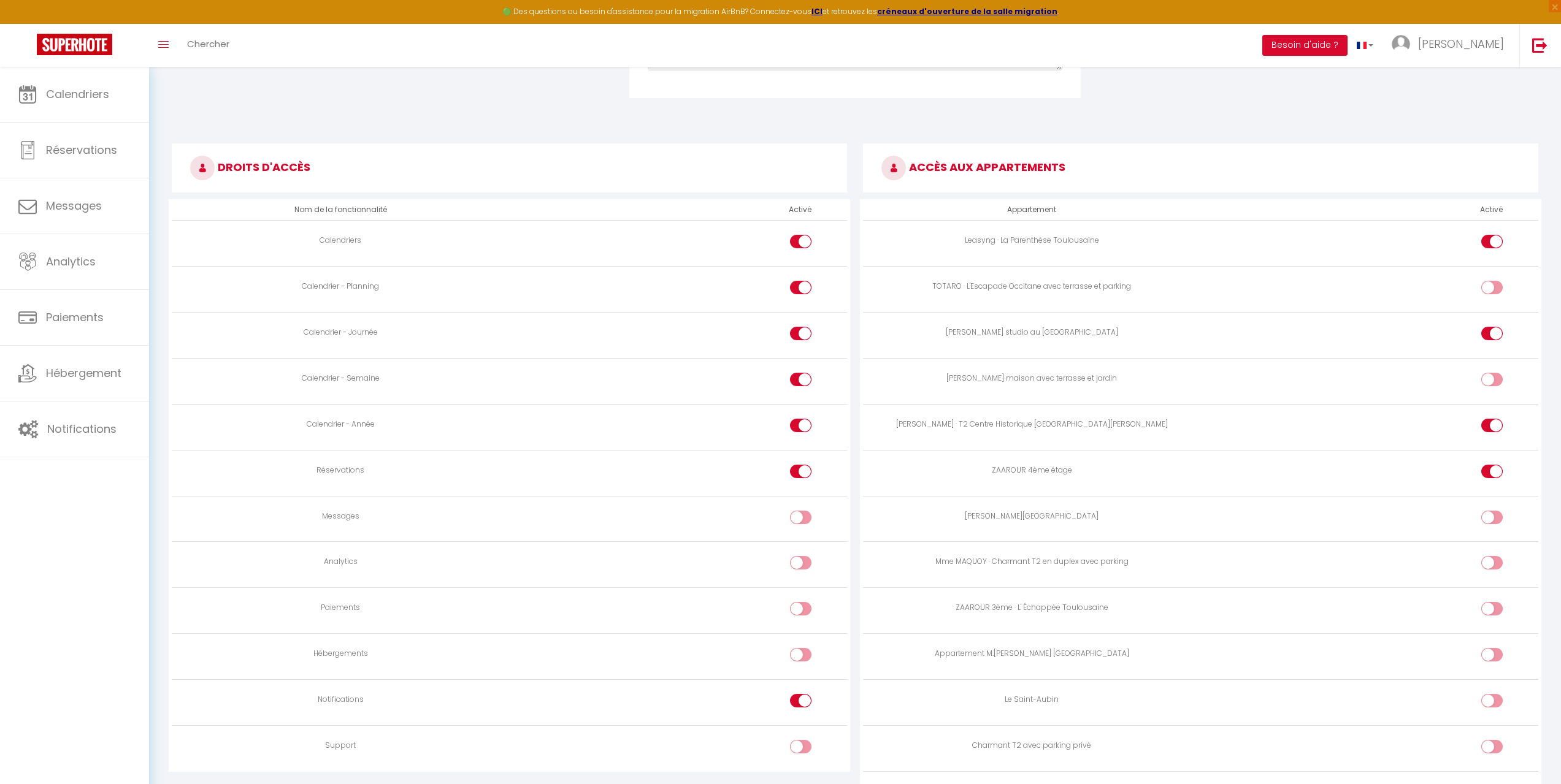
checkbox input "false"
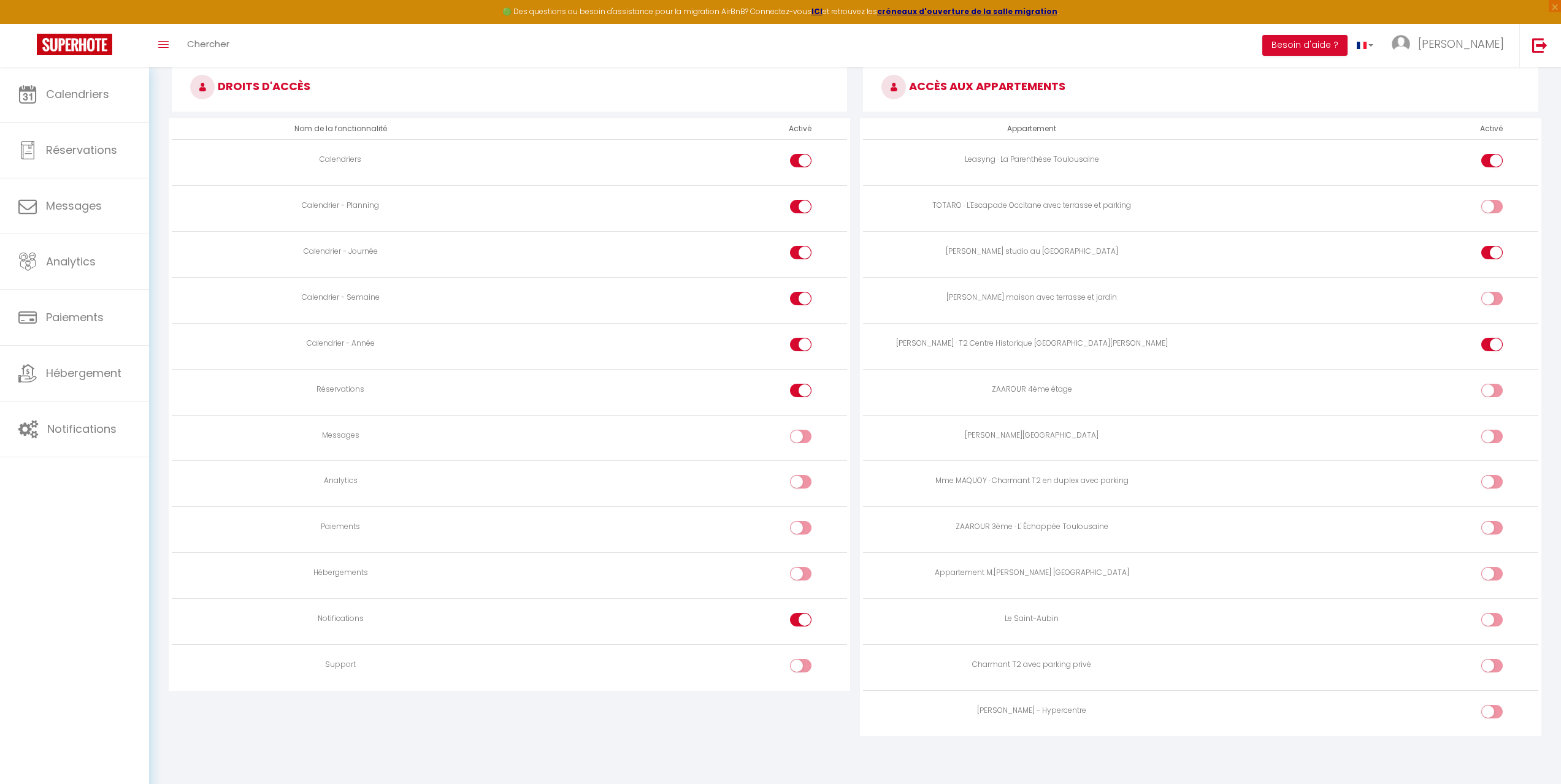
scroll to position [696, 0]
click at [1497, 433] on input "checkbox" at bounding box center [1503, 437] width 22 height 18
checkbox input "true"
click at [1486, 486] on div at bounding box center [1492, 480] width 22 height 14
click at [1492, 486] on input "checkbox" at bounding box center [1503, 482] width 22 height 18
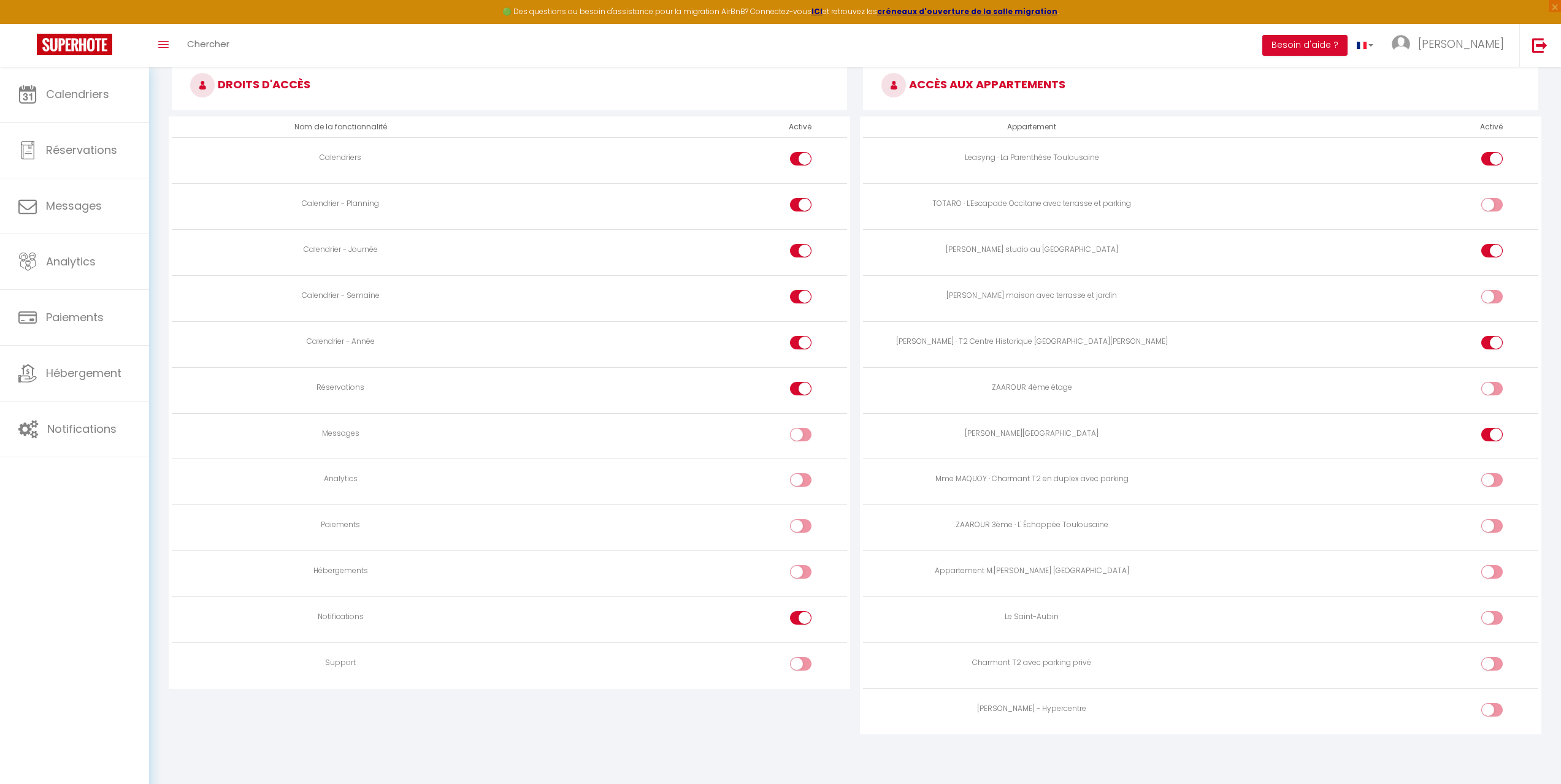
checkbox input "true"
click at [1499, 526] on input "checkbox" at bounding box center [1503, 529] width 22 height 18
click at [1496, 524] on input "checkbox" at bounding box center [1503, 529] width 22 height 18
checkbox input "false"
click at [1499, 575] on input "checkbox" at bounding box center [1503, 575] width 22 height 18
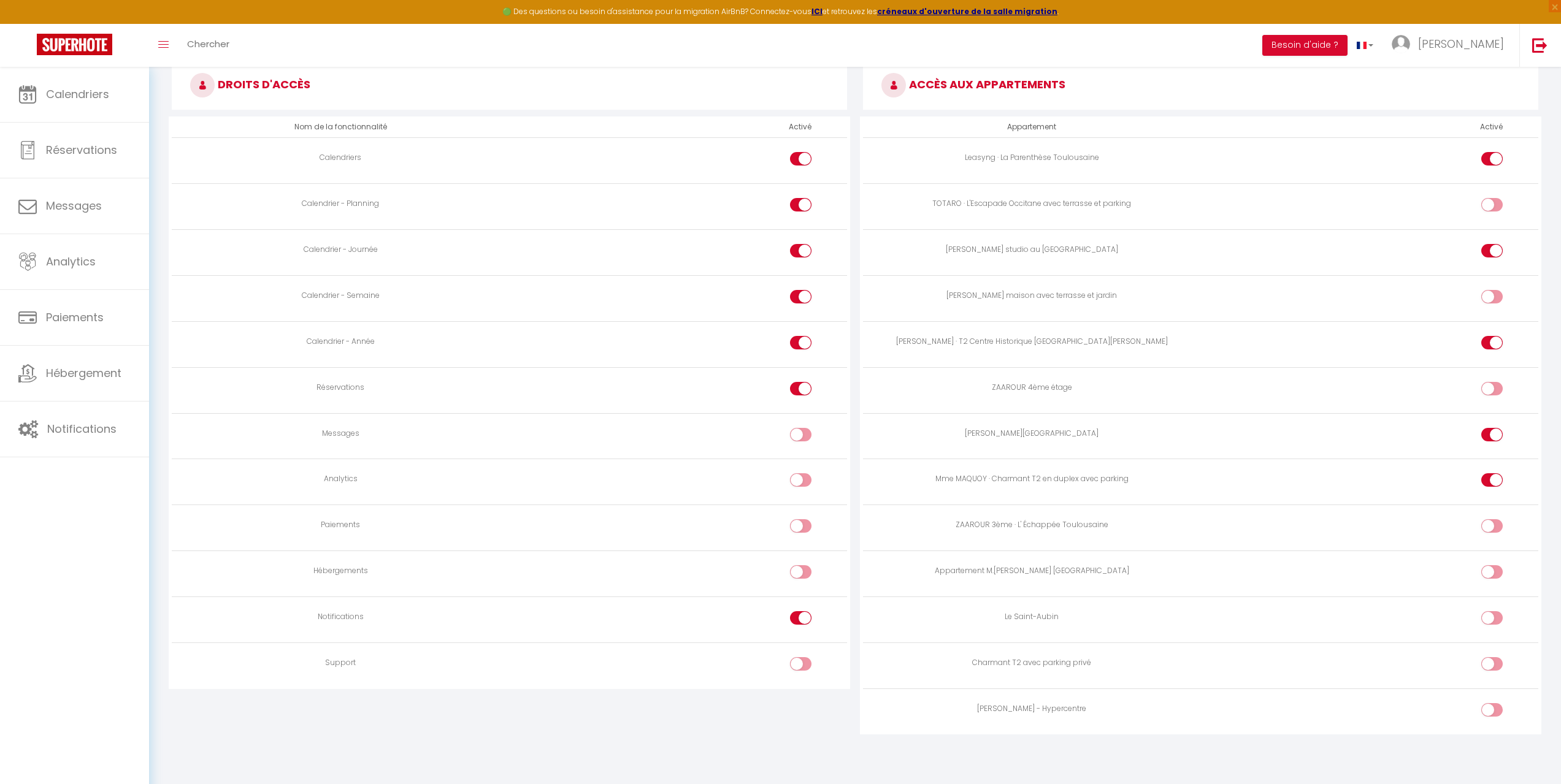
checkbox input "true"
click at [1495, 616] on input "checkbox" at bounding box center [1503, 620] width 22 height 18
checkbox input "true"
click at [1497, 677] on div at bounding box center [1492, 670] width 22 height 26
click at [1494, 666] on input "checkbox" at bounding box center [1503, 666] width 22 height 18
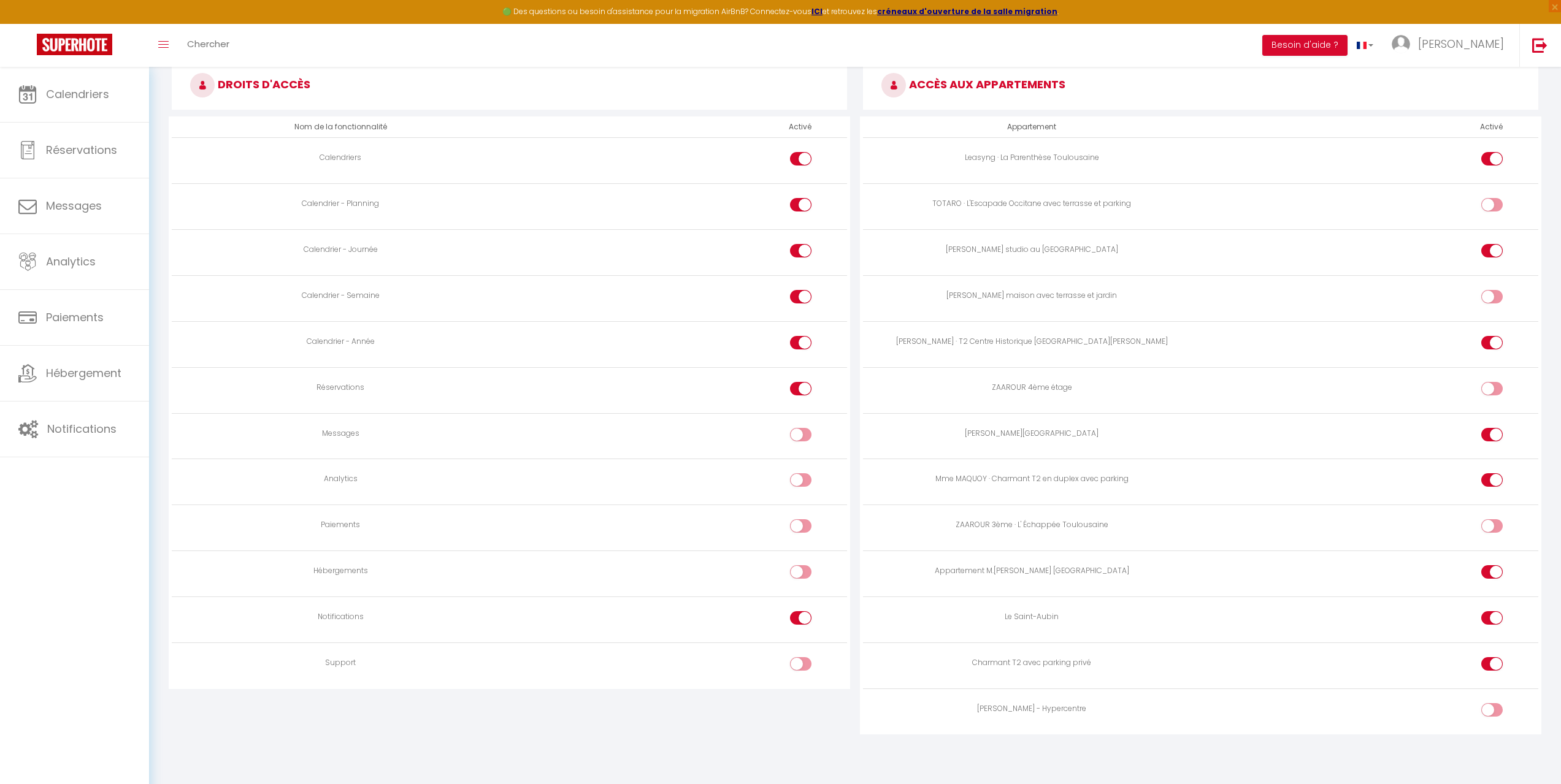
checkbox input "false"
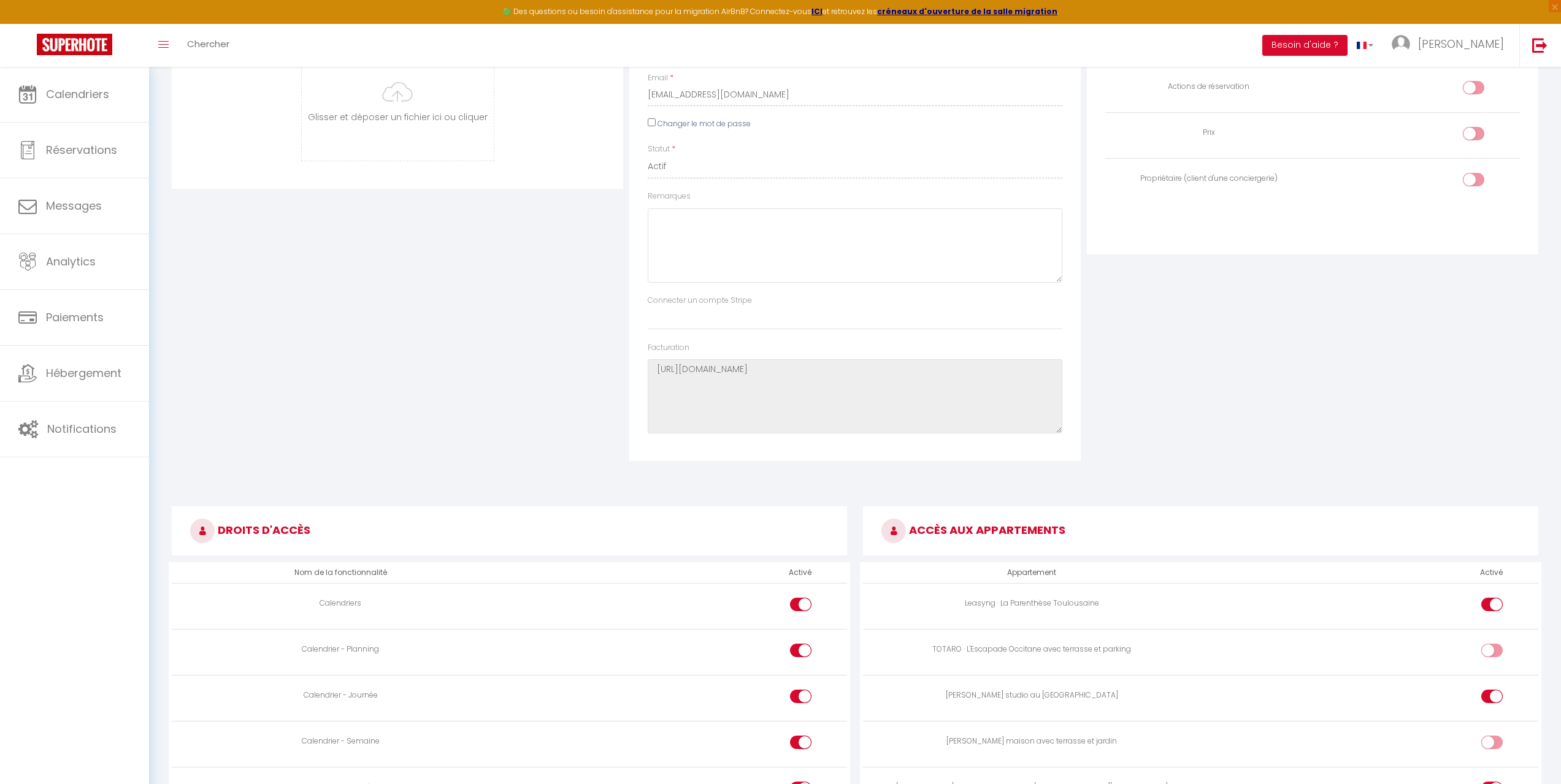
scroll to position [22, 0]
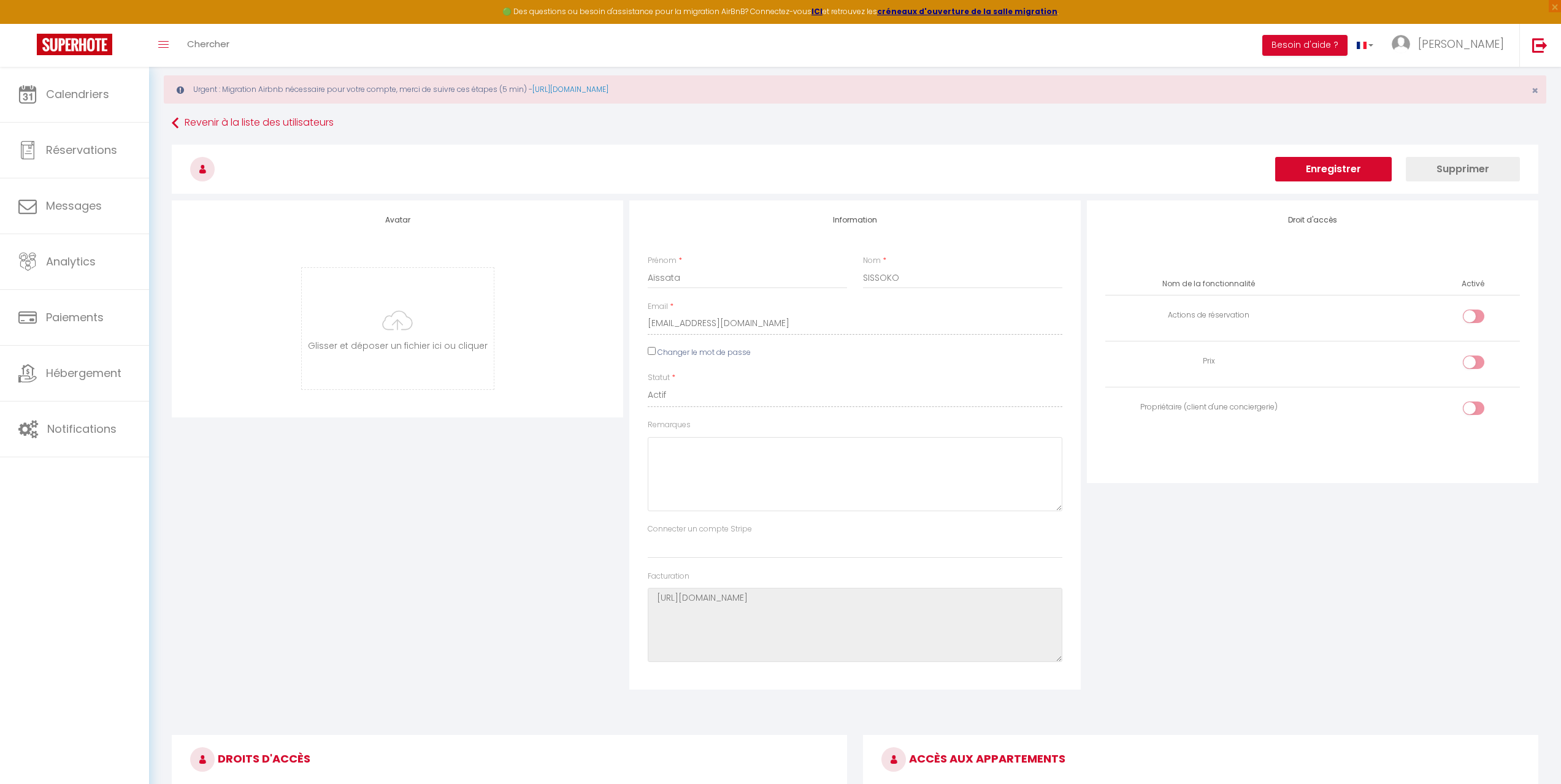
click at [1328, 172] on button "Enregistrer" at bounding box center [1334, 169] width 117 height 24
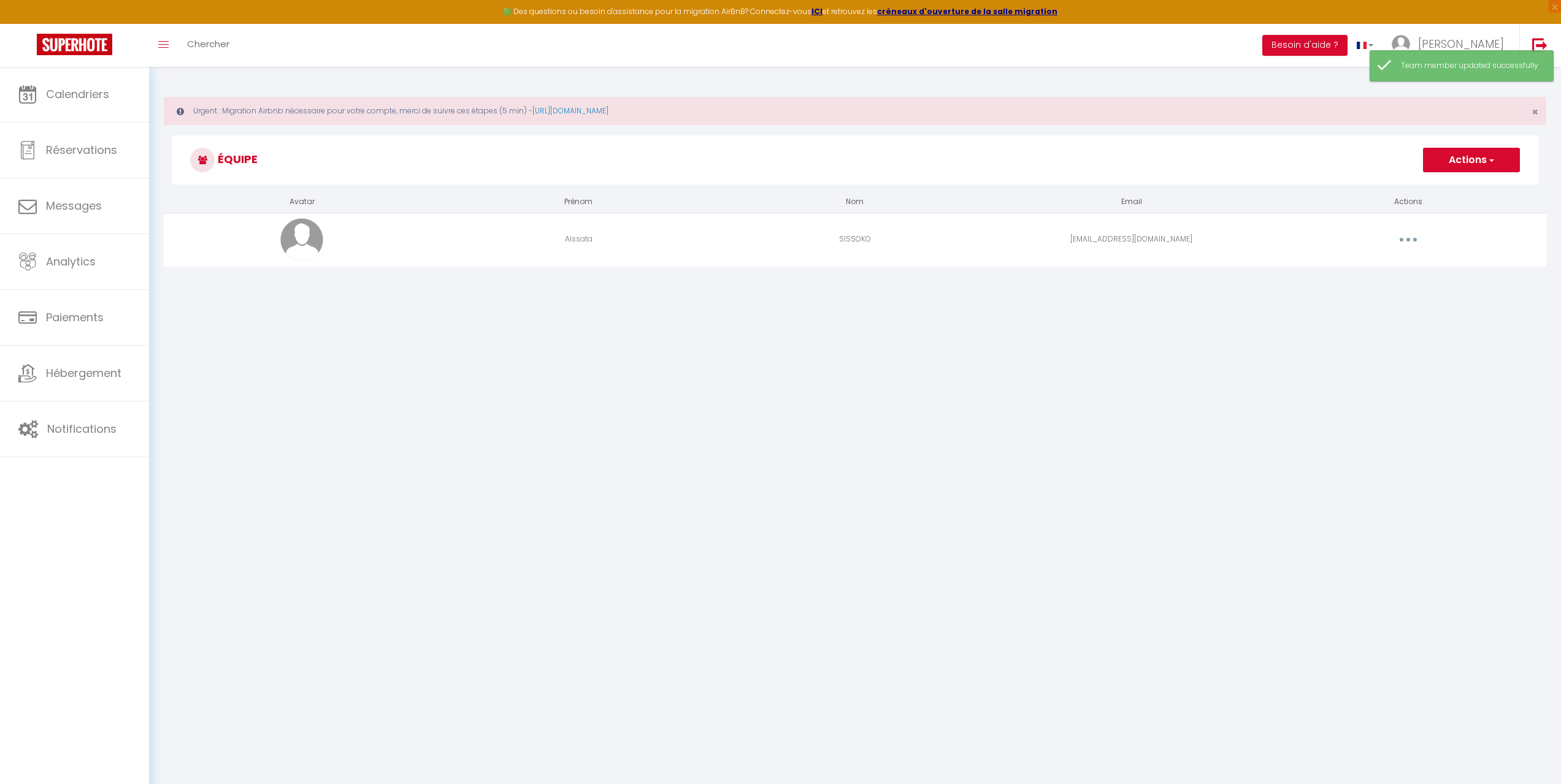
click at [936, 352] on body "🟢 Des questions ou besoin d'assistance pour la migration AirBnB? Connectez-vous…" at bounding box center [780, 459] width 1561 height 784
